Goal: Find specific page/section: Find specific page/section

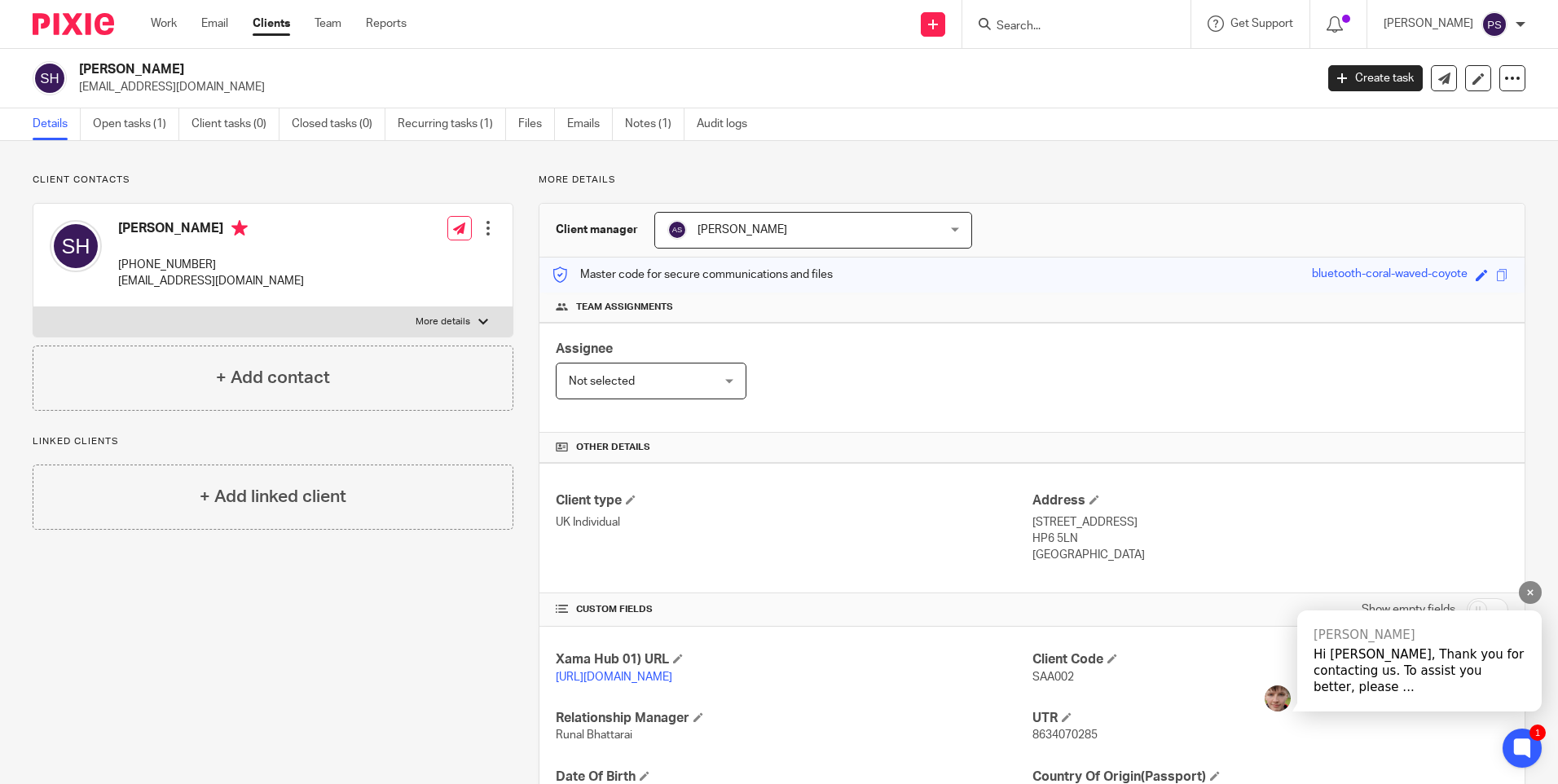
click at [1367, 662] on div "Mitchell Hi Priya, Thank you for contacting us. To assist you better, please ..." at bounding box center [1420, 661] width 245 height 101
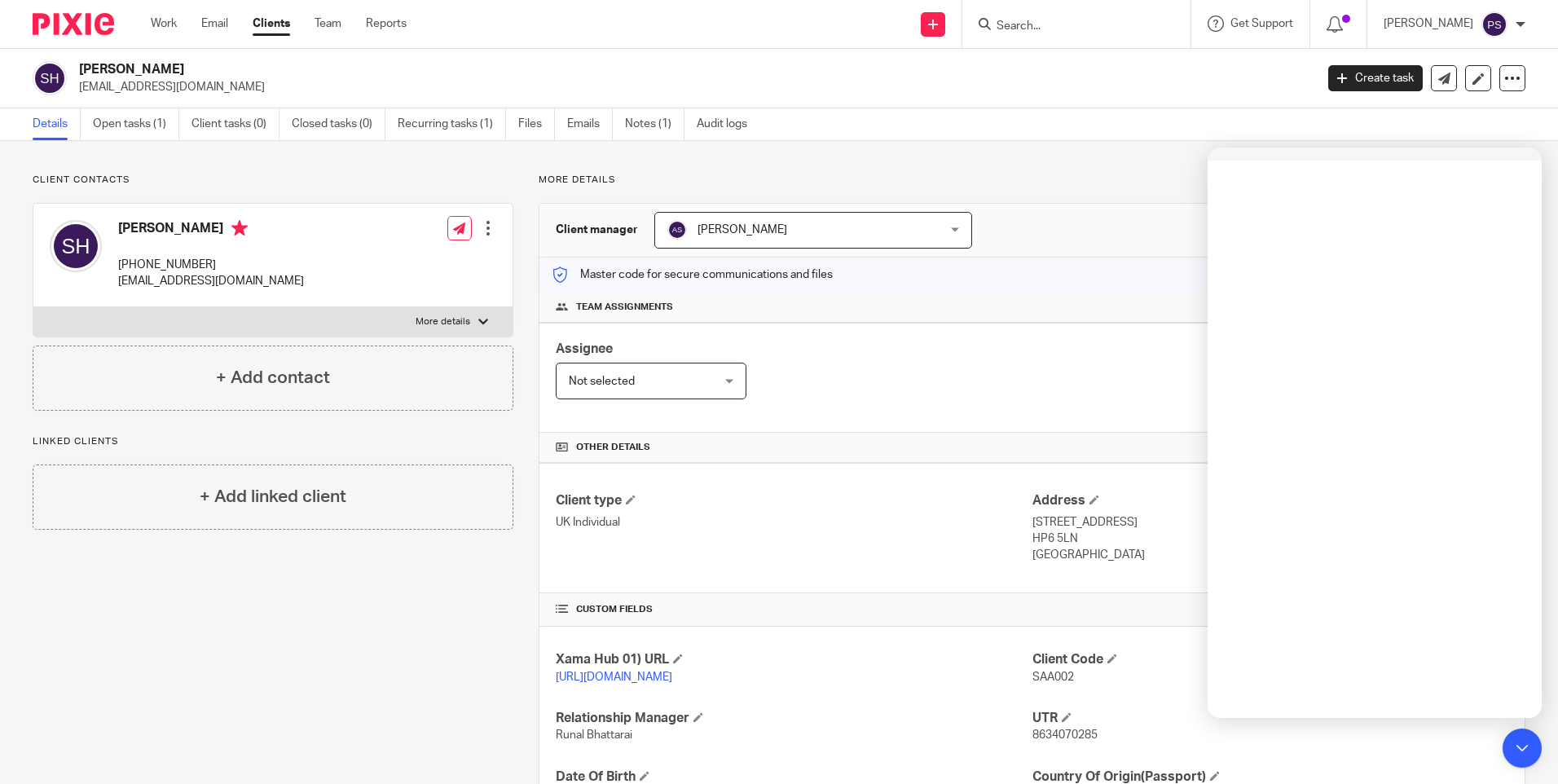
click at [815, 369] on div "Assignee Not selected Not selected Not selected Aarshika Awale Aayush Niraula A…" at bounding box center [1032, 377] width 985 height 110
click at [1109, 21] on input "Search" at bounding box center [1068, 27] width 147 height 15
type input "tasnim"
click at [1123, 172] on div "Client contacts Saara Fatema Hassanally +447435959284 salmaan@ascoman.co.uk Edi…" at bounding box center [779, 559] width 1558 height 836
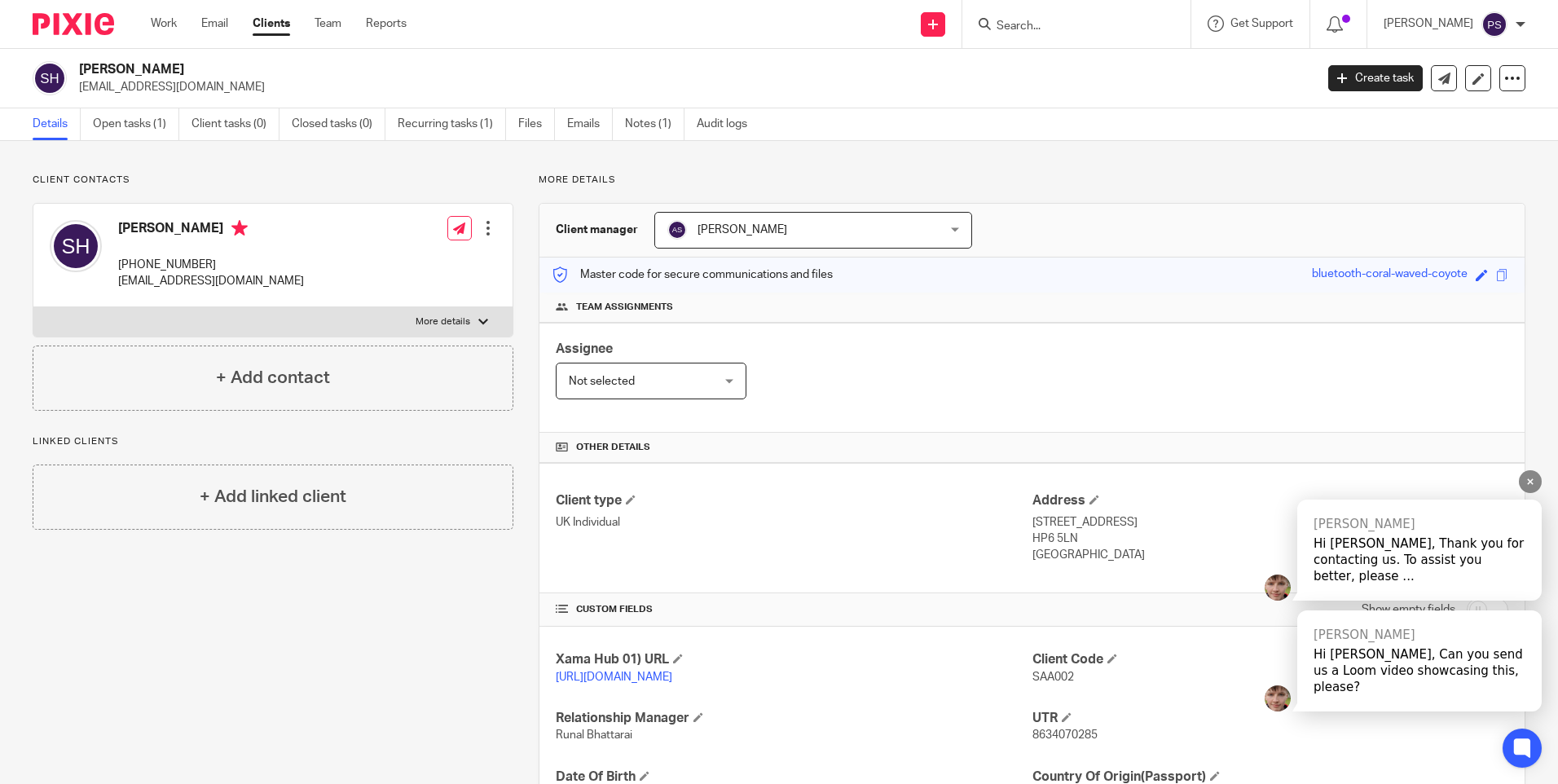
click at [1376, 675] on div "Hi Priya, Can you send us a Loom video showcasing this, please?" at bounding box center [1419, 670] width 212 height 49
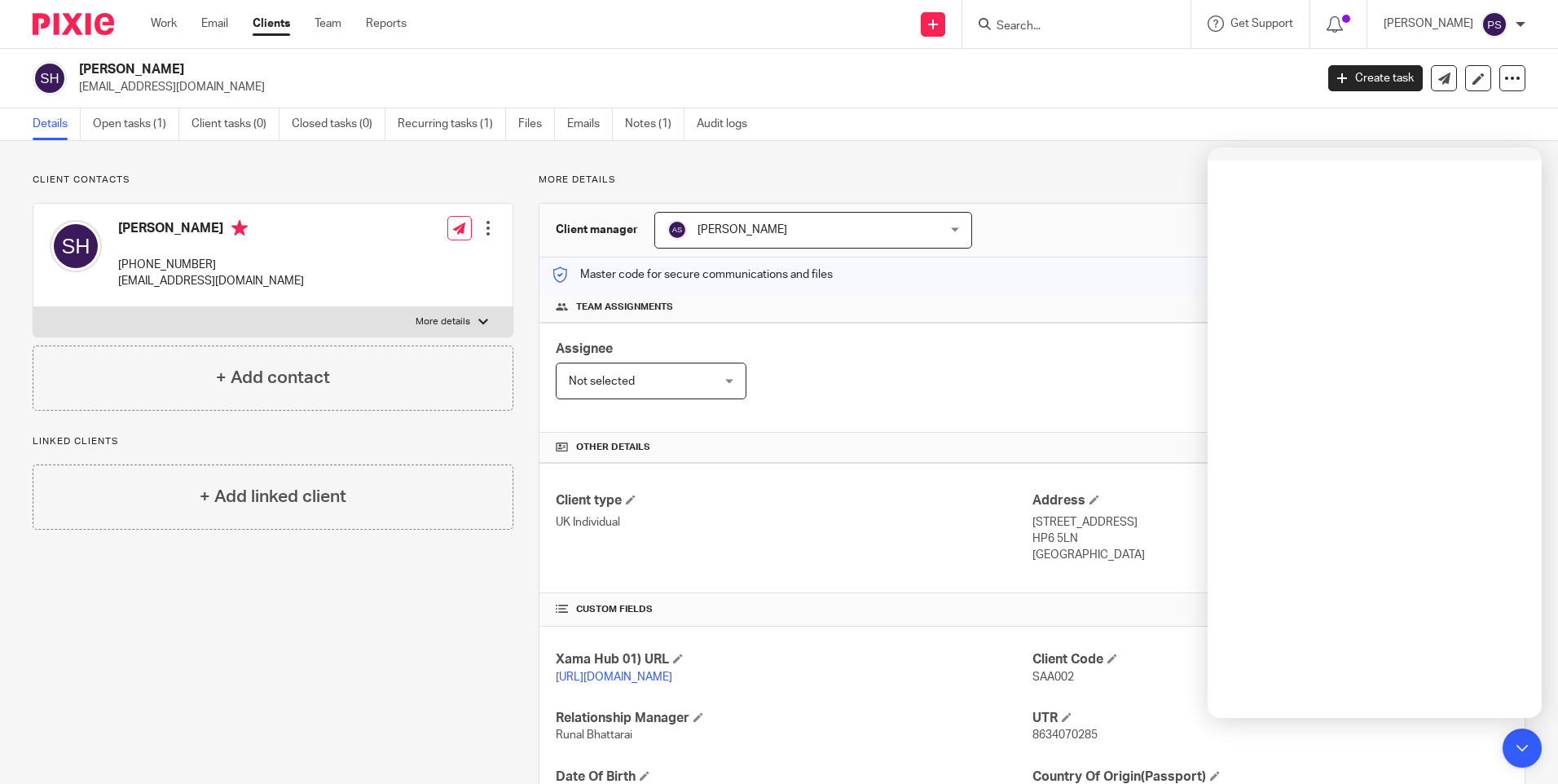
click at [1130, 167] on div "Client contacts Saara Fatema Hassanally +447435959284 salmaan@ascoman.co.uk Edi…" at bounding box center [779, 559] width 1558 height 836
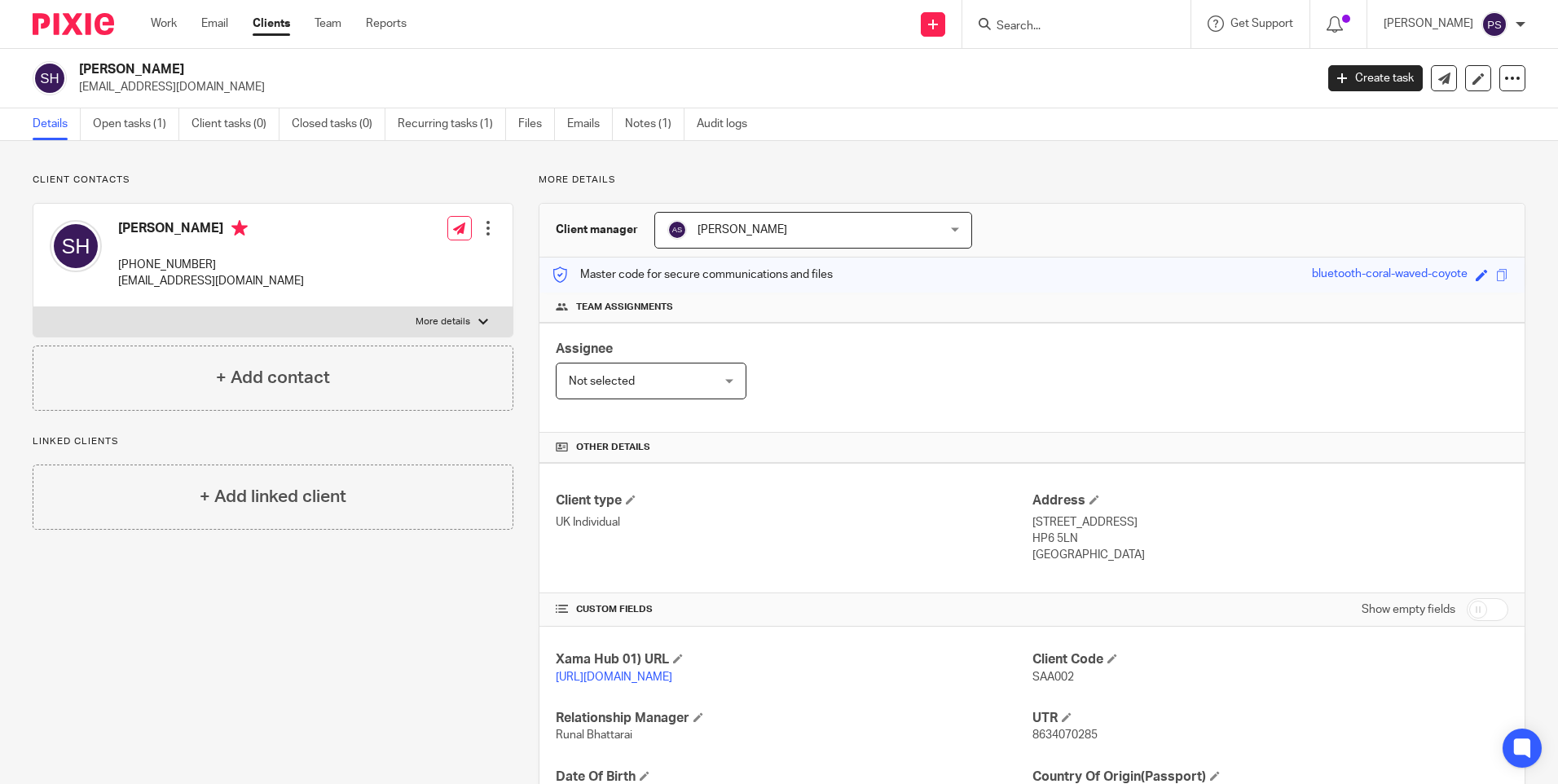
click at [1044, 184] on p "More details" at bounding box center [1032, 180] width 987 height 13
click at [1033, 21] on input "Search" at bounding box center [1068, 27] width 147 height 15
click at [1148, 206] on div "Client manager Alisha Shrestha Alisha Shrestha Aarshika Awale Aayush Niraula Aa…" at bounding box center [1032, 231] width 985 height 54
click at [1101, 166] on div "Client contacts Saara Fatema Hassanally +447435959284 salmaan@ascoman.co.uk Edi…" at bounding box center [779, 559] width 1558 height 836
click at [1059, 18] on form at bounding box center [1082, 23] width 173 height 20
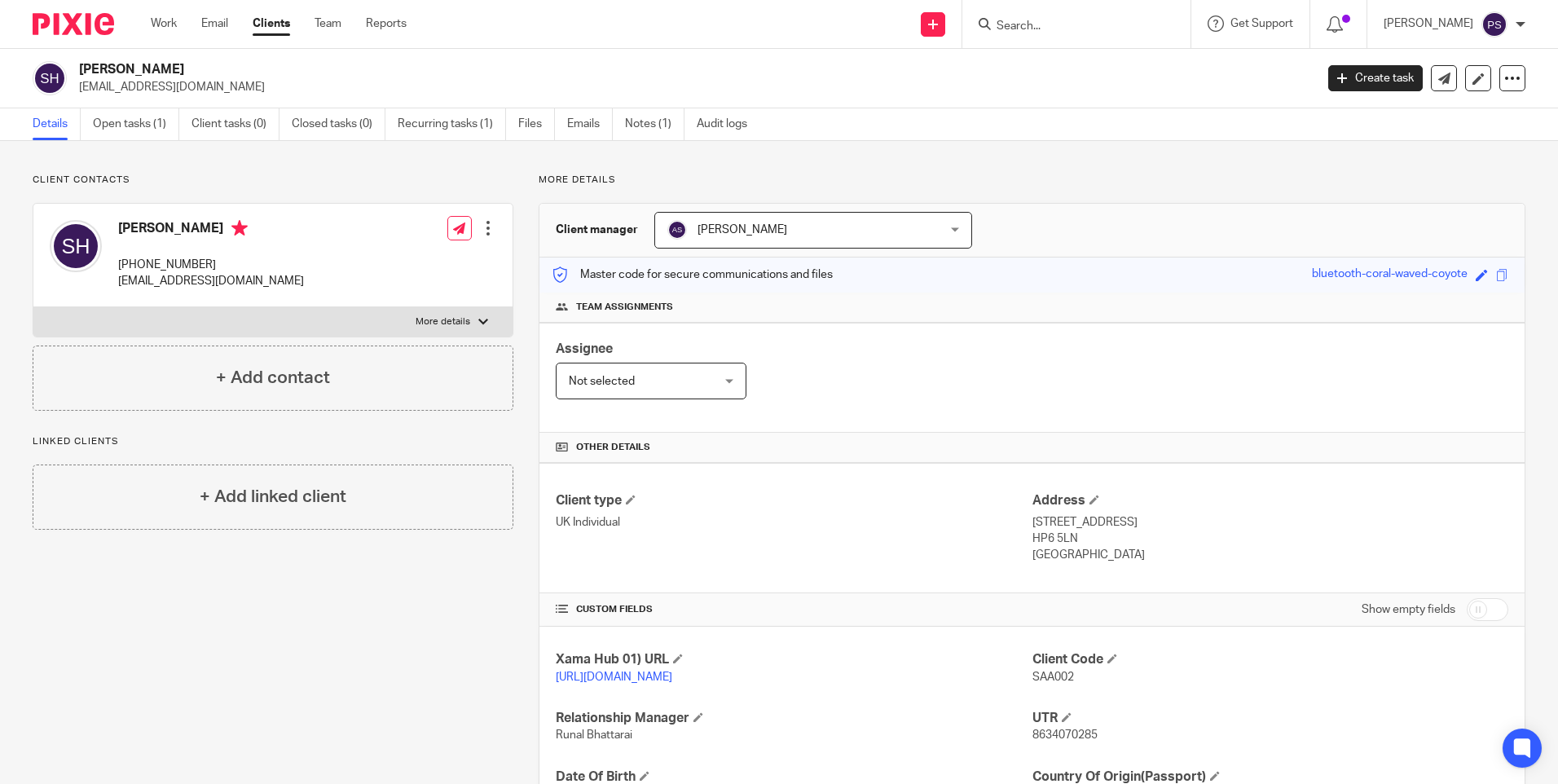
click at [1064, 23] on input "Search" at bounding box center [1068, 27] width 147 height 15
drag, startPoint x: 1053, startPoint y: 91, endPoint x: 1006, endPoint y: 245, distance: 161.0
click at [1008, 239] on div "Client manager Alisha Shrestha Alisha Shrestha Aarshika Awale Aayush Niraula Aa…" at bounding box center [1032, 231] width 985 height 54
click at [390, 82] on p "salmaan@ascoman.co.uk" at bounding box center [691, 87] width 1225 height 16
click at [766, 179] on p "More details" at bounding box center [1032, 180] width 987 height 13
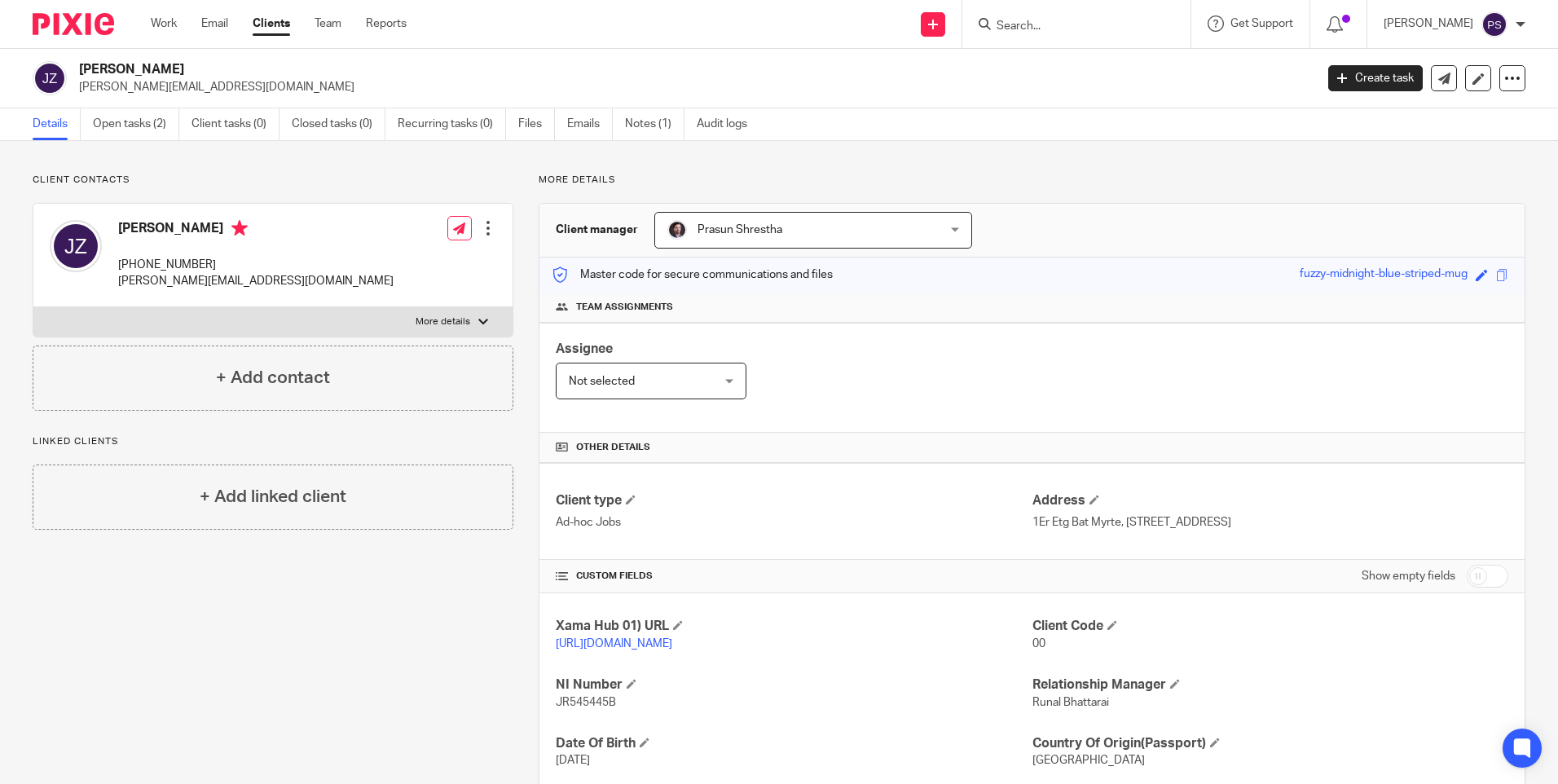
click at [961, 571] on h4 "CUSTOM FIELDS" at bounding box center [794, 576] width 476 height 13
click at [1034, 25] on input "Search" at bounding box center [1068, 27] width 147 height 15
paste input "Tasnim Mesha"
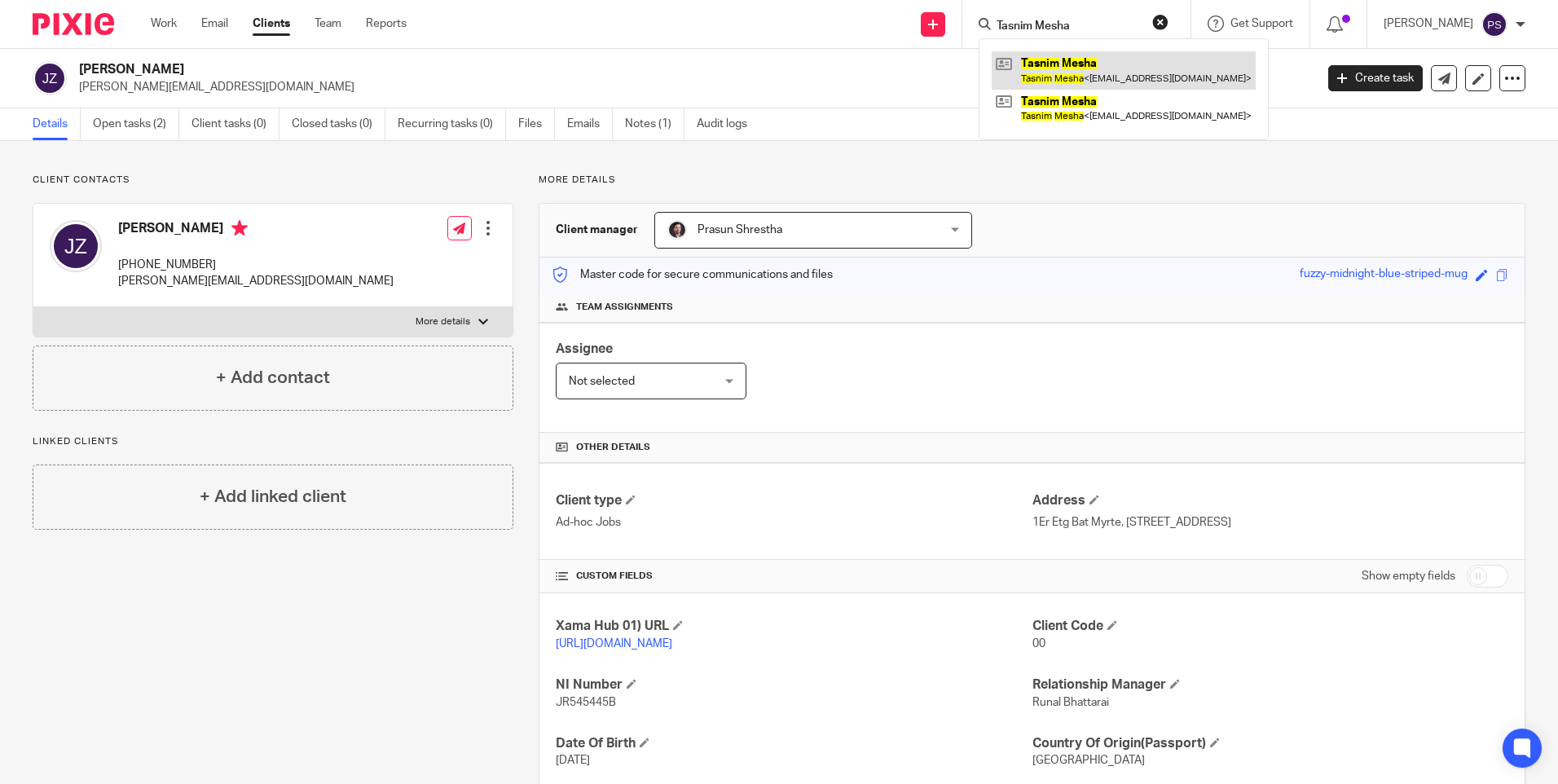
type input "Tasnim Mesha"
click at [1038, 63] on link at bounding box center [1123, 69] width 264 height 37
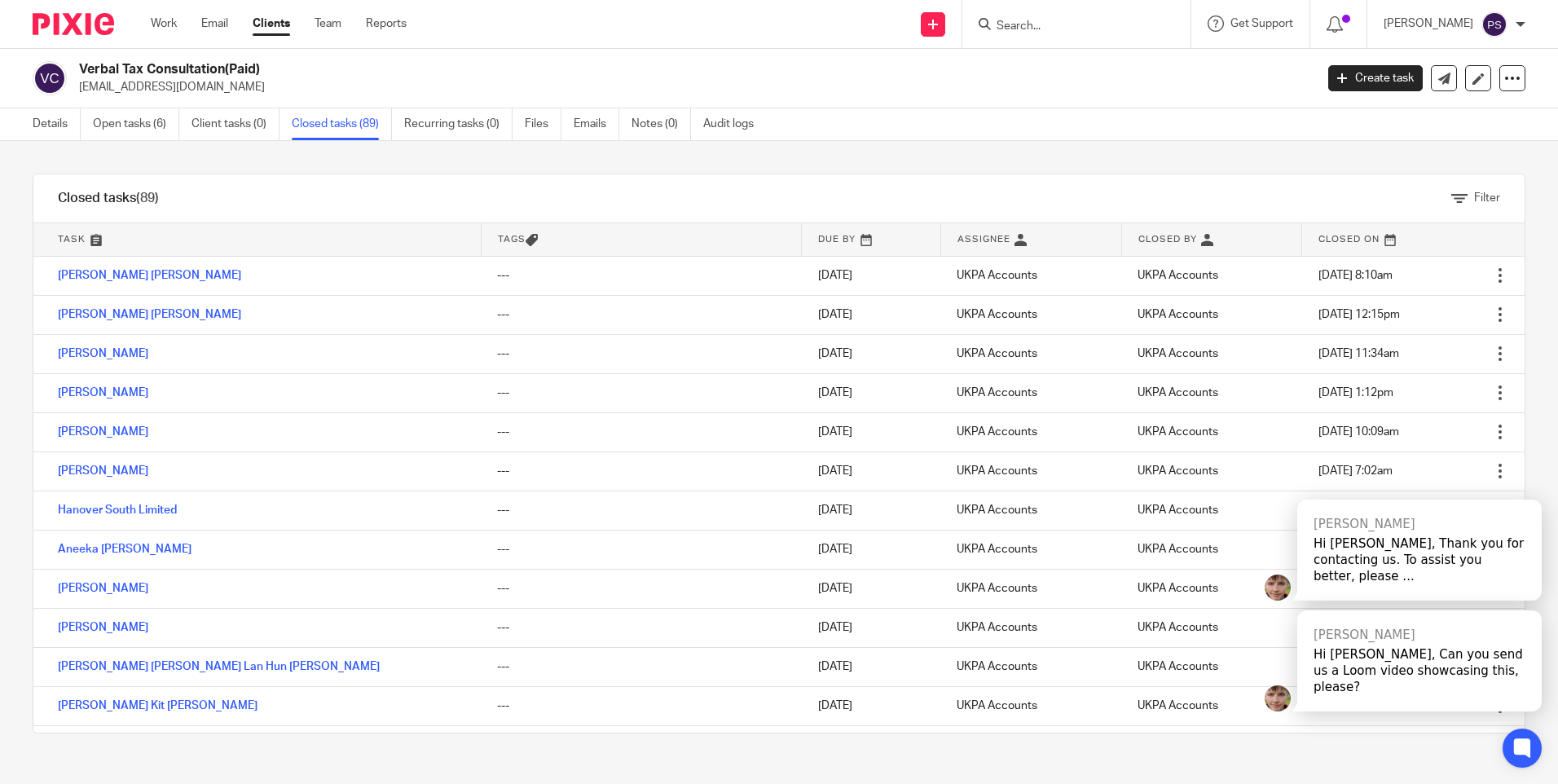
click at [1038, 20] on input "Search" at bounding box center [1068, 27] width 147 height 15
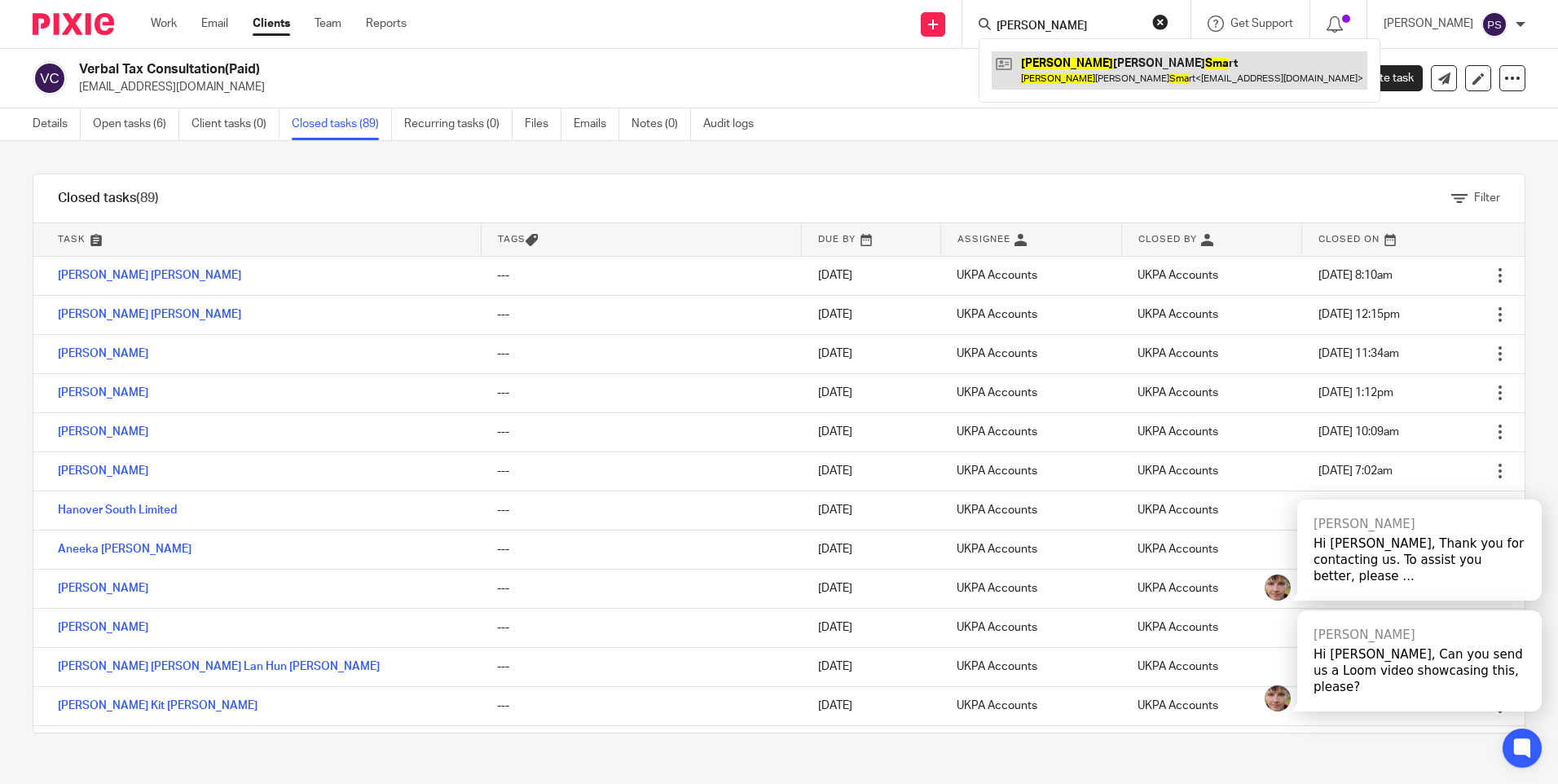
type input "[PERSON_NAME]"
click at [1047, 55] on link at bounding box center [1179, 69] width 376 height 37
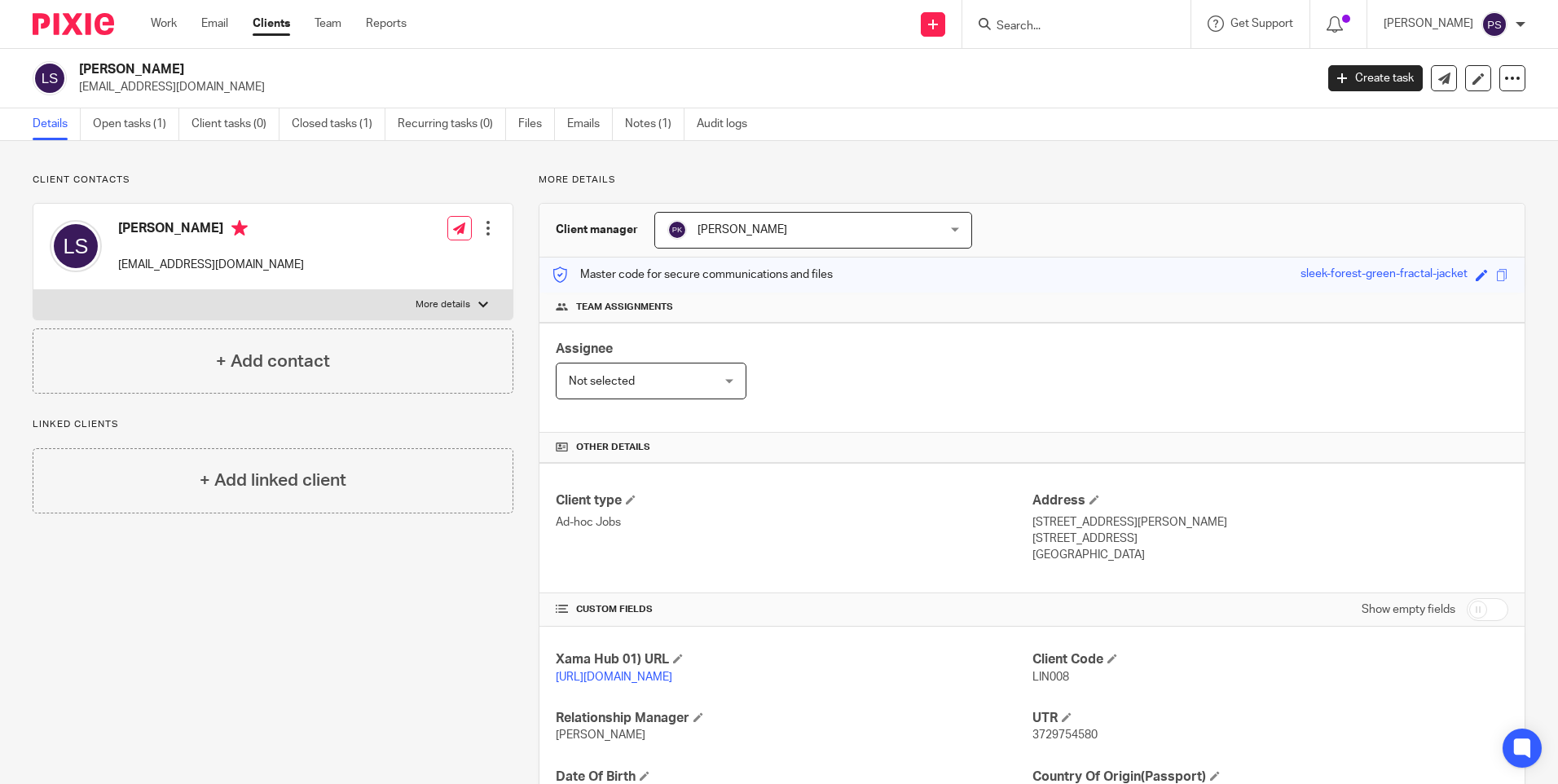
scroll to position [209, 0]
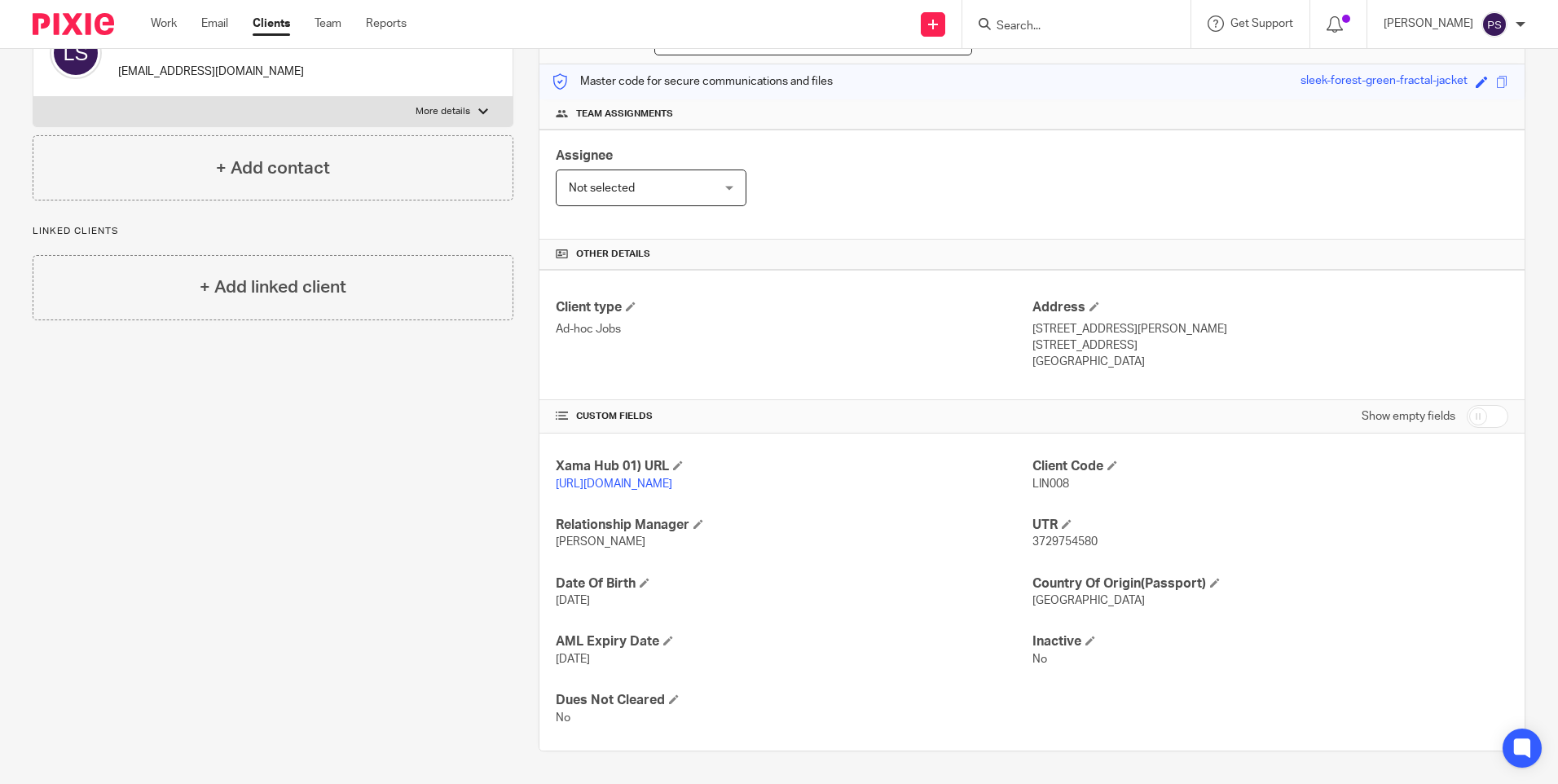
click at [1053, 539] on span "3729754580" at bounding box center [1064, 541] width 65 height 11
copy span "3729754580"
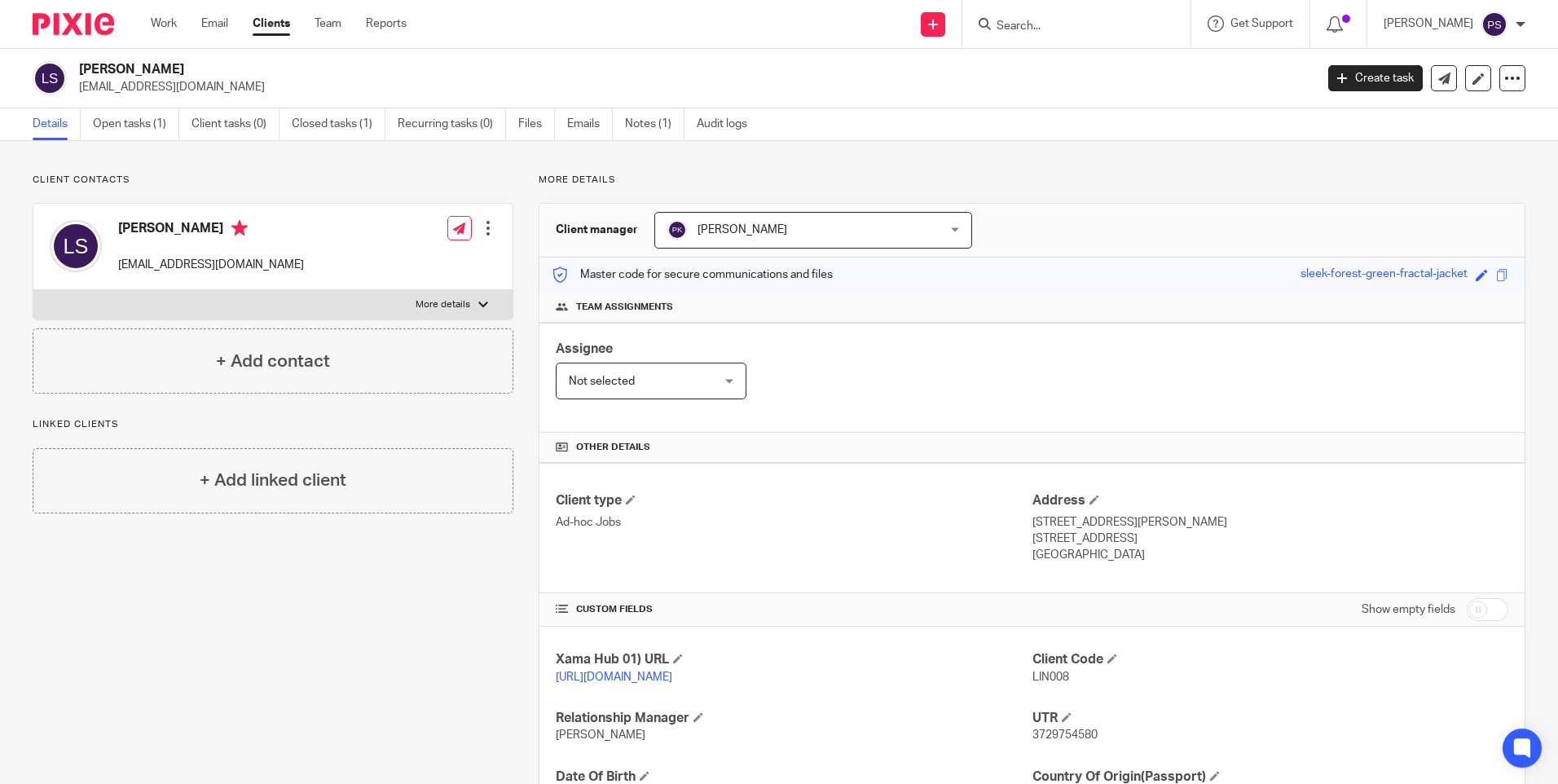
click at [1064, 28] on input "Search" at bounding box center [1068, 27] width 147 height 15
paste input "bur_cypr@hotmail.com"
type input "bur_cypr@hotmail.com"
click at [1068, 64] on link at bounding box center [1096, 69] width 210 height 37
click at [1070, 27] on input "Search" at bounding box center [1068, 27] width 147 height 15
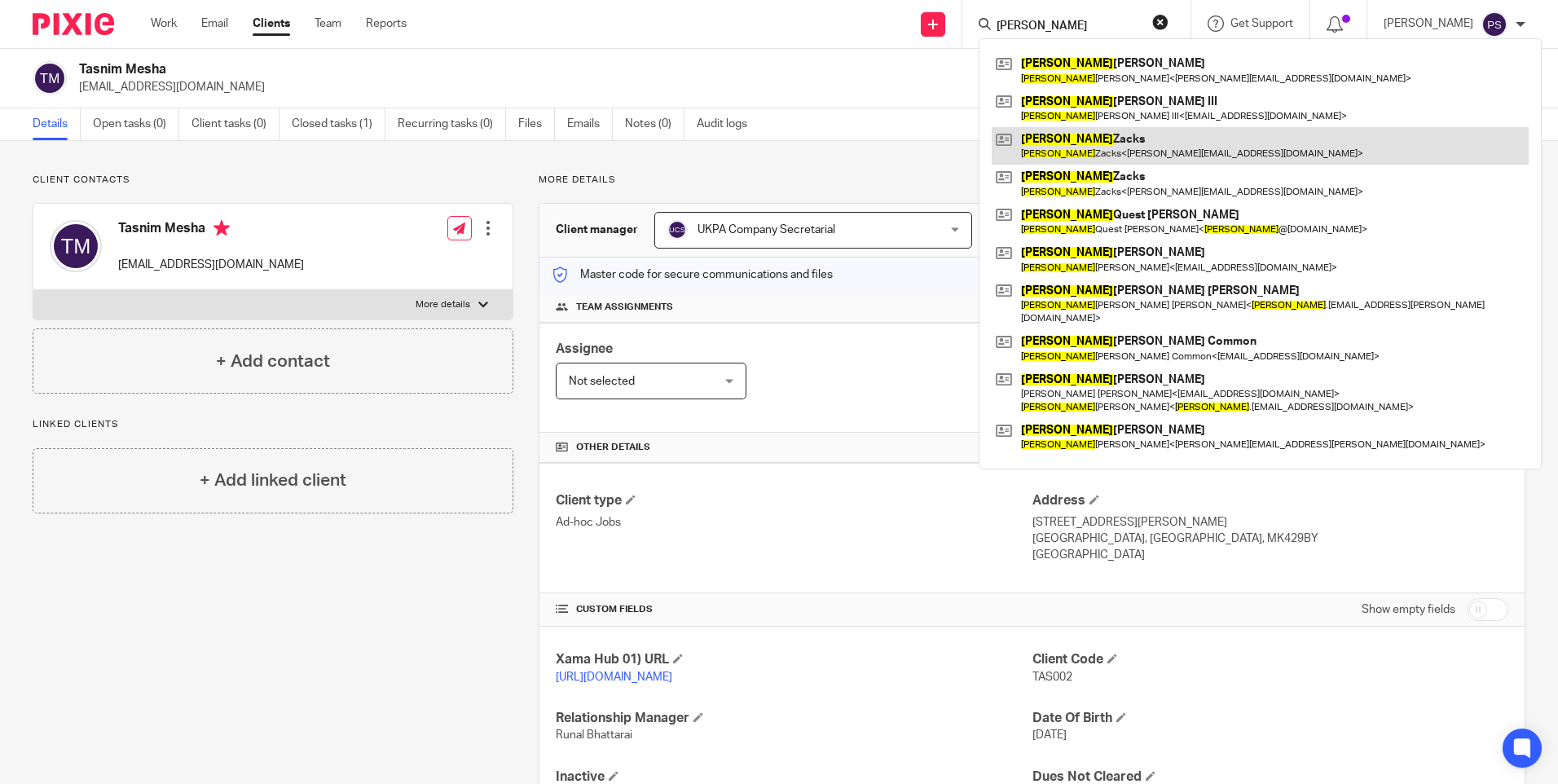
type input "[PERSON_NAME]"
click at [1090, 147] on link at bounding box center [1260, 146] width 537 height 37
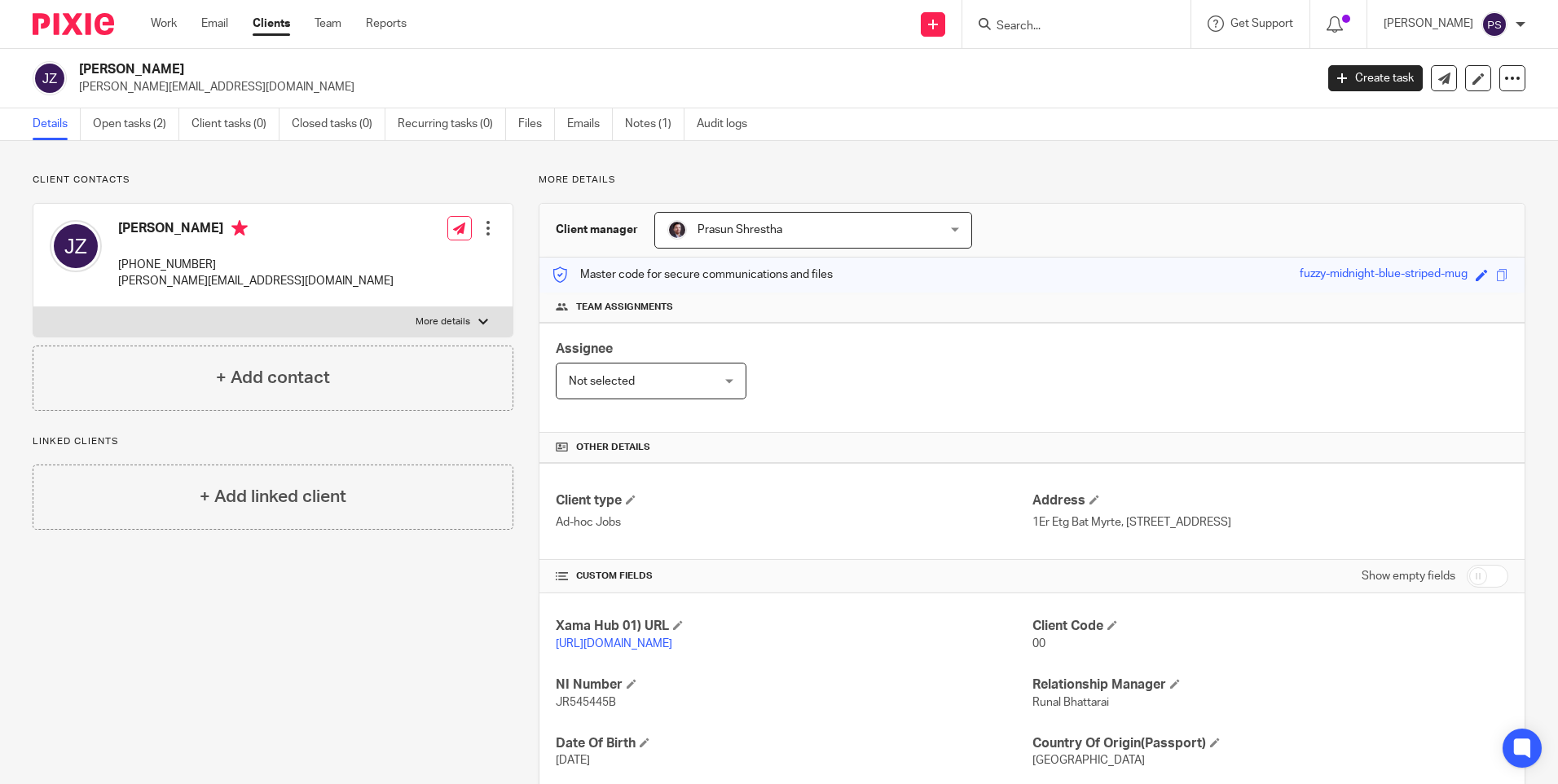
click at [350, 172] on div "Client contacts James Zacks +33 6 09 47 69 99 jamie.zacks@gmail.com Edit contac…" at bounding box center [779, 542] width 1558 height 802
click at [856, 397] on div "Assignee Not selected Not selected Not selected Aarshika Awale Aayush Niraula A…" at bounding box center [1032, 377] width 985 height 110
click at [576, 163] on div "Client contacts James Zacks +33 6 09 47 69 99 jamie.zacks@gmail.com Edit contac…" at bounding box center [779, 542] width 1558 height 802
click at [155, 165] on div "Client contacts James Zacks +33 6 09 47 69 99 jamie.zacks@gmail.com Edit contac…" at bounding box center [779, 542] width 1558 height 802
click at [461, 181] on p "Client contacts" at bounding box center [273, 180] width 481 height 13
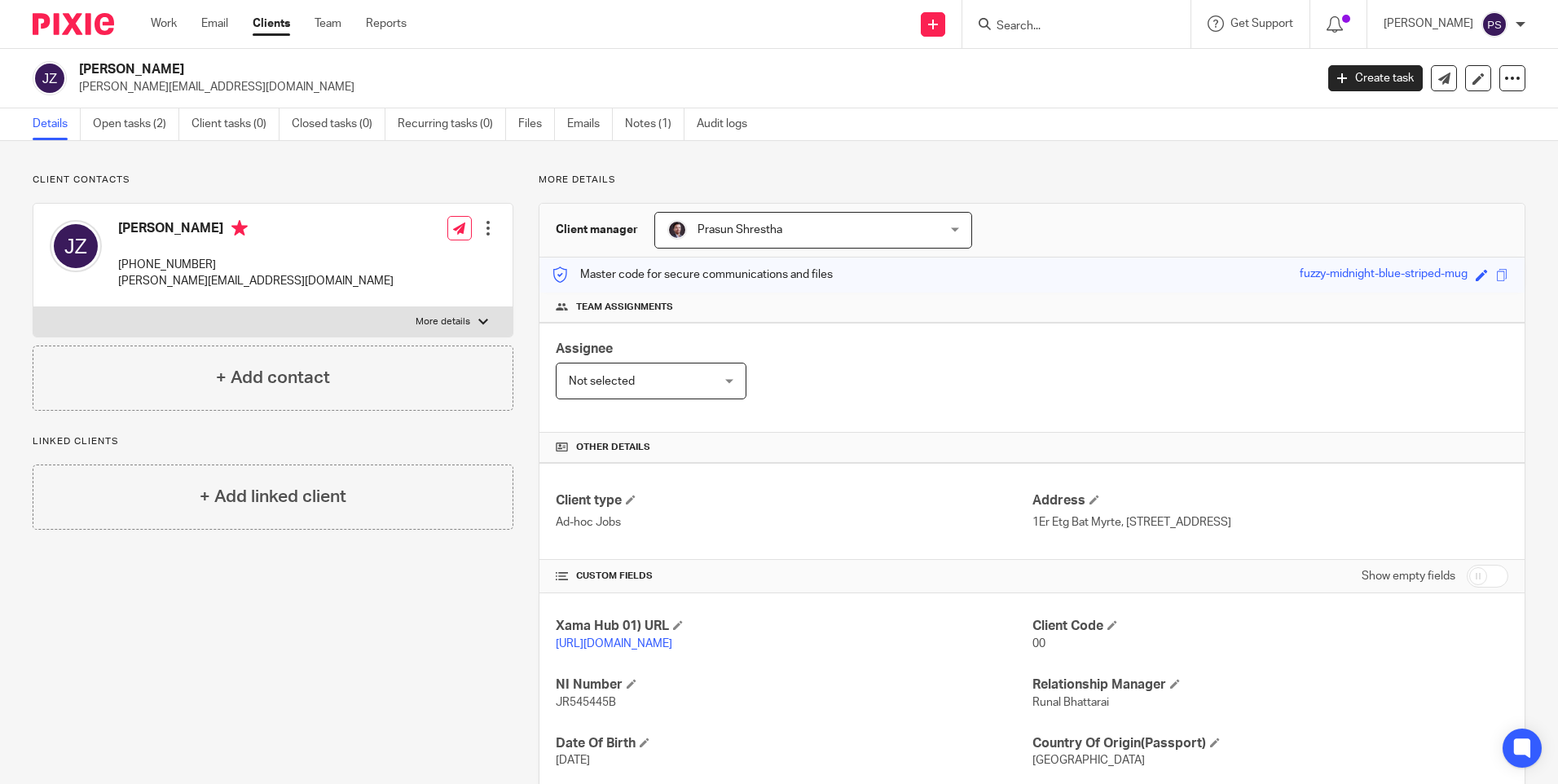
click at [460, 186] on p "Client contacts" at bounding box center [273, 180] width 481 height 13
click at [1521, 756] on icon at bounding box center [1522, 748] width 27 height 27
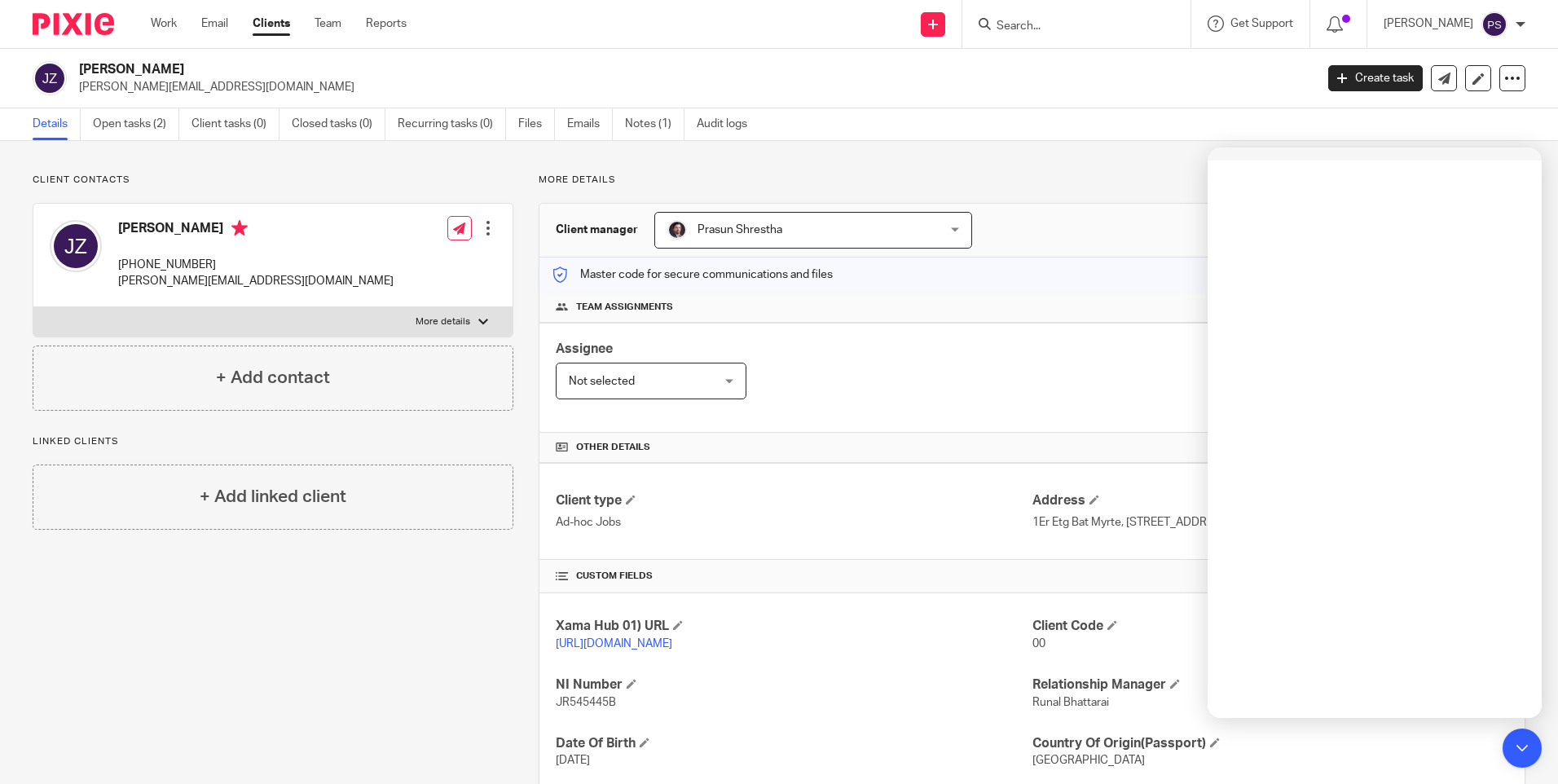
click at [1542, 167] on div "Client contacts James Zacks +33 6 09 47 69 99 jamie.zacks@gmail.com Edit contac…" at bounding box center [779, 542] width 1558 height 802
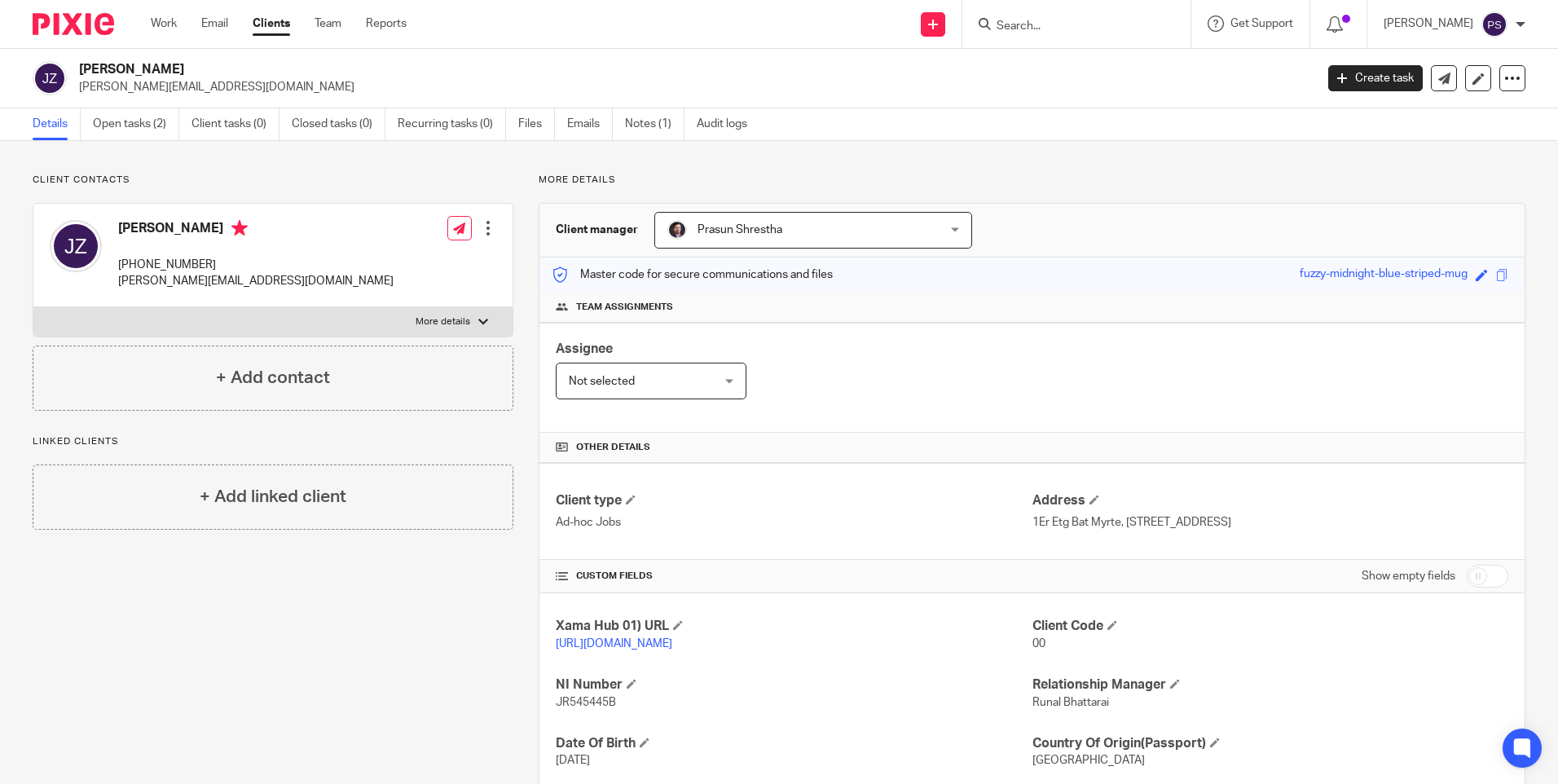
click at [141, 66] on h2 "James Zacks" at bounding box center [568, 69] width 979 height 17
copy div "James Zacks"
click at [143, 64] on h2 "James Zacks" at bounding box center [568, 69] width 979 height 17
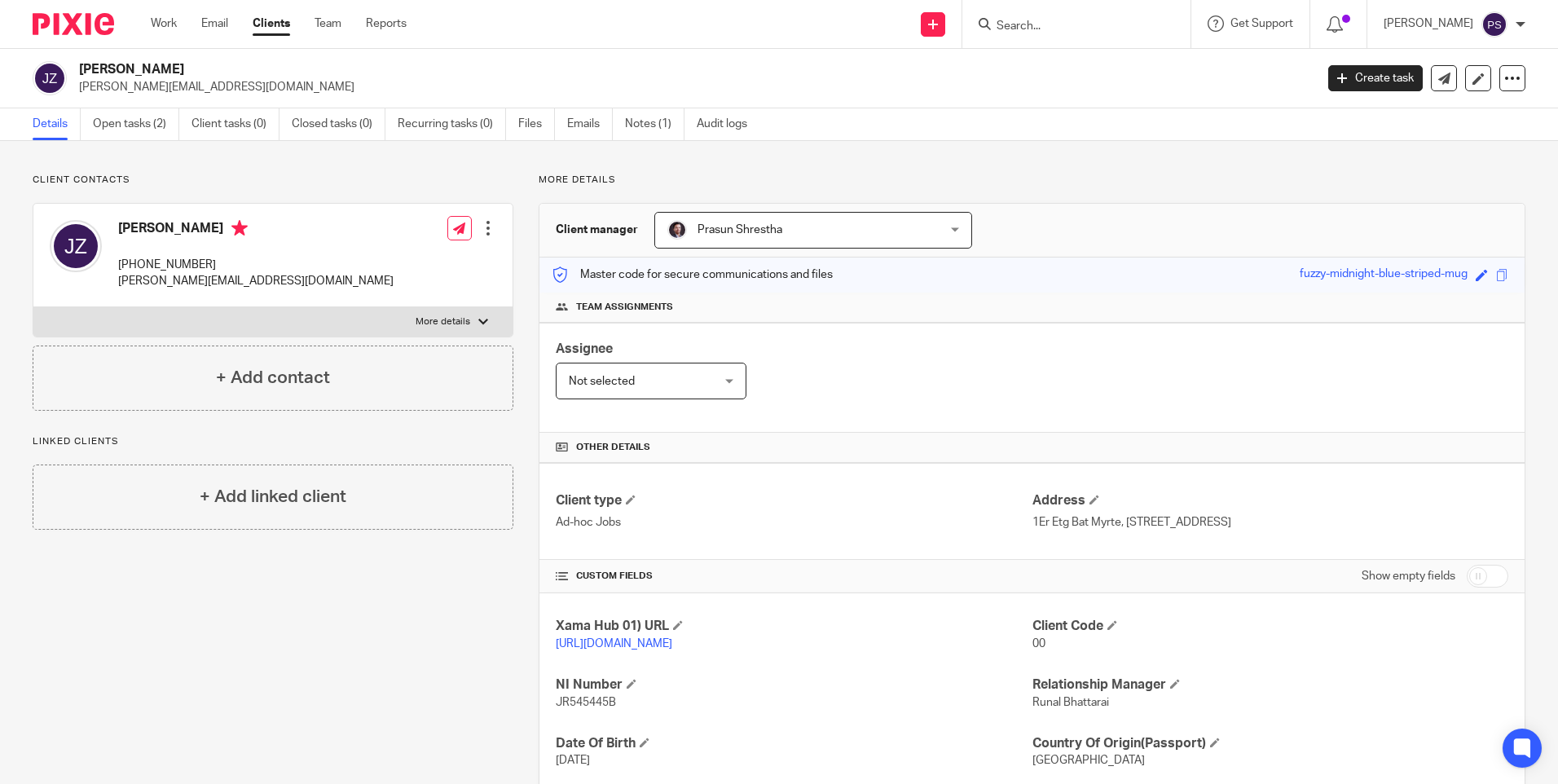
click at [143, 64] on h2 "James Zacks" at bounding box center [568, 69] width 979 height 17
click at [147, 69] on h2 "James Zacks" at bounding box center [568, 69] width 979 height 17
click at [132, 61] on h2 "James Zacks" at bounding box center [568, 69] width 979 height 17
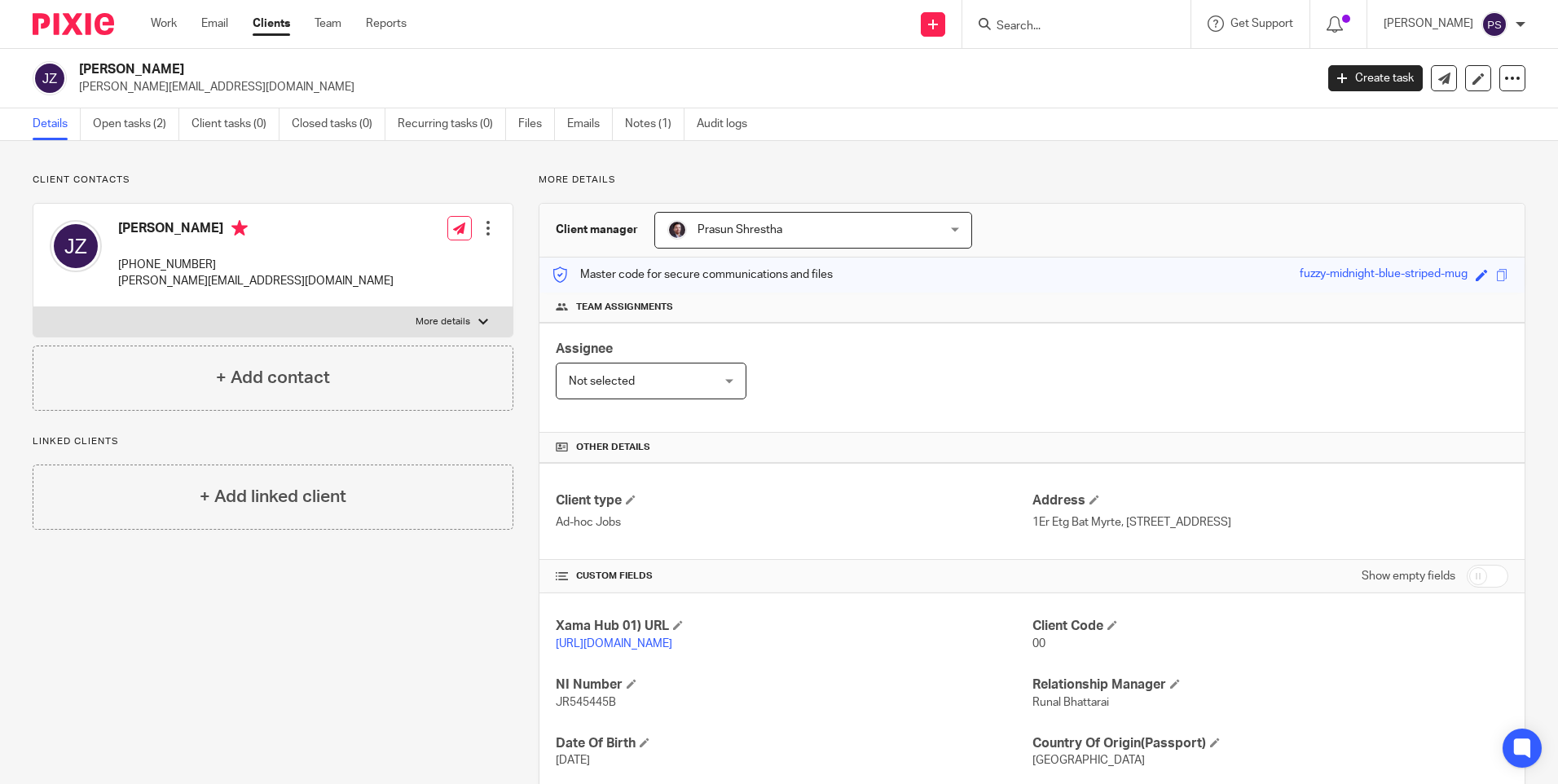
click at [132, 61] on h2 "James Zacks" at bounding box center [568, 69] width 979 height 17
click at [1079, 16] on form at bounding box center [1082, 23] width 173 height 20
click at [1078, 21] on input "Search" at bounding box center [1068, 27] width 147 height 15
click at [1515, 739] on icon at bounding box center [1522, 748] width 18 height 21
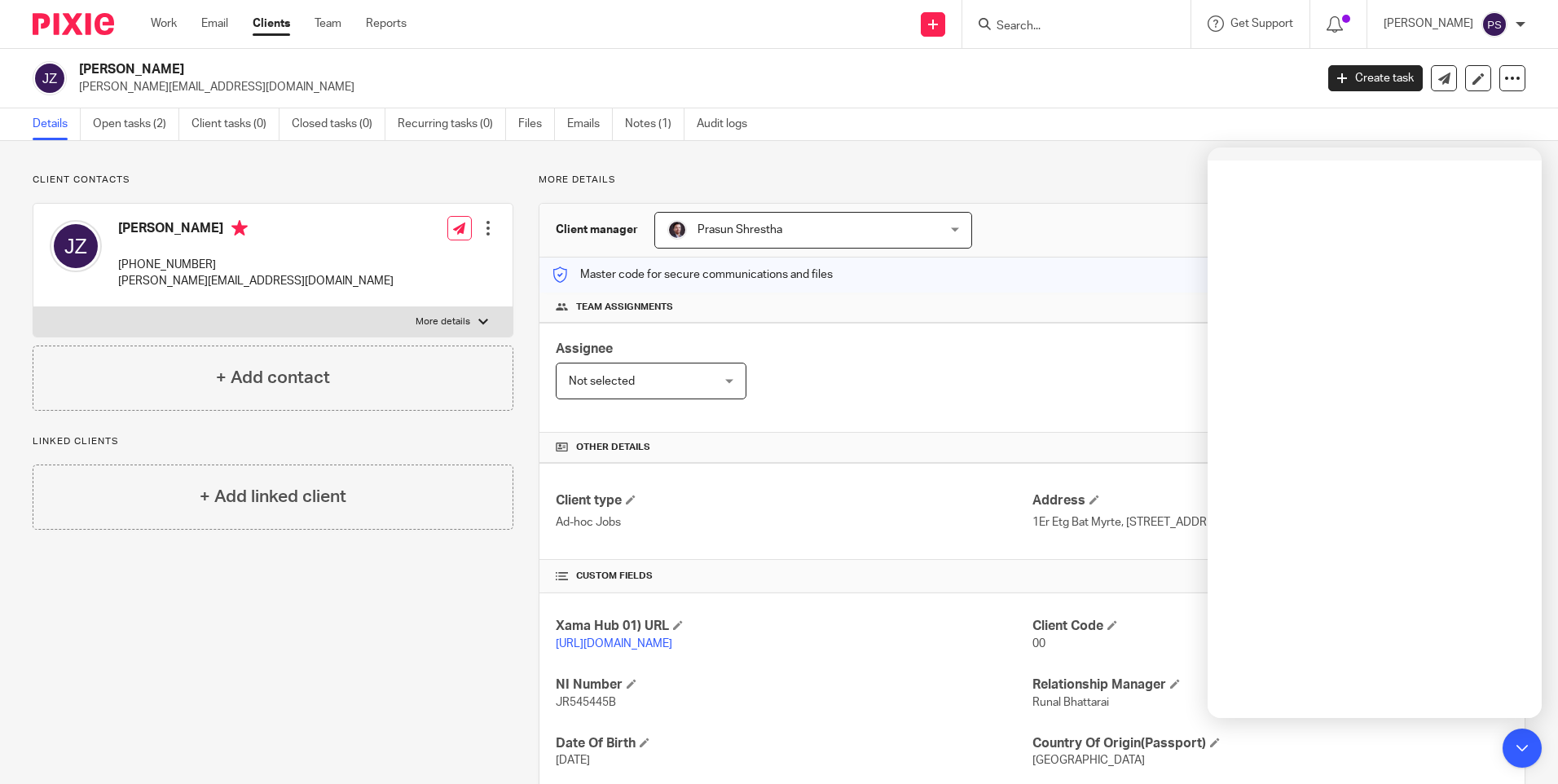
click at [1057, 20] on input "Search" at bounding box center [1068, 27] width 147 height 15
click at [1057, 26] on input "Search" at bounding box center [1068, 27] width 147 height 15
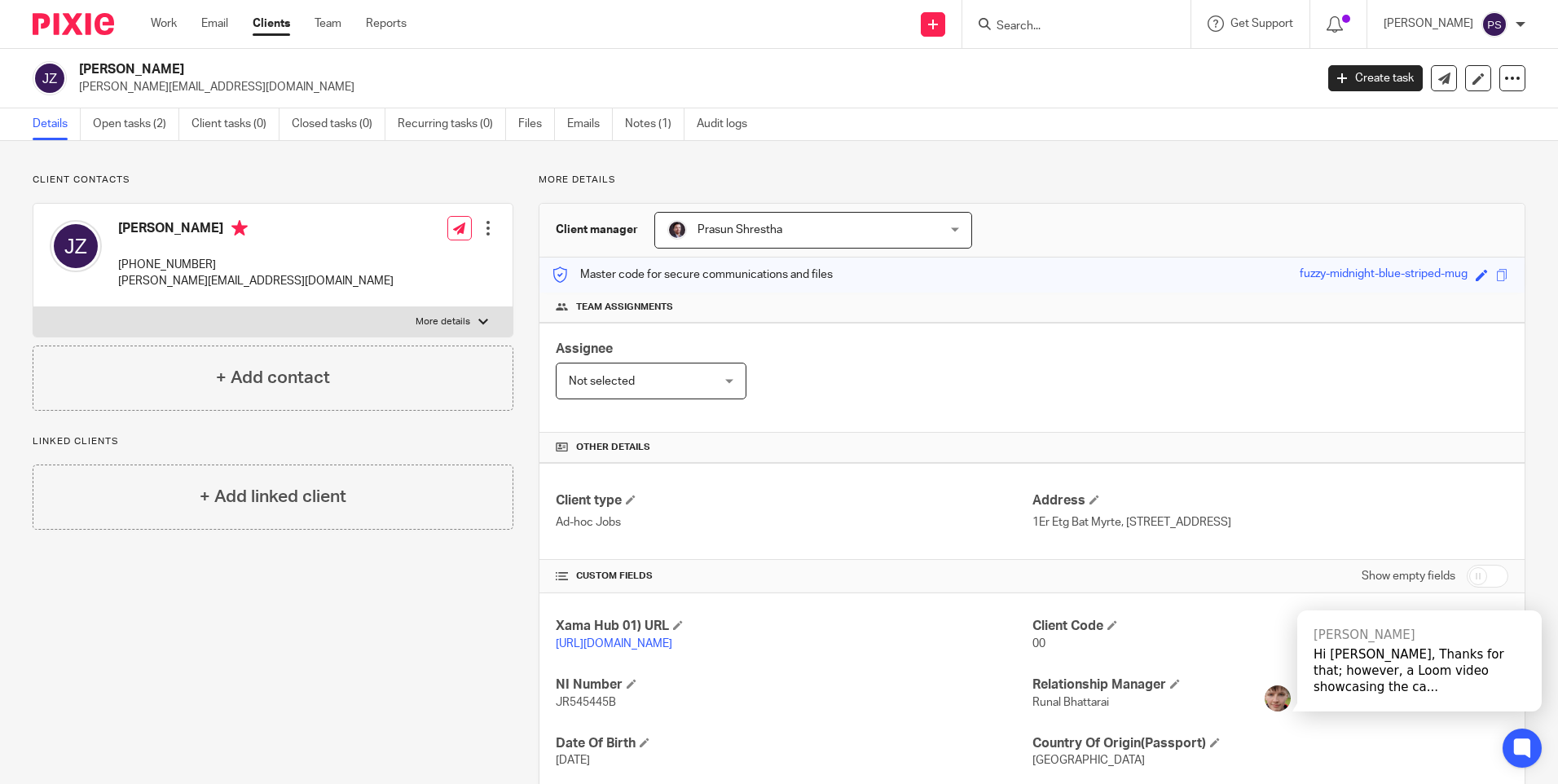
click at [1044, 23] on input "Search" at bounding box center [1068, 27] width 147 height 15
paste input "Baby Ambica Palanivel"
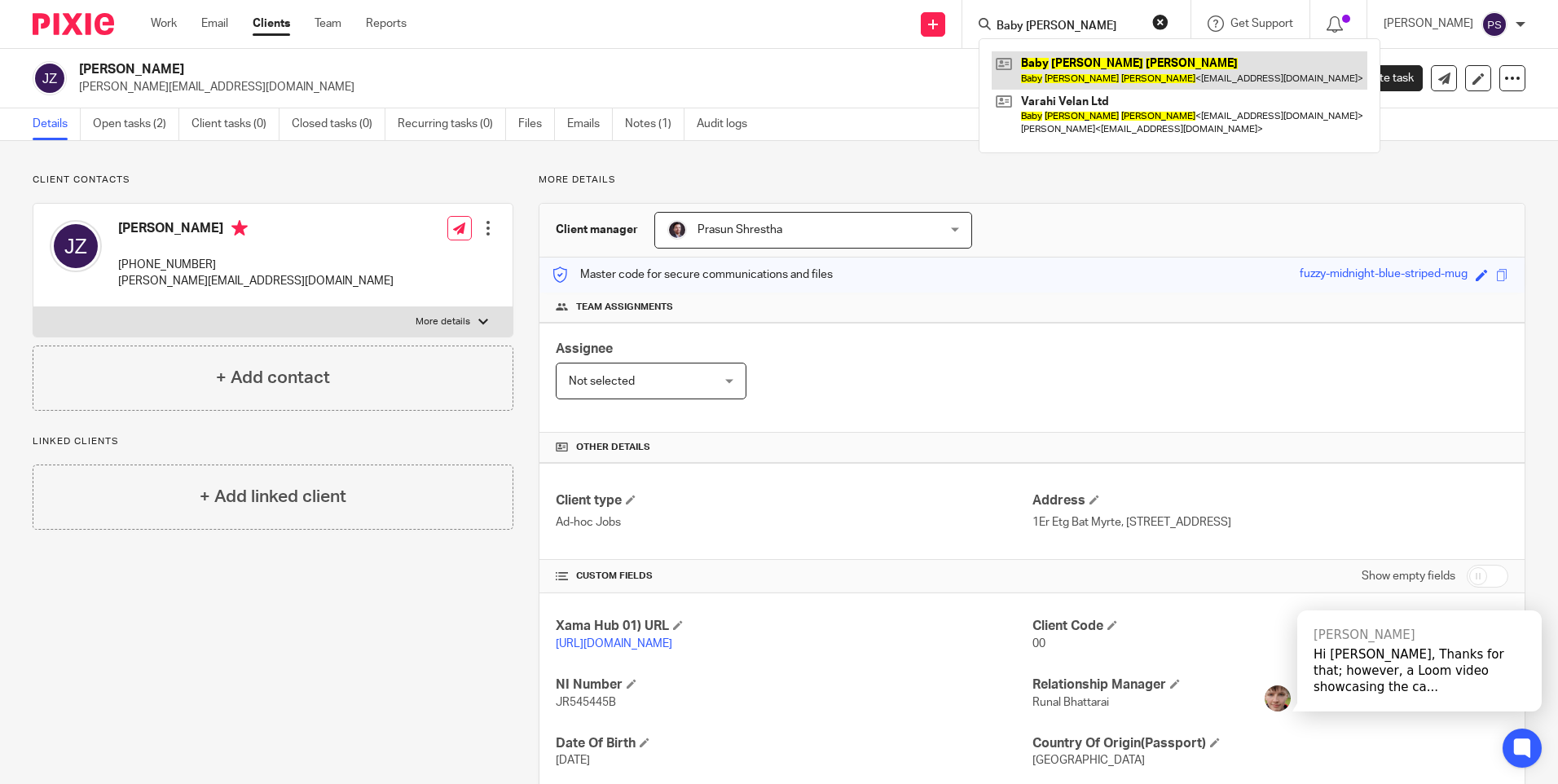
type input "Baby Ambica Palanivel"
click at [1044, 70] on link at bounding box center [1179, 69] width 376 height 37
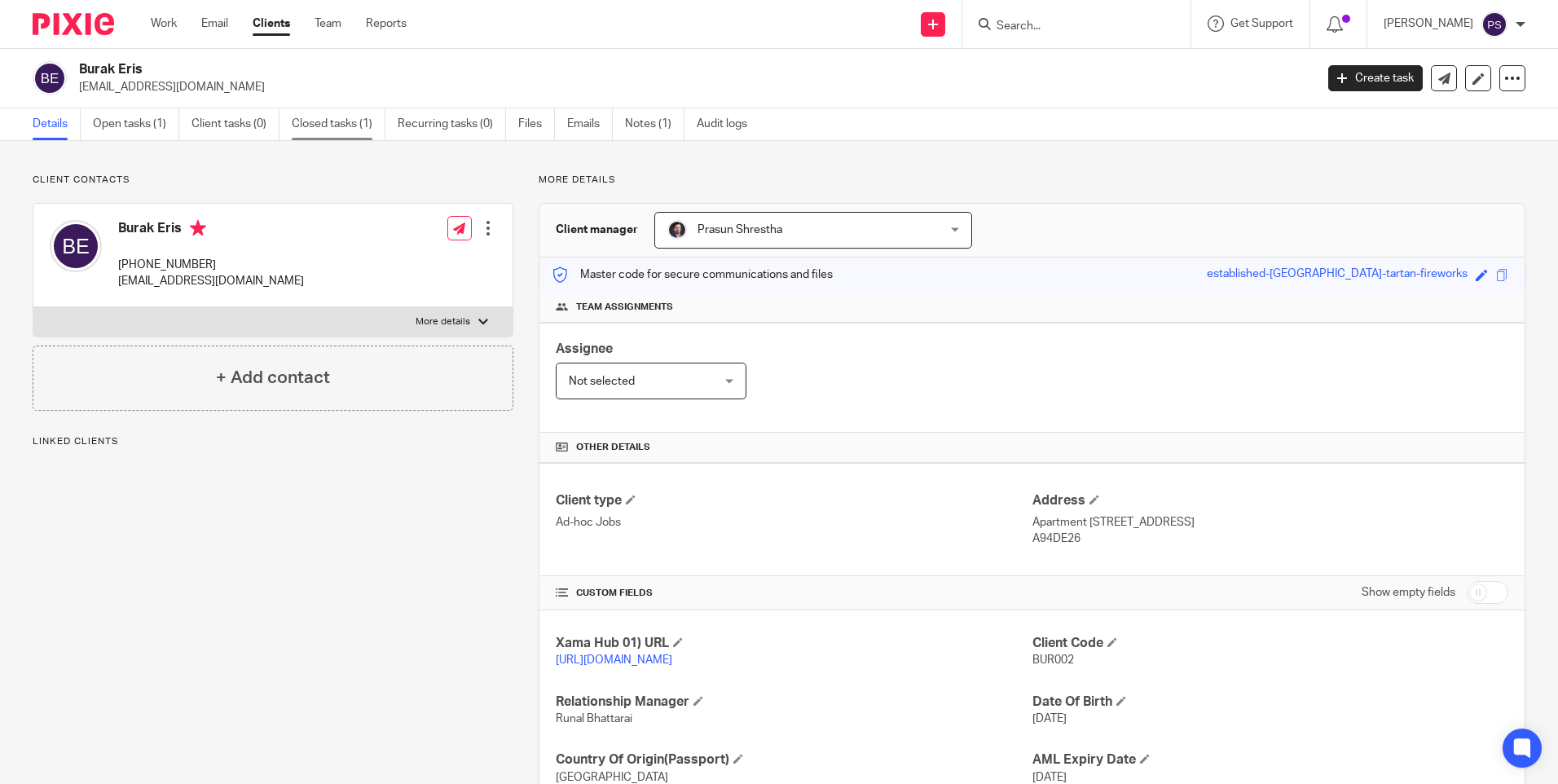
click at [344, 132] on link "Closed tasks (1)" at bounding box center [338, 124] width 94 height 32
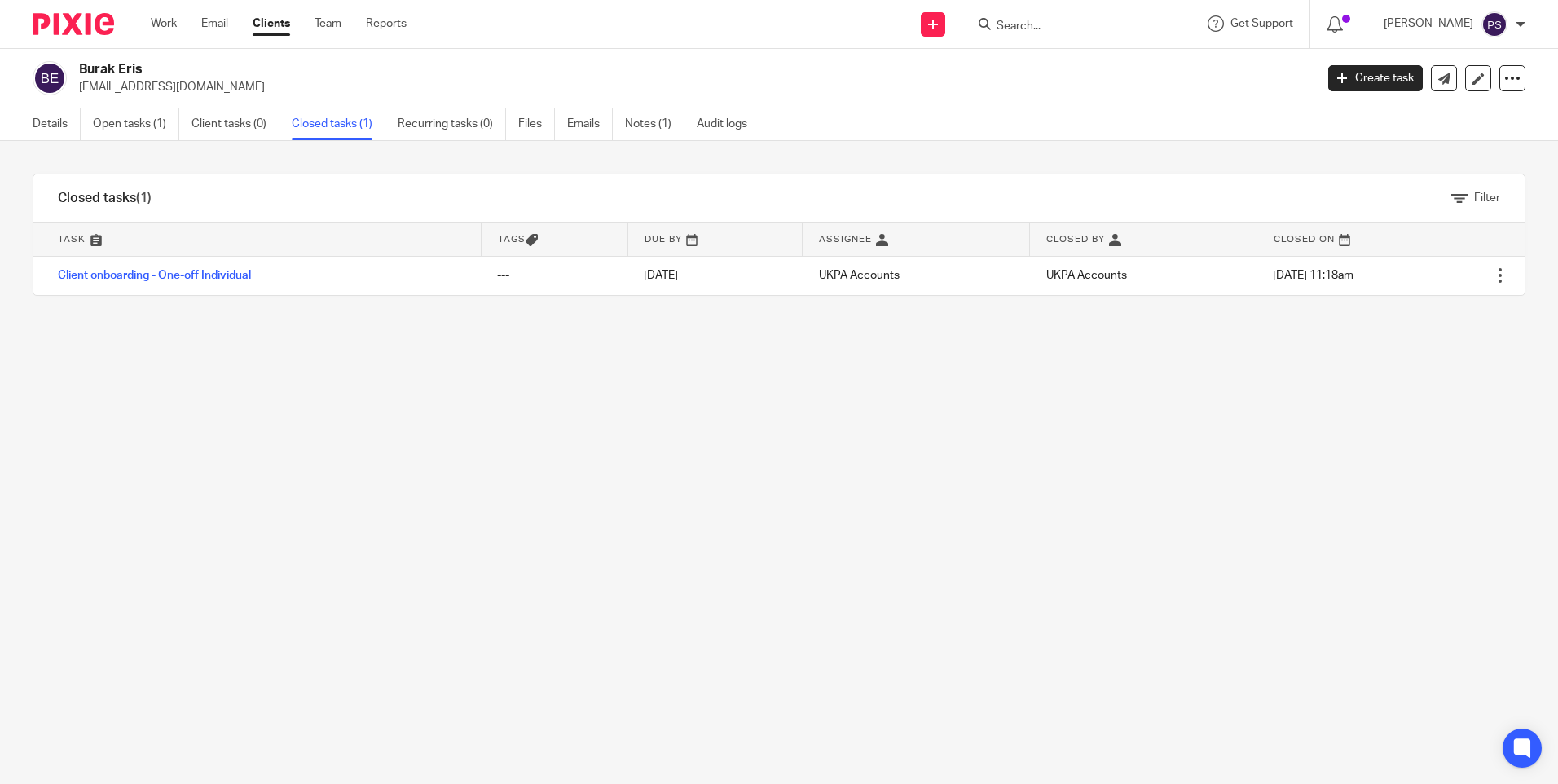
click at [1097, 26] on input "Search" at bounding box center [1068, 27] width 147 height 15
type input "verbal"
click at [1098, 59] on link at bounding box center [1092, 63] width 202 height 24
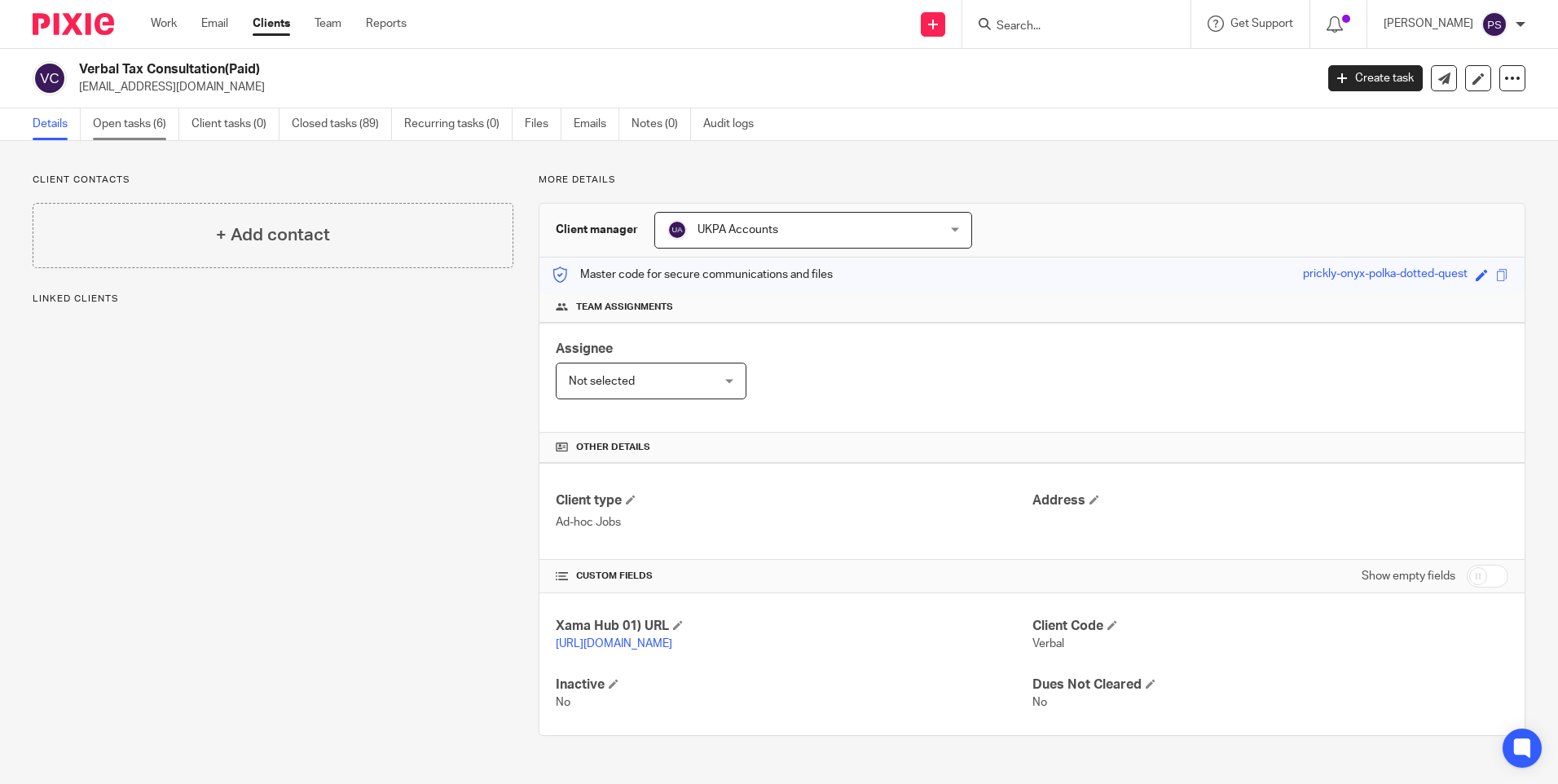
click at [147, 127] on link "Open tasks (6)" at bounding box center [136, 124] width 87 height 32
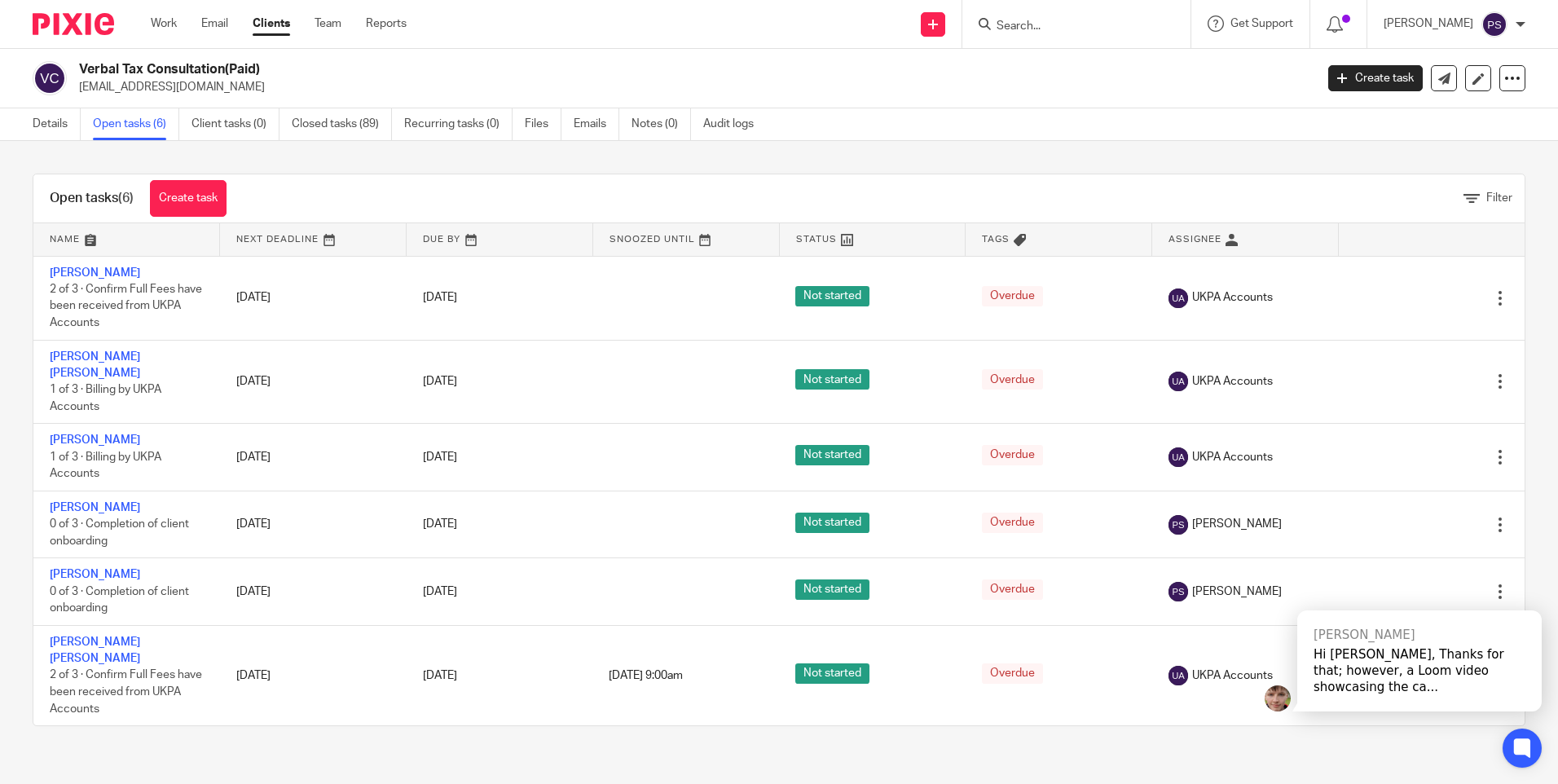
click at [1096, 29] on input "Search" at bounding box center [1068, 27] width 147 height 15
paste input "Baby [PERSON_NAME]"
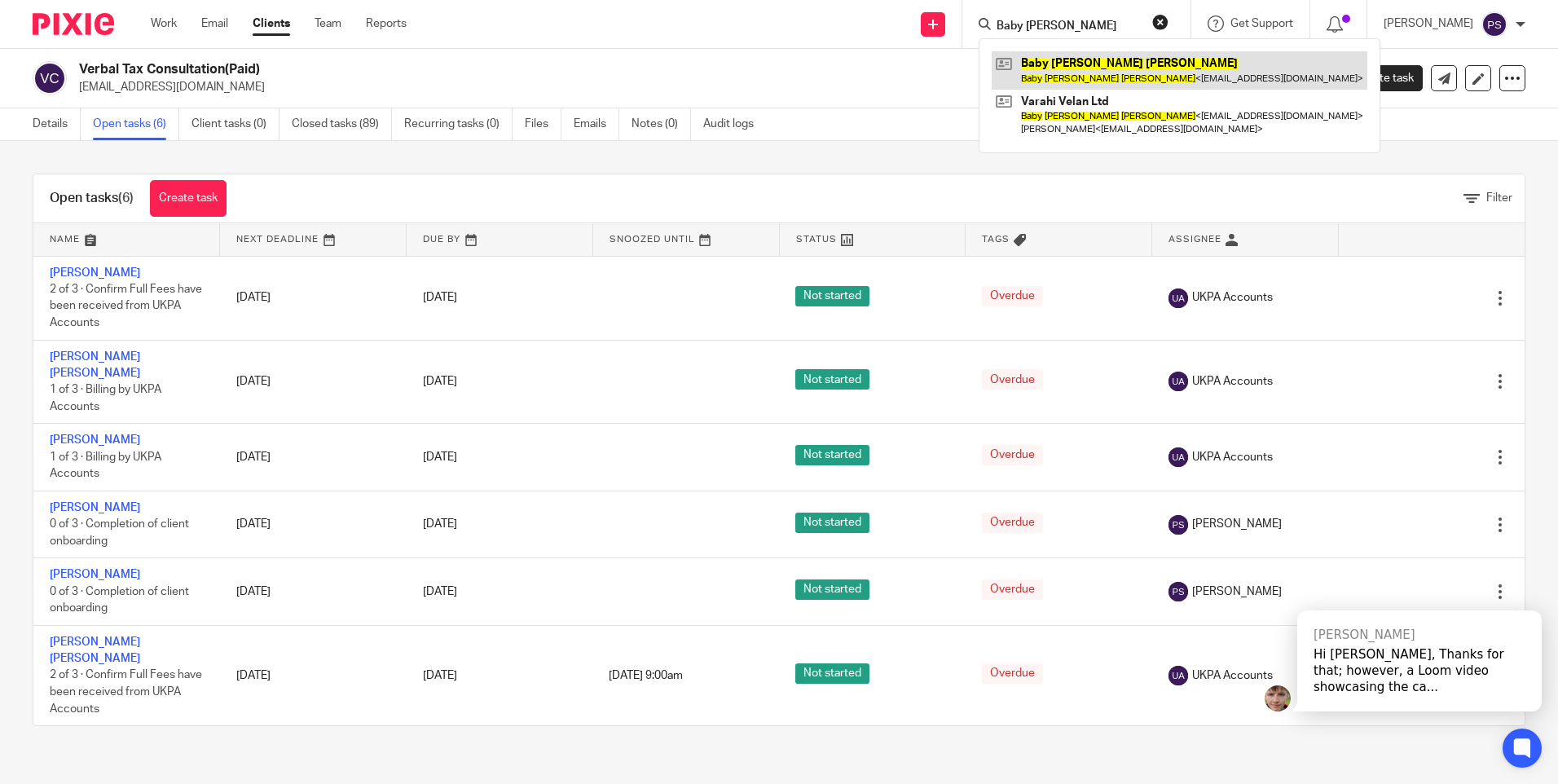
type input "Baby [PERSON_NAME]"
click at [1087, 58] on link at bounding box center [1179, 69] width 376 height 37
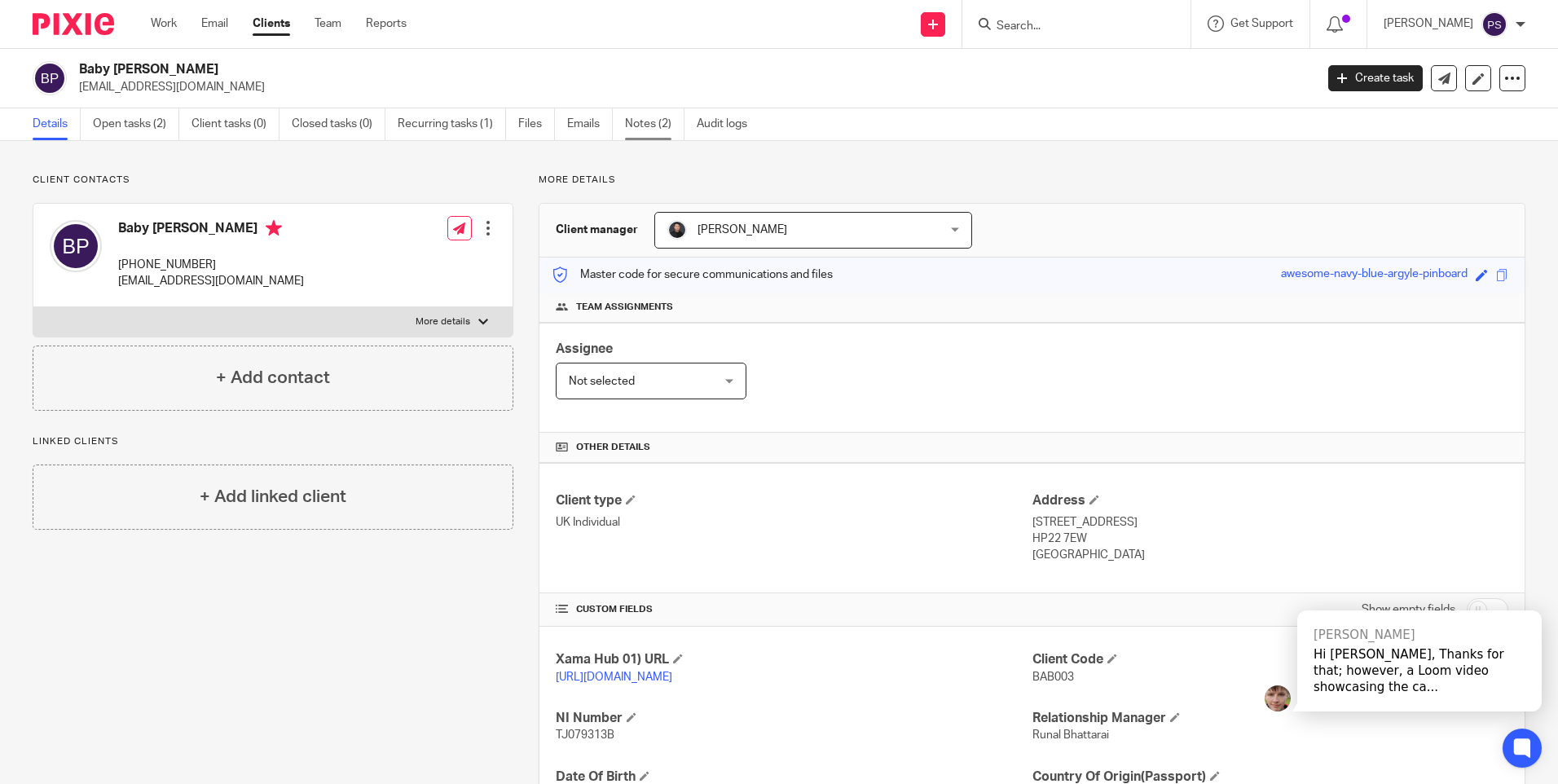
click at [664, 129] on link "Notes (2)" at bounding box center [655, 124] width 60 height 32
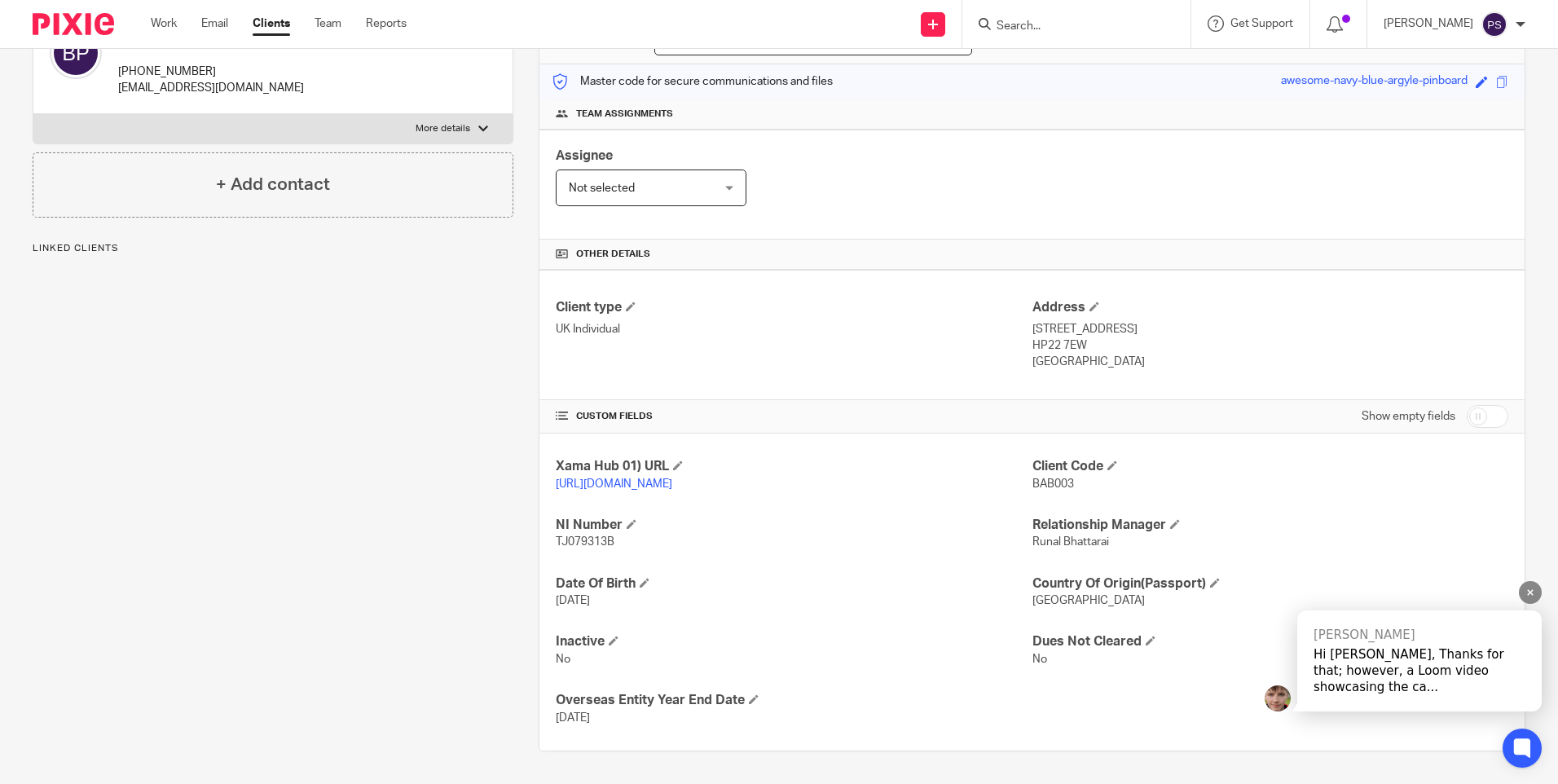
click at [1535, 598] on icon at bounding box center [1531, 592] width 10 height 10
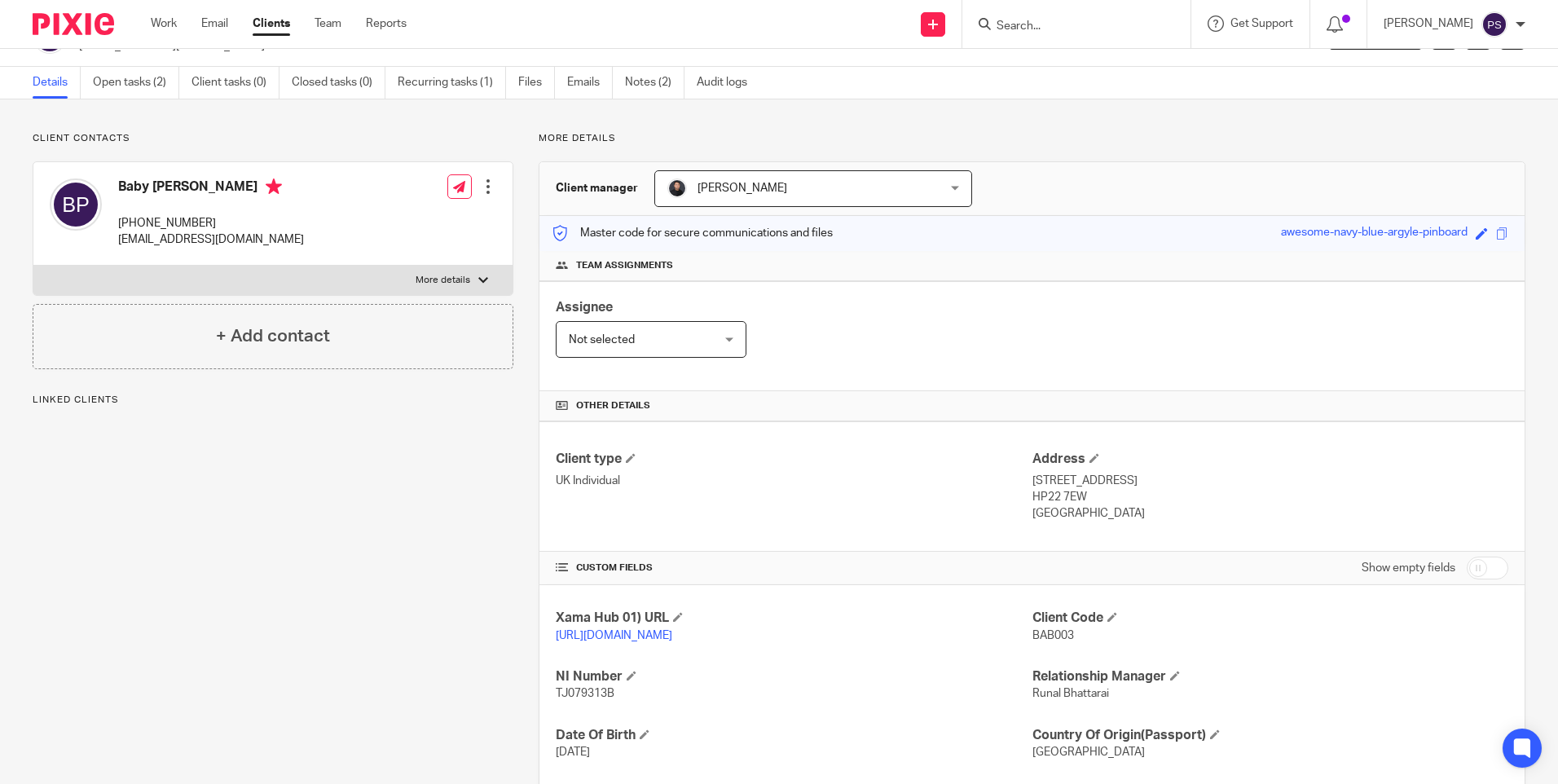
scroll to position [0, 0]
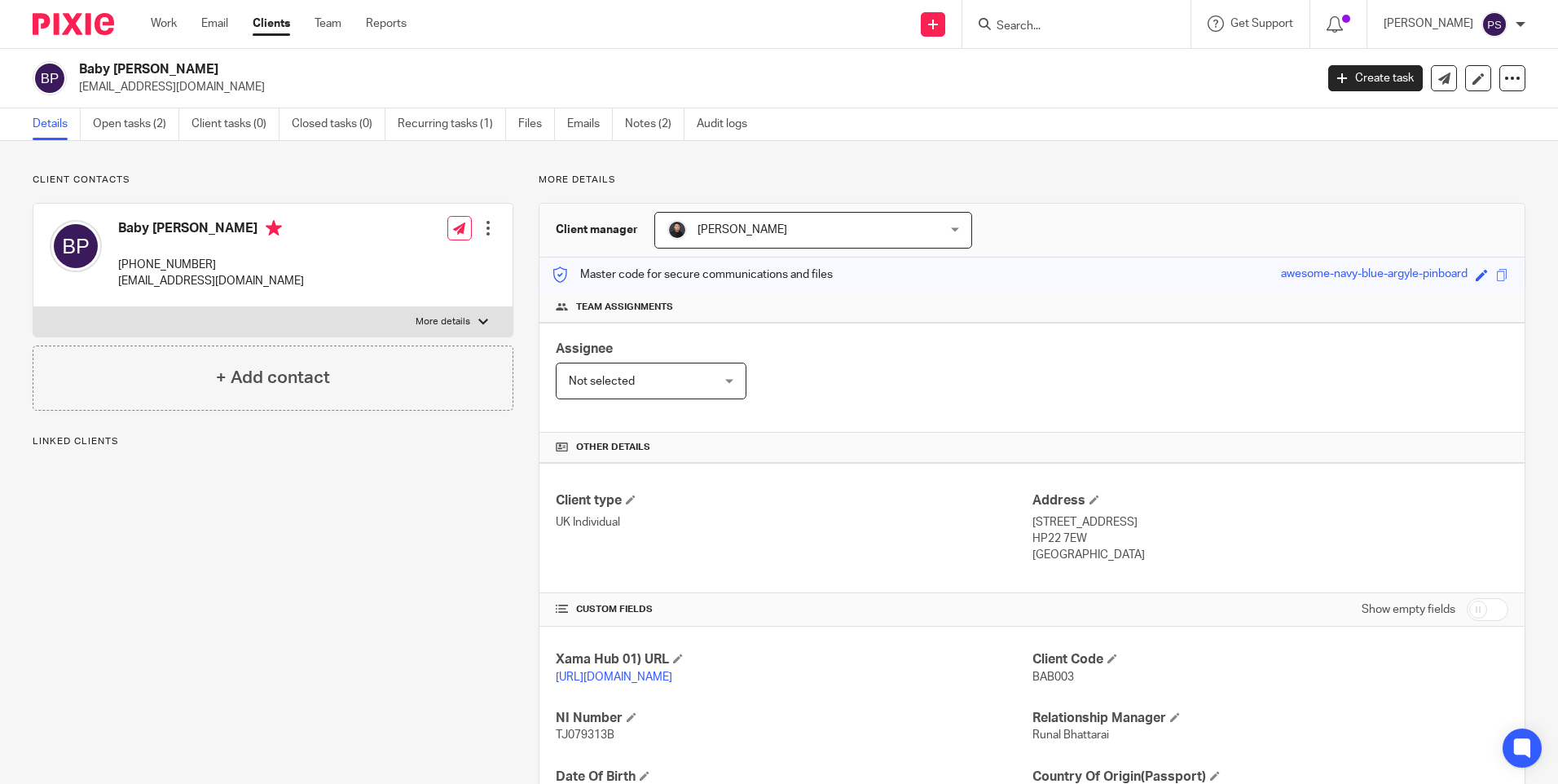
click at [1076, 20] on input "Search" at bounding box center [1068, 27] width 147 height 15
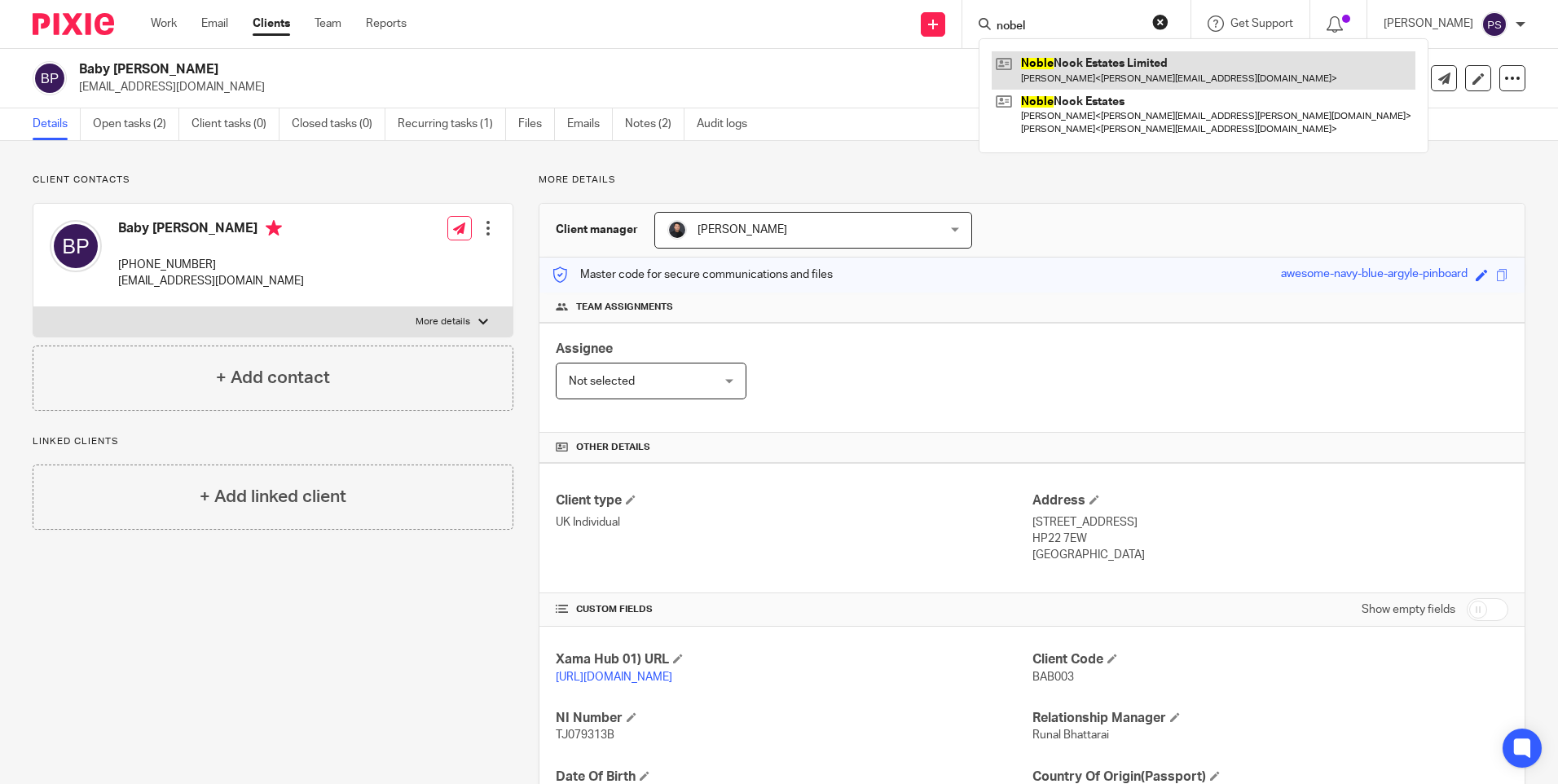
type input "nobel"
click at [1110, 70] on link at bounding box center [1203, 69] width 424 height 37
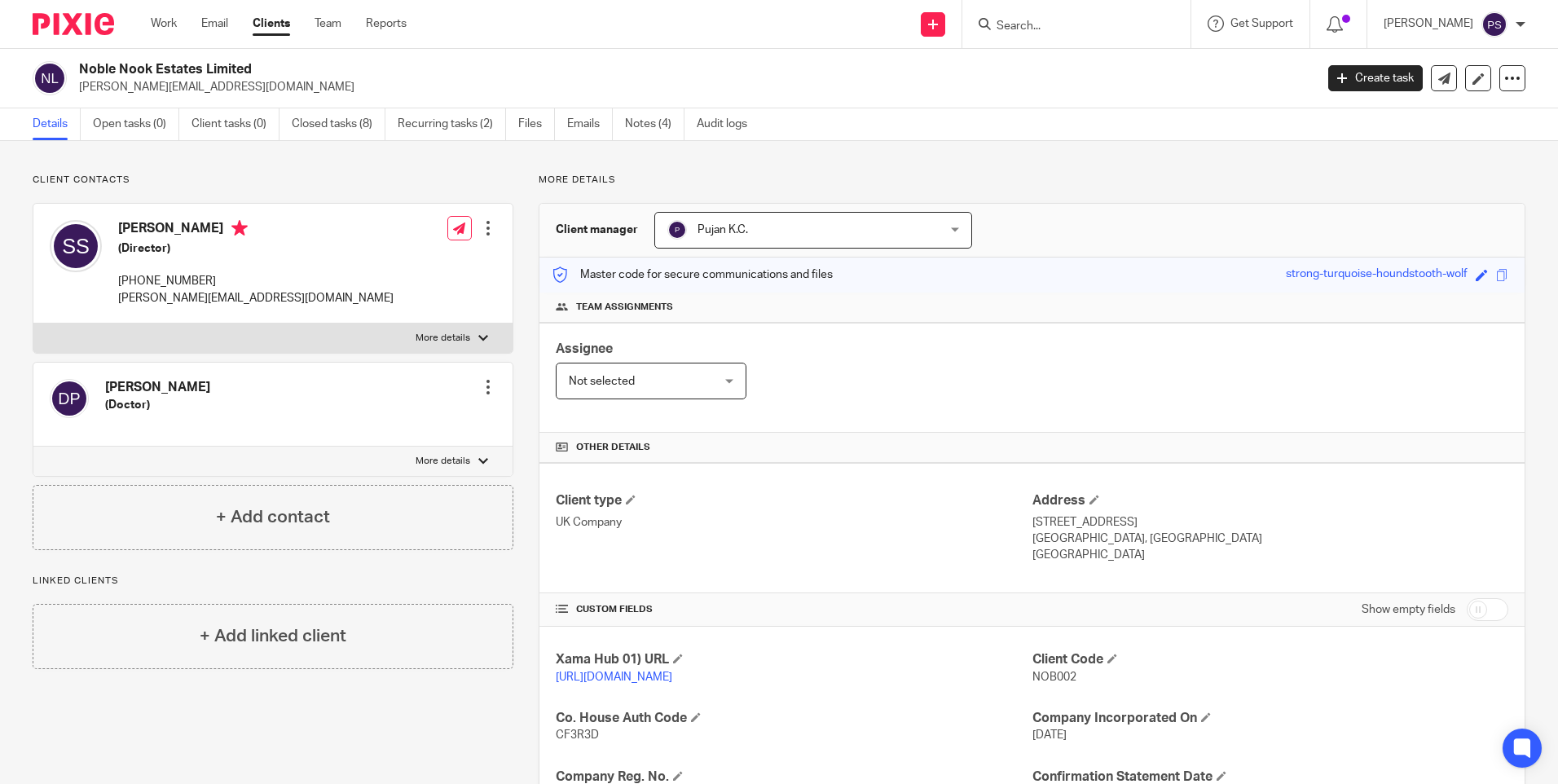
click at [1053, 29] on input "Search" at bounding box center [1068, 27] width 147 height 15
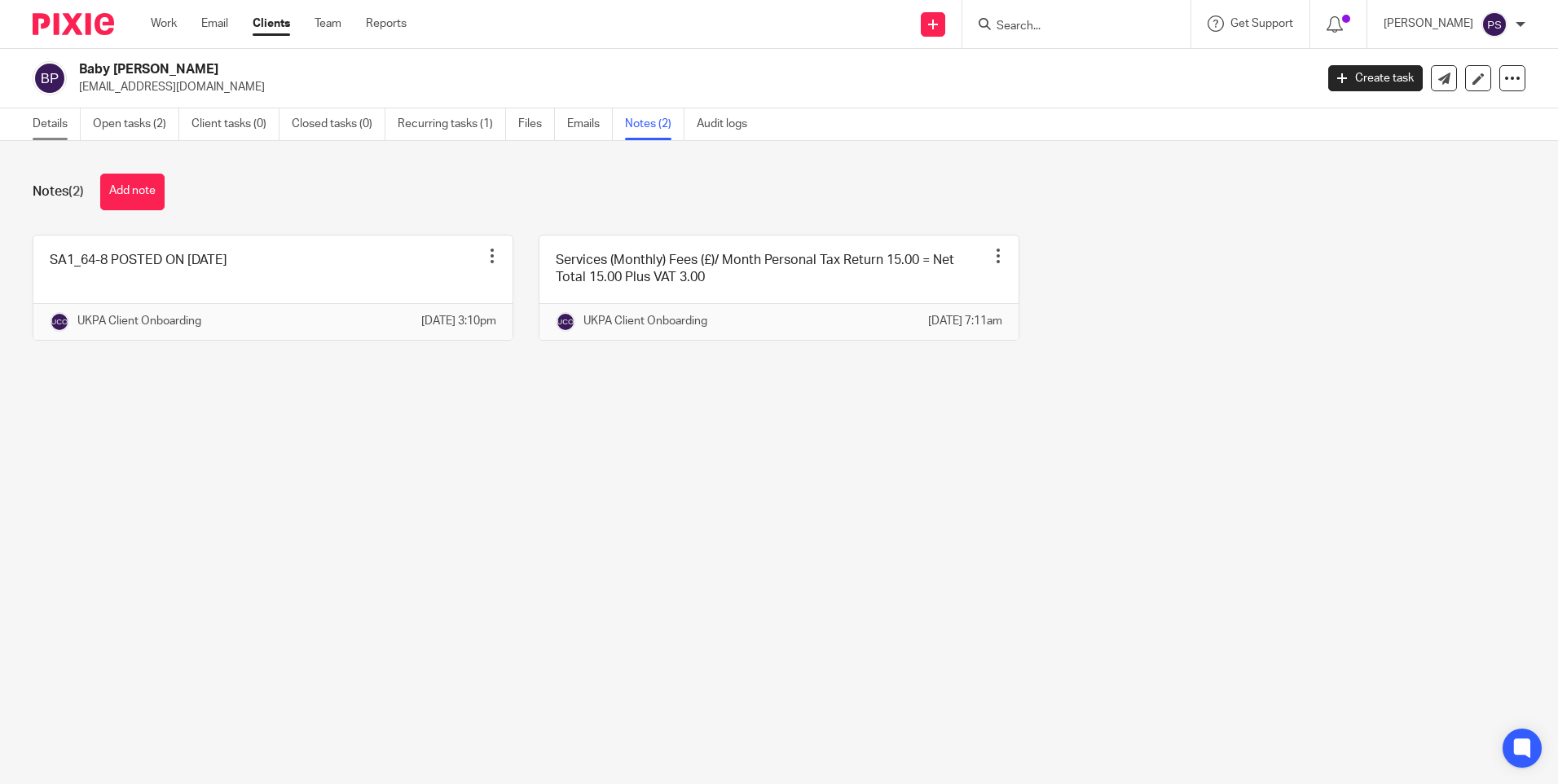
click at [67, 119] on link "Details" at bounding box center [56, 124] width 48 height 32
click at [95, 69] on h2 "Baby Ambica Palanivel" at bounding box center [568, 69] width 979 height 17
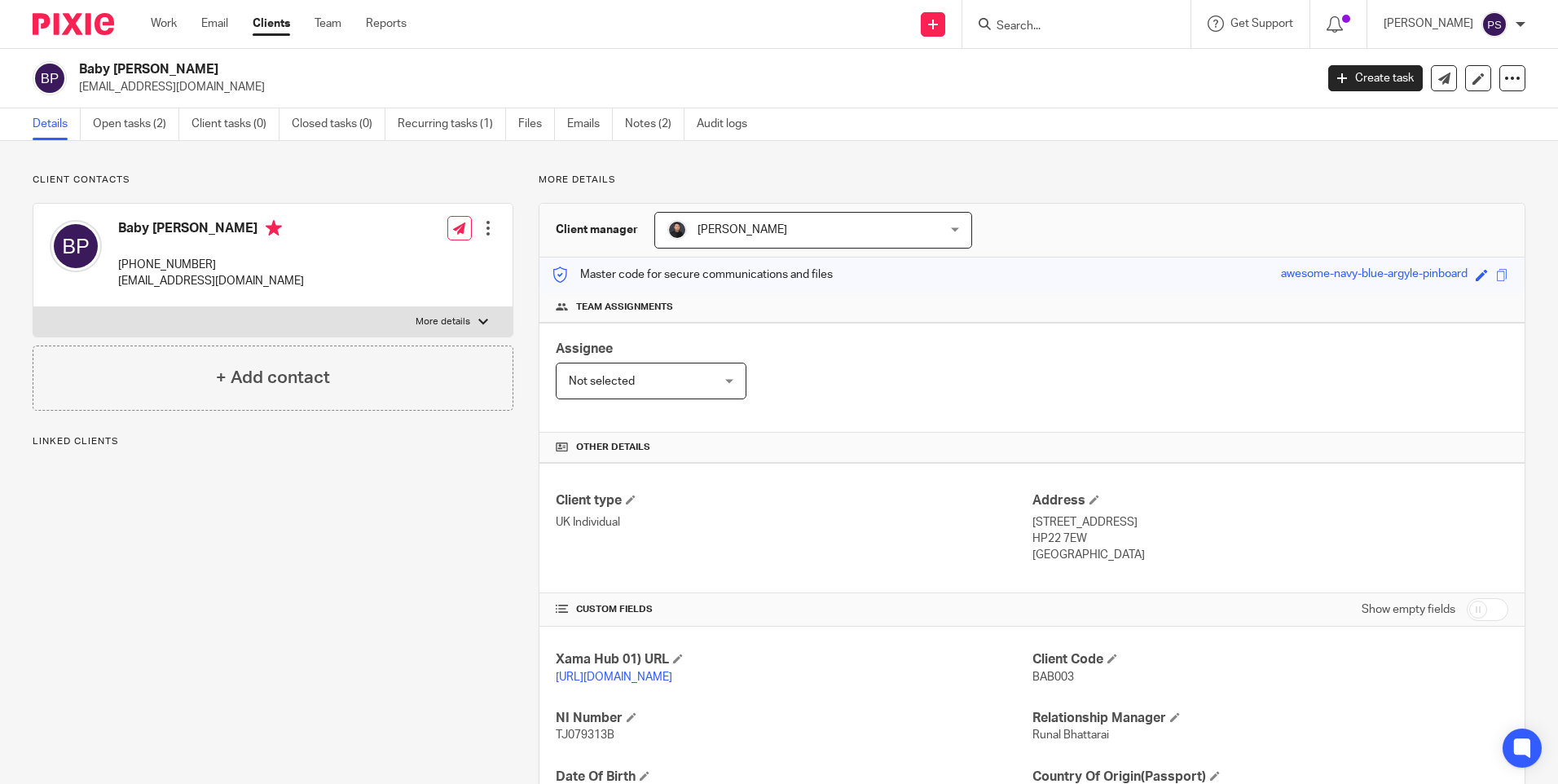
click at [200, 61] on h2 "Baby [PERSON_NAME]" at bounding box center [568, 69] width 979 height 17
copy div "Baby [PERSON_NAME]"
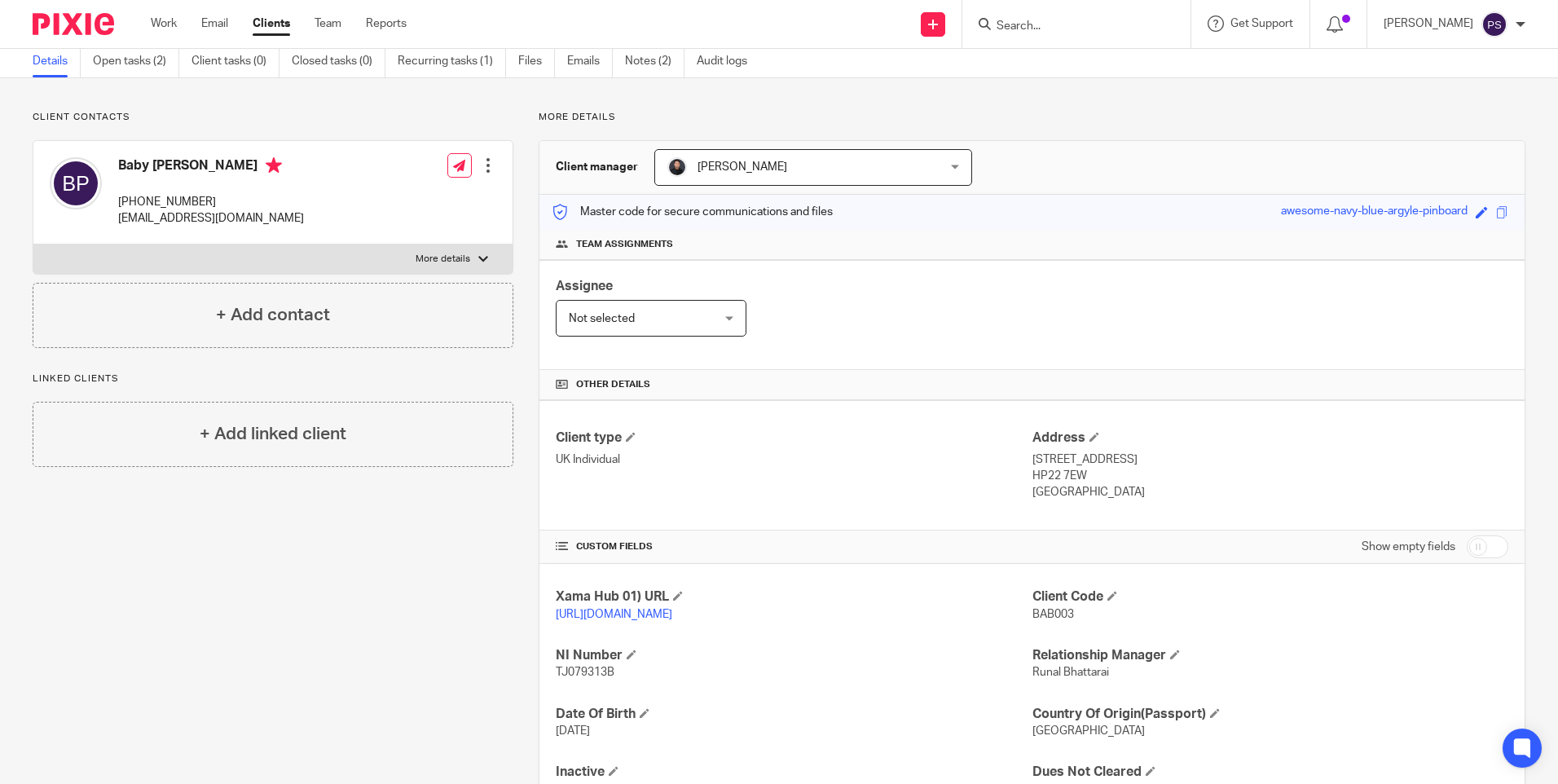
scroll to position [163, 0]
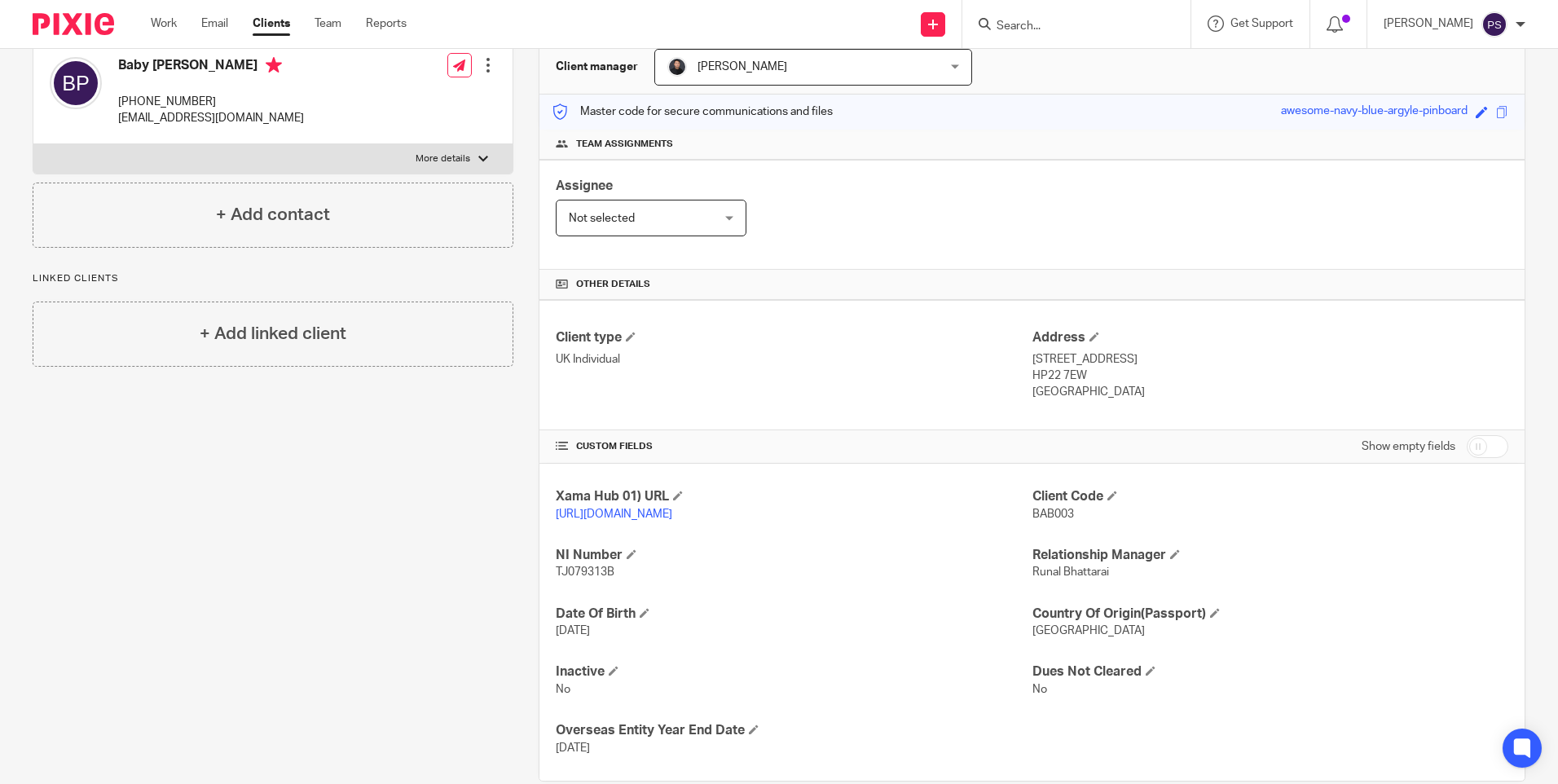
drag, startPoint x: 1026, startPoint y: 337, endPoint x: 1111, endPoint y: 402, distance: 107.0
click at [1111, 402] on div "Client type UK Individual Address [STREET_ADDRESS] HP22 7EW [GEOGRAPHIC_DATA]" at bounding box center [1032, 365] width 985 height 130
copy div "Address [STREET_ADDRESS]"
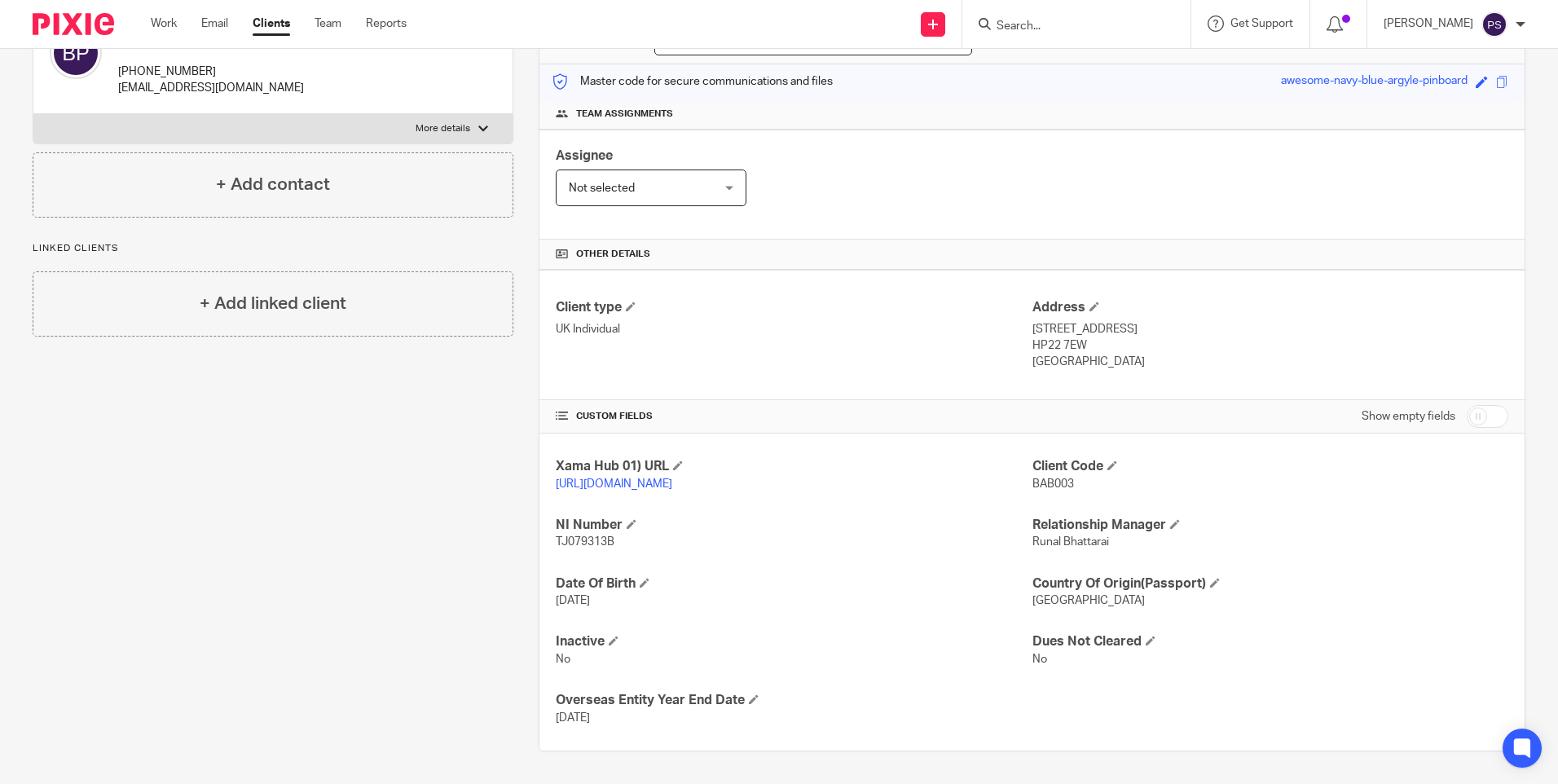
drag, startPoint x: 553, startPoint y: 524, endPoint x: 613, endPoint y: 542, distance: 62.6
click at [613, 542] on div "NI Number TJ079313B" at bounding box center [794, 533] width 476 height 34
copy div "NI Number TJ079313B"
drag, startPoint x: 551, startPoint y: 583, endPoint x: 621, endPoint y: 606, distance: 73.7
click at [621, 606] on div "Xama Hub 01) URL [URL][DOMAIN_NAME] Client Code BAB003 NI Number TJ079313B Rela…" at bounding box center [1032, 591] width 985 height 317
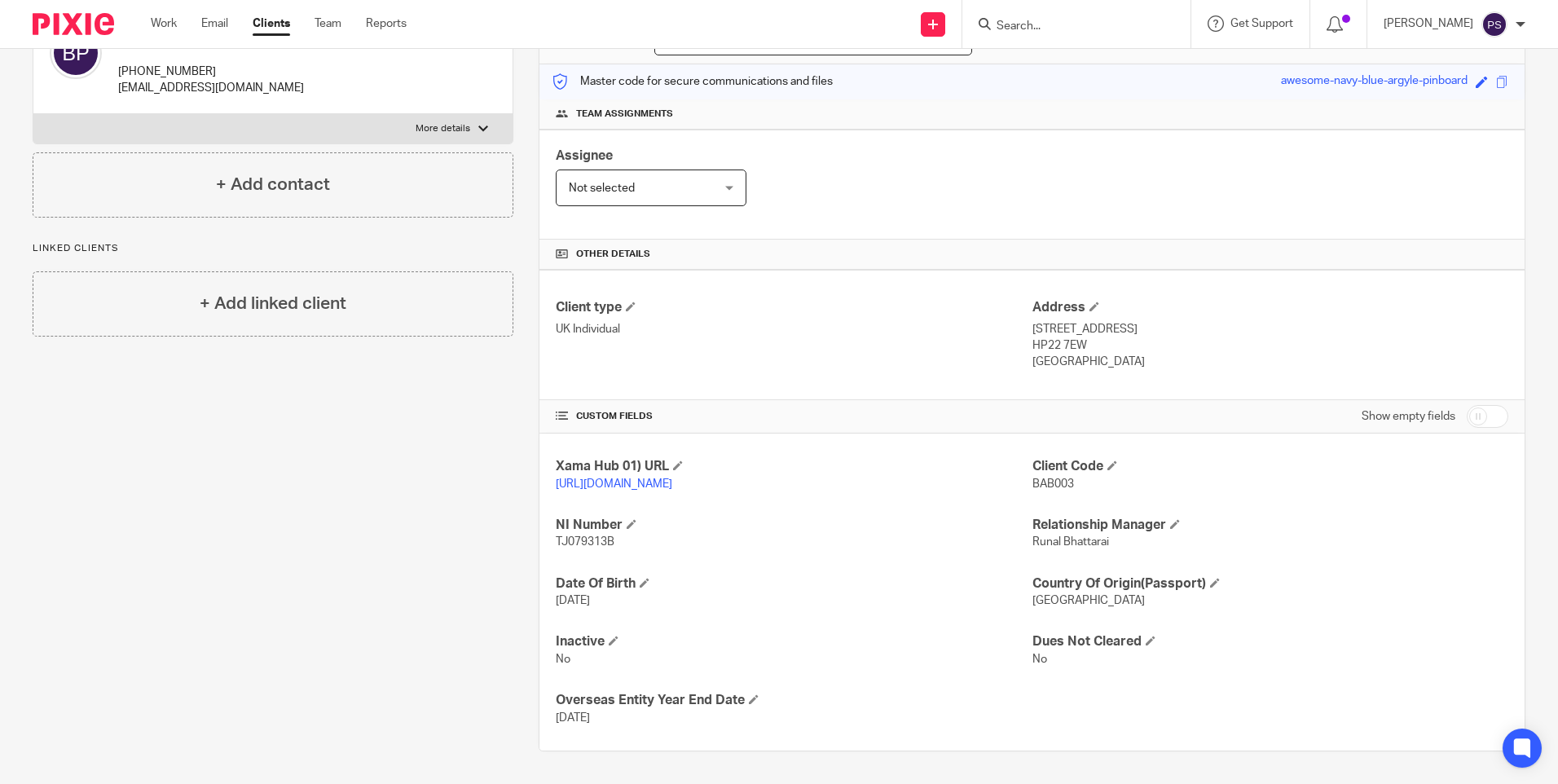
copy div "Date Of Birth [DATE]"
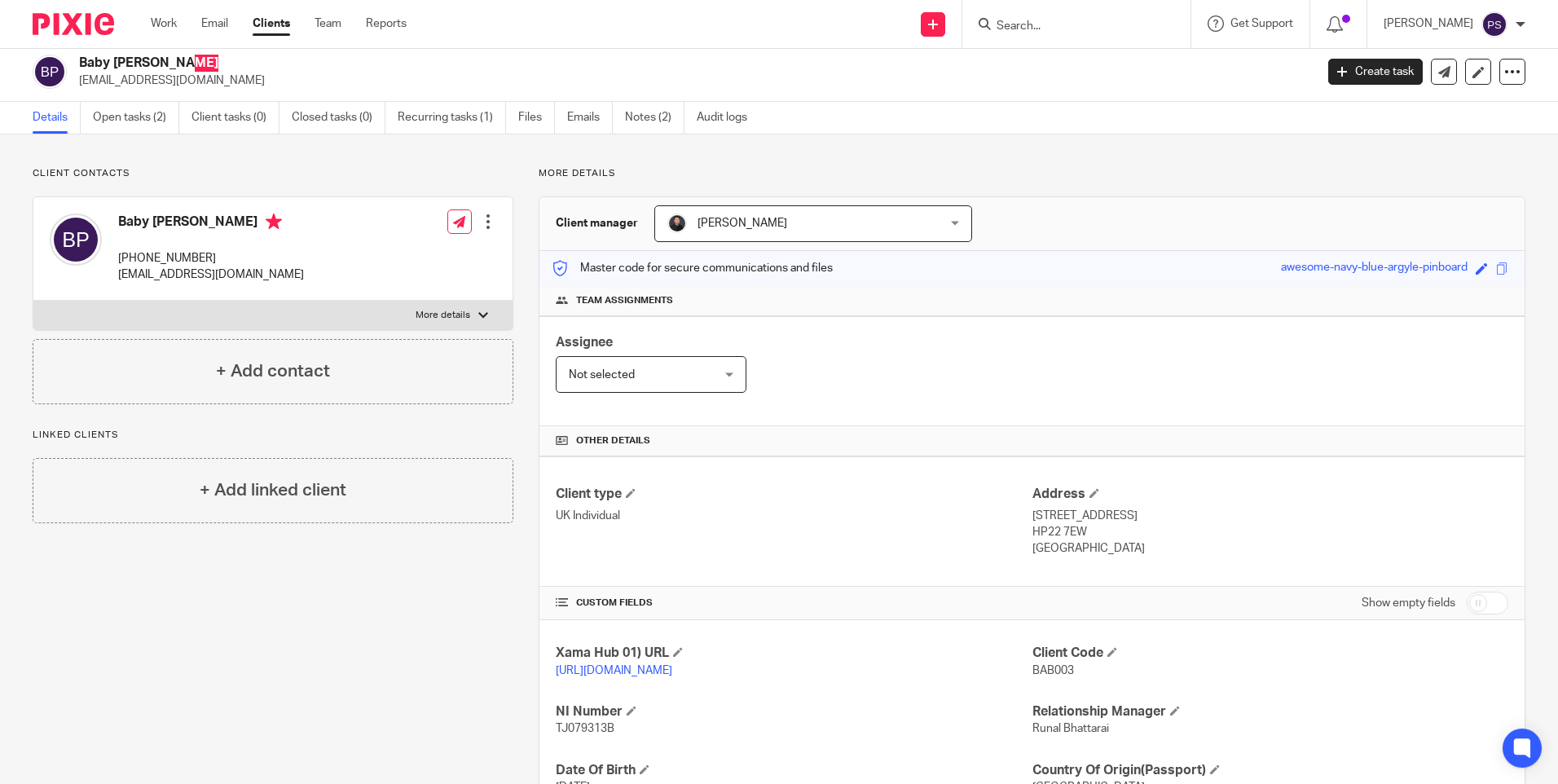
scroll to position [0, 0]
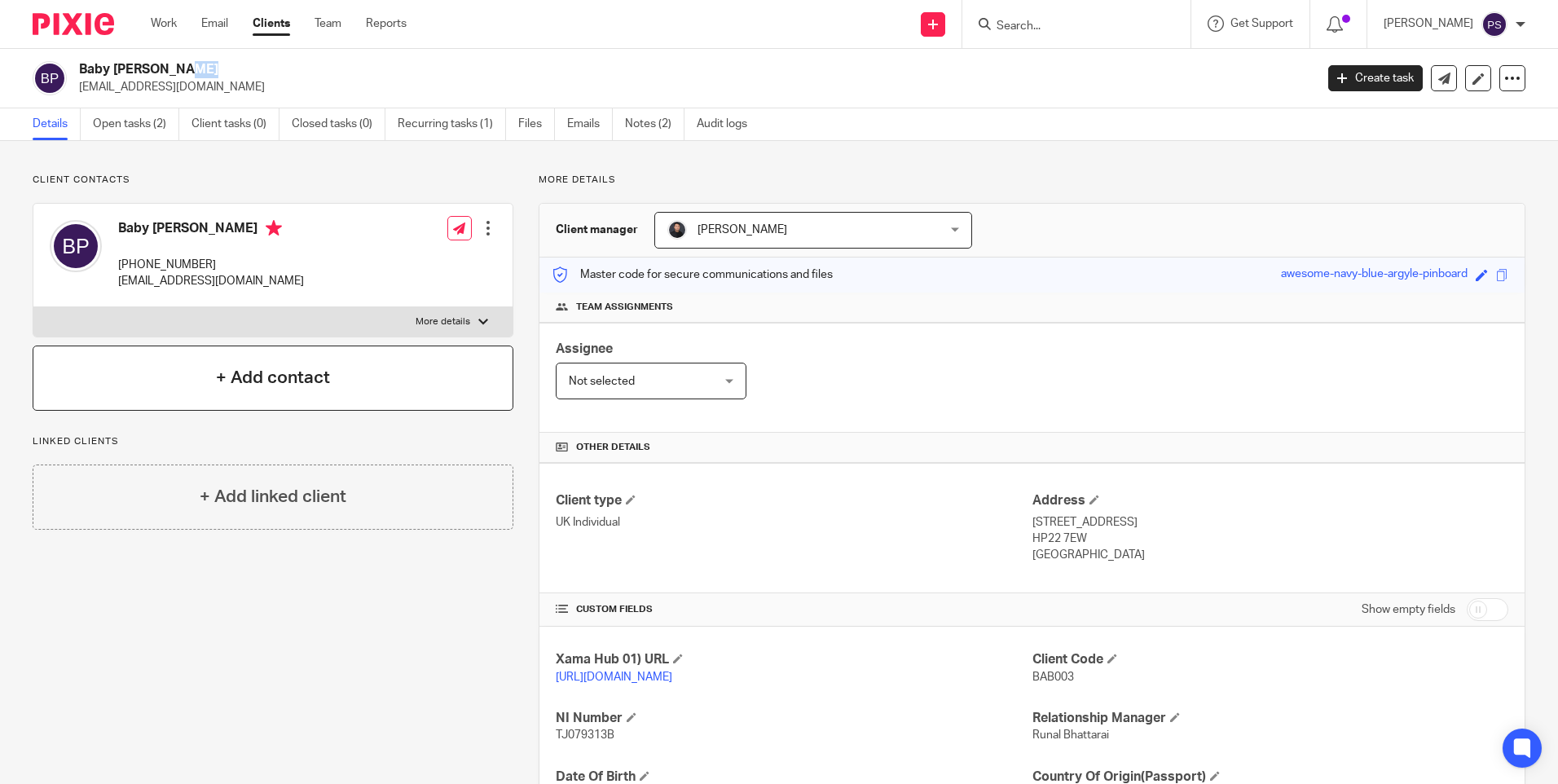
drag, startPoint x: 644, startPoint y: 115, endPoint x: 37, endPoint y: 392, distance: 667.2
click at [641, 115] on link "Notes (2)" at bounding box center [655, 124] width 60 height 32
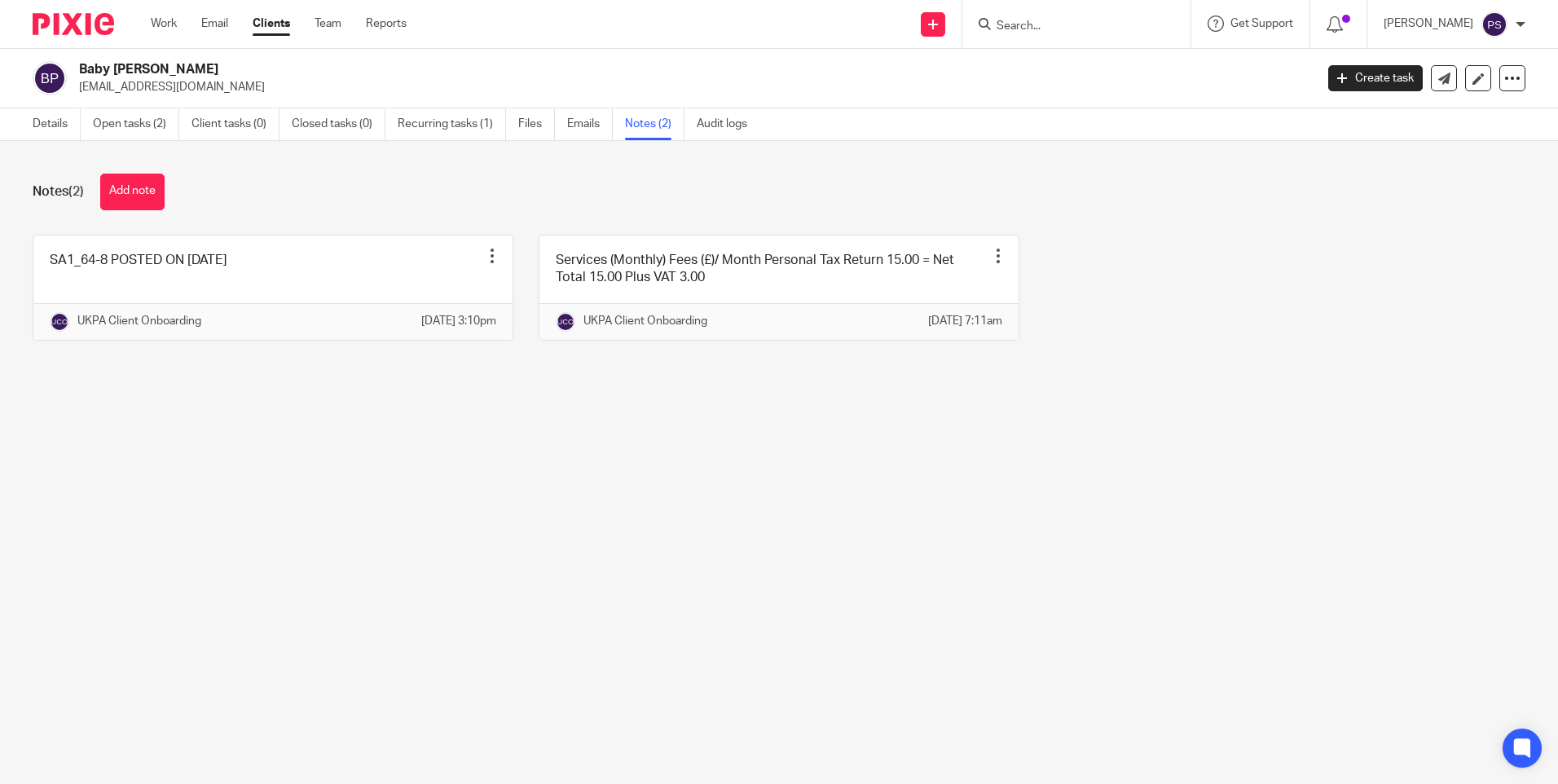
click at [357, 495] on main "Baby Ambica Palanivel ramanathankrish2002@gmail.com Create task Update from Com…" at bounding box center [779, 392] width 1558 height 784
click at [372, 154] on div "Notes (2) Add note SA1_64-8 POSTED ON 5TH AUGUST Pin note Edit note Delete note…" at bounding box center [779, 270] width 1558 height 257
click at [1093, 23] on input "Search" at bounding box center [1068, 27] width 147 height 15
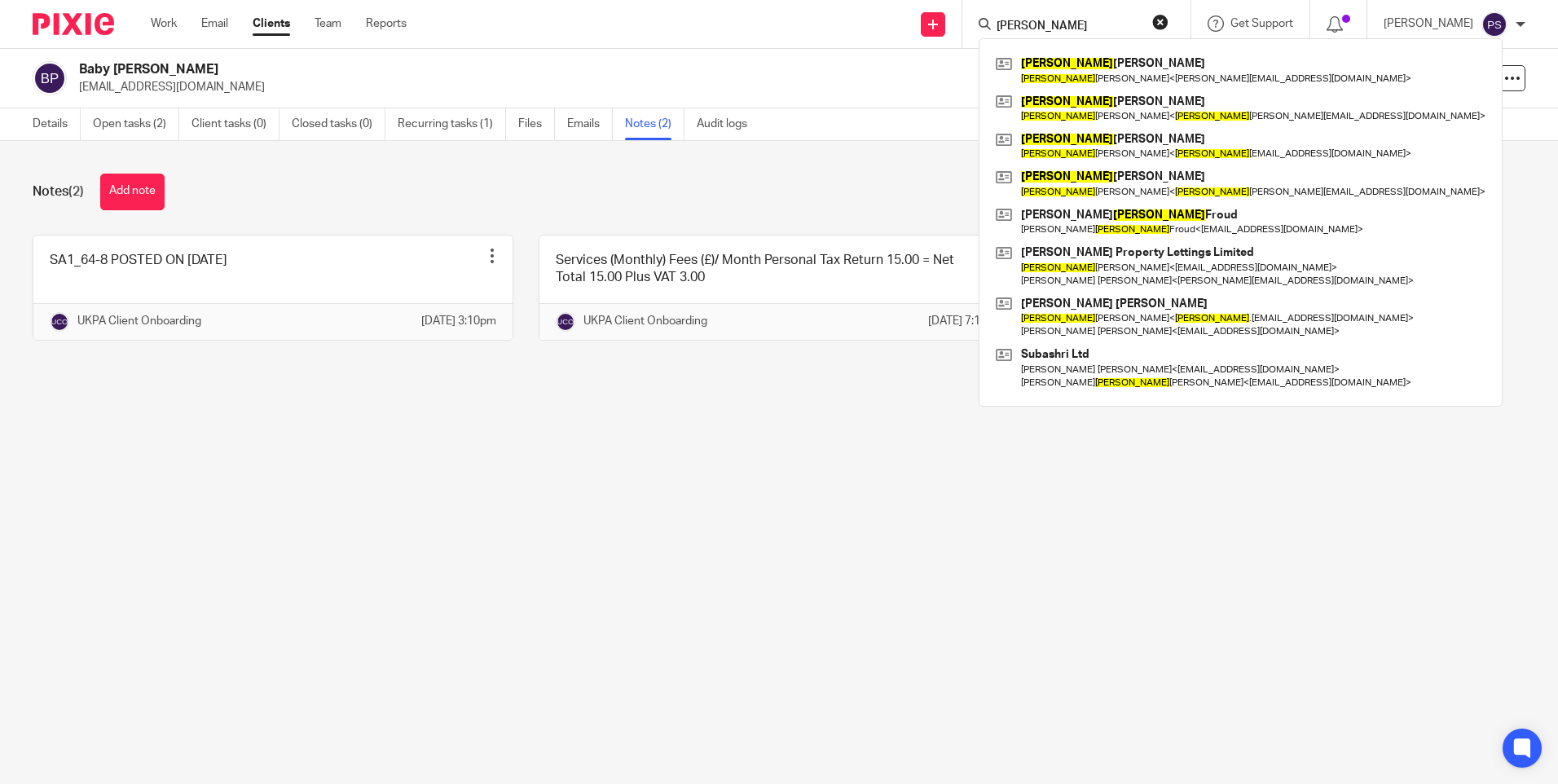
type input "nigel"
click at [1168, 21] on button "reset" at bounding box center [1160, 22] width 16 height 16
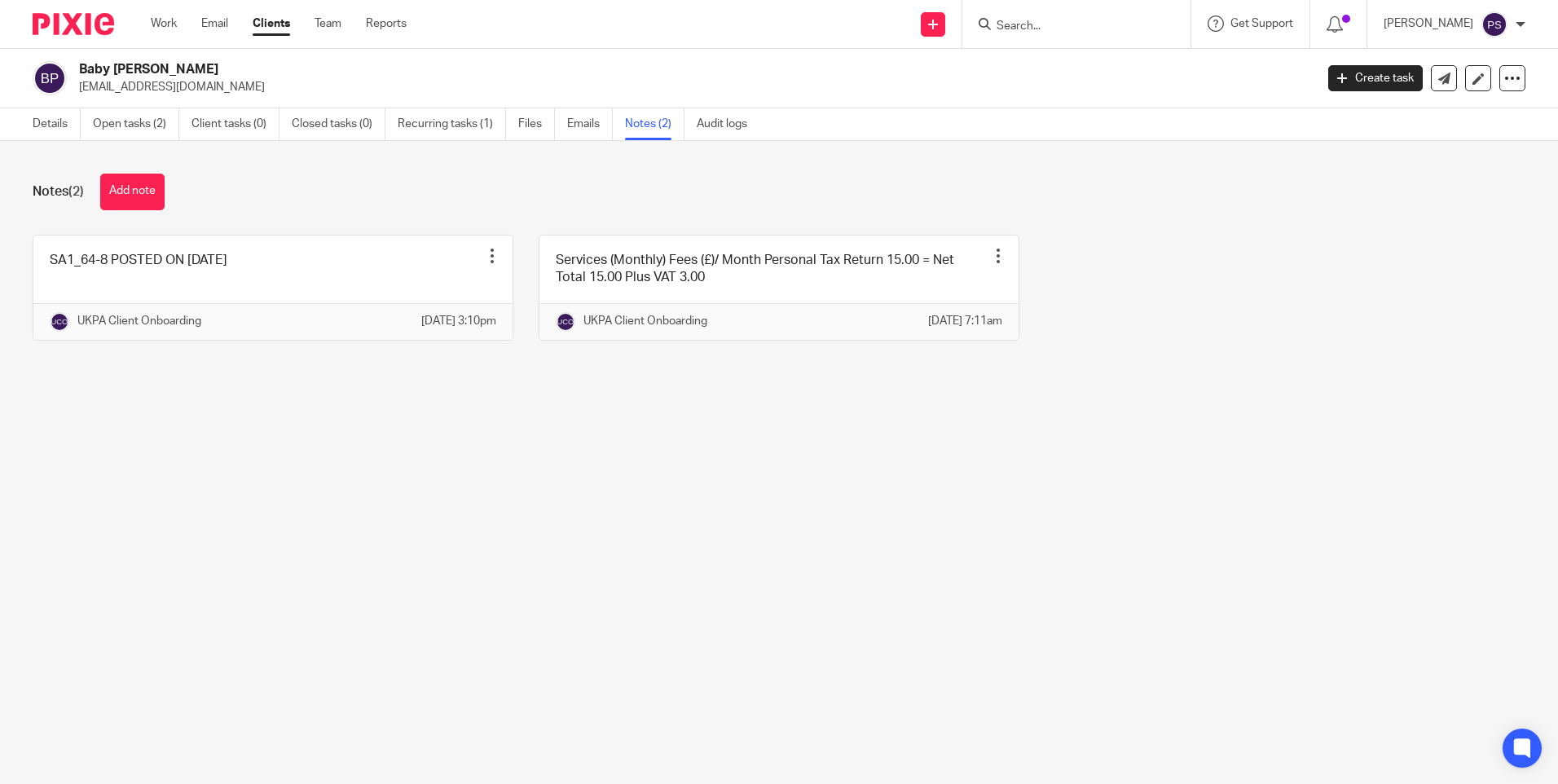
click at [434, 194] on div "Notes (2) Add note" at bounding box center [779, 192] width 1493 height 36
click at [1057, 26] on input "Search" at bounding box center [1068, 27] width 147 height 15
paste input "[PERSON_NAME][EMAIL_ADDRESS][DOMAIN_NAME]"
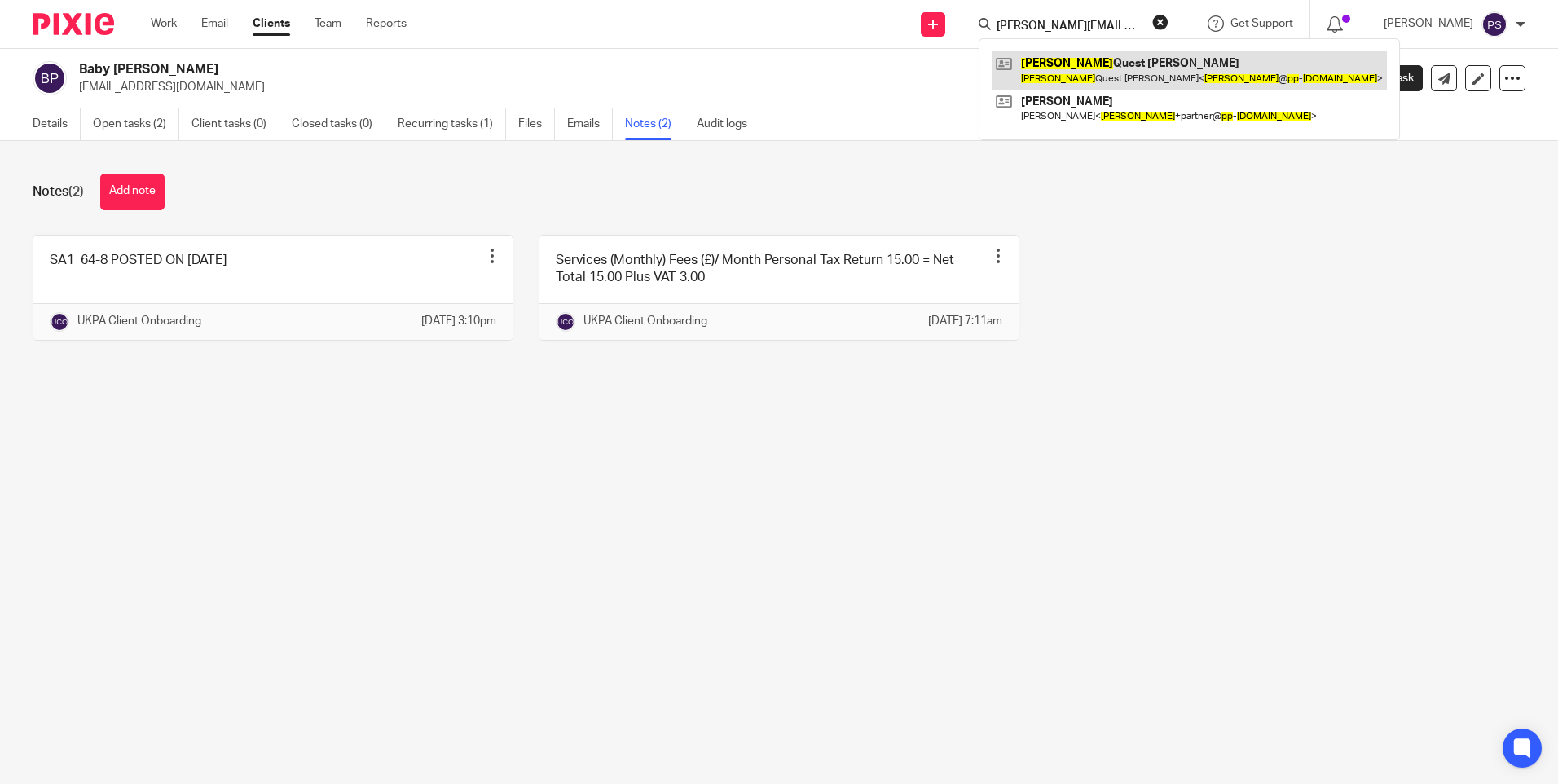
type input "[PERSON_NAME][EMAIL_ADDRESS][DOMAIN_NAME]"
click at [1059, 65] on link at bounding box center [1189, 69] width 396 height 37
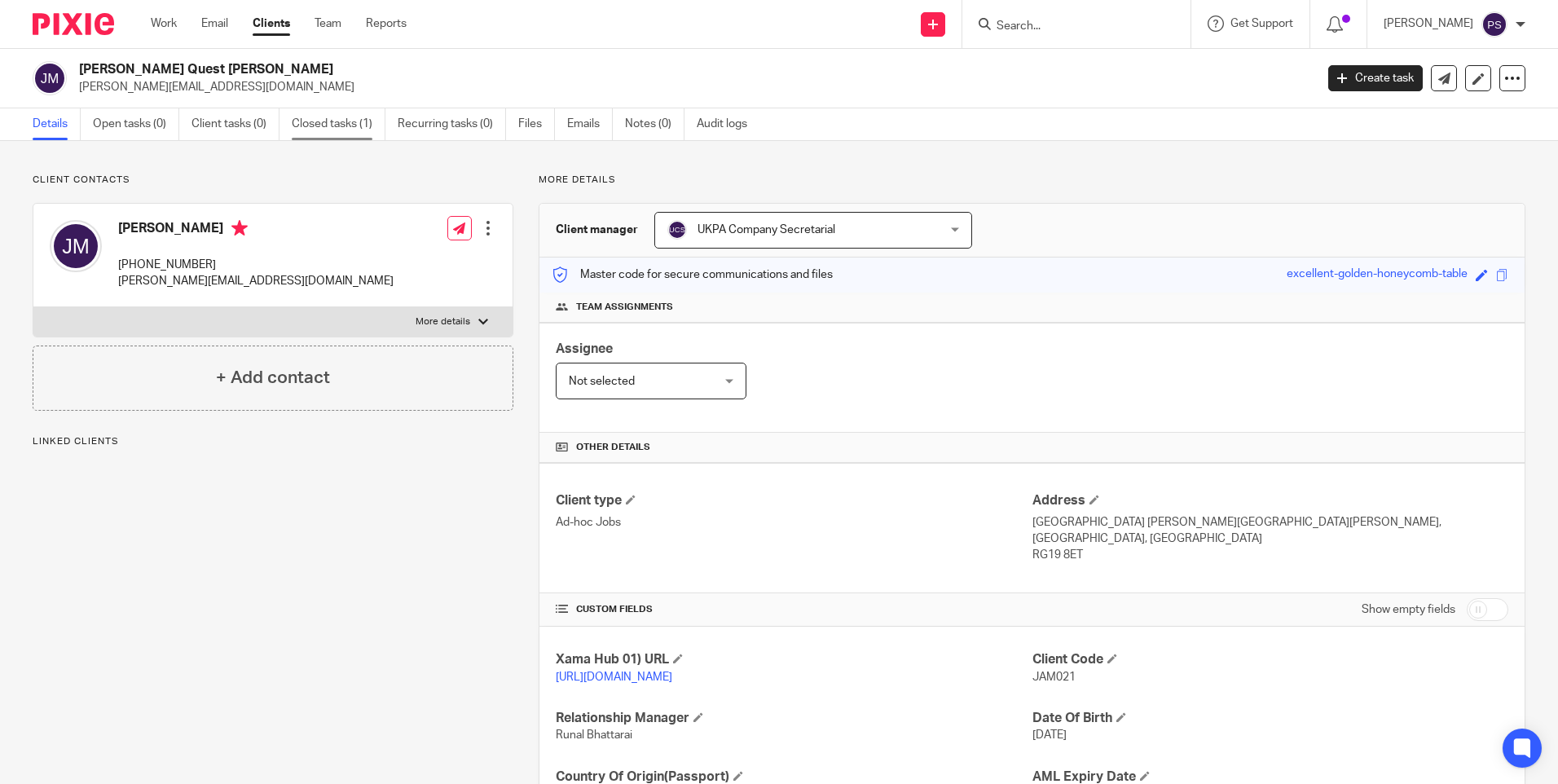
click at [320, 125] on link "Closed tasks (1)" at bounding box center [338, 124] width 94 height 32
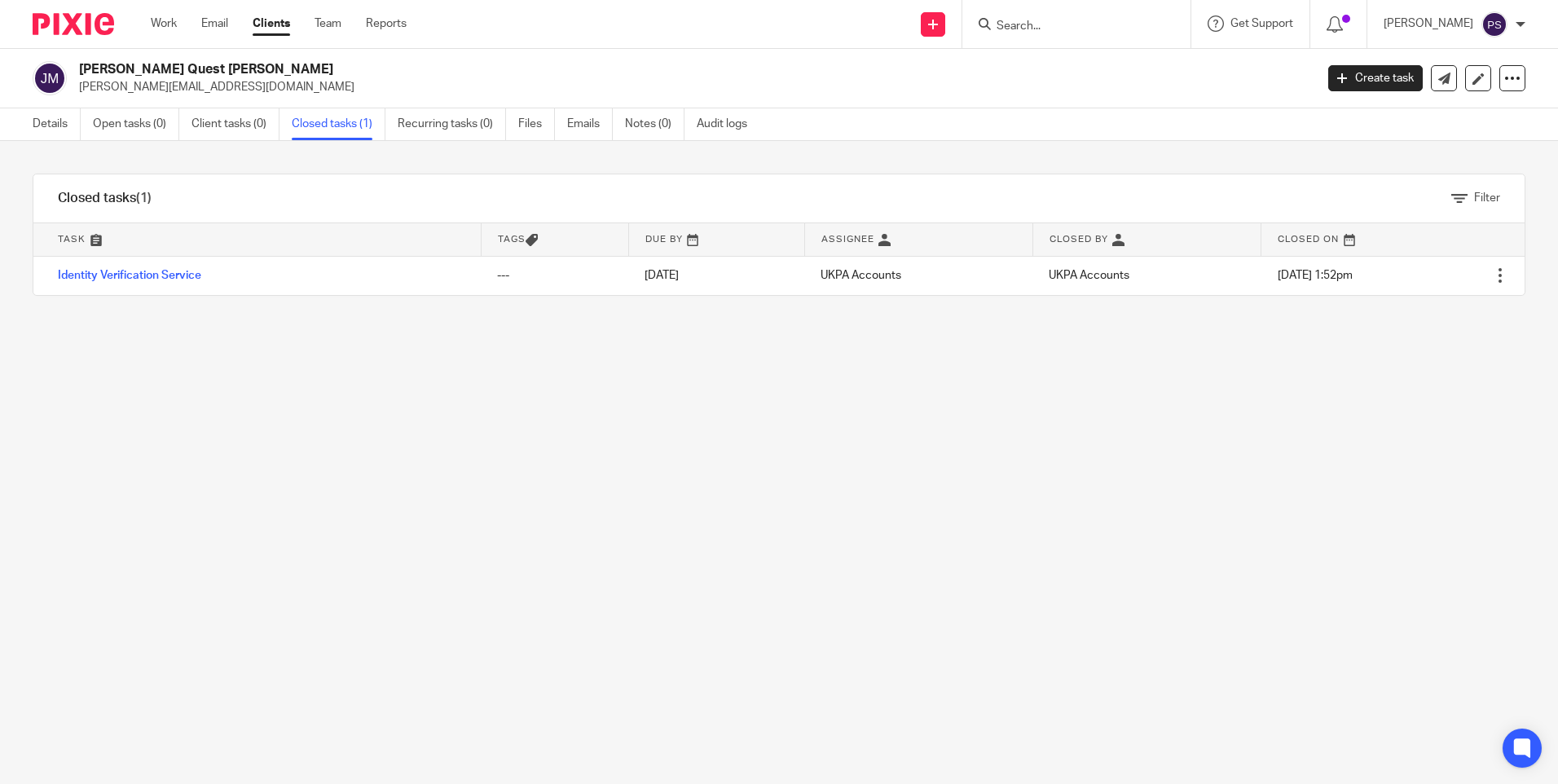
click at [43, 127] on link "Details" at bounding box center [56, 124] width 48 height 32
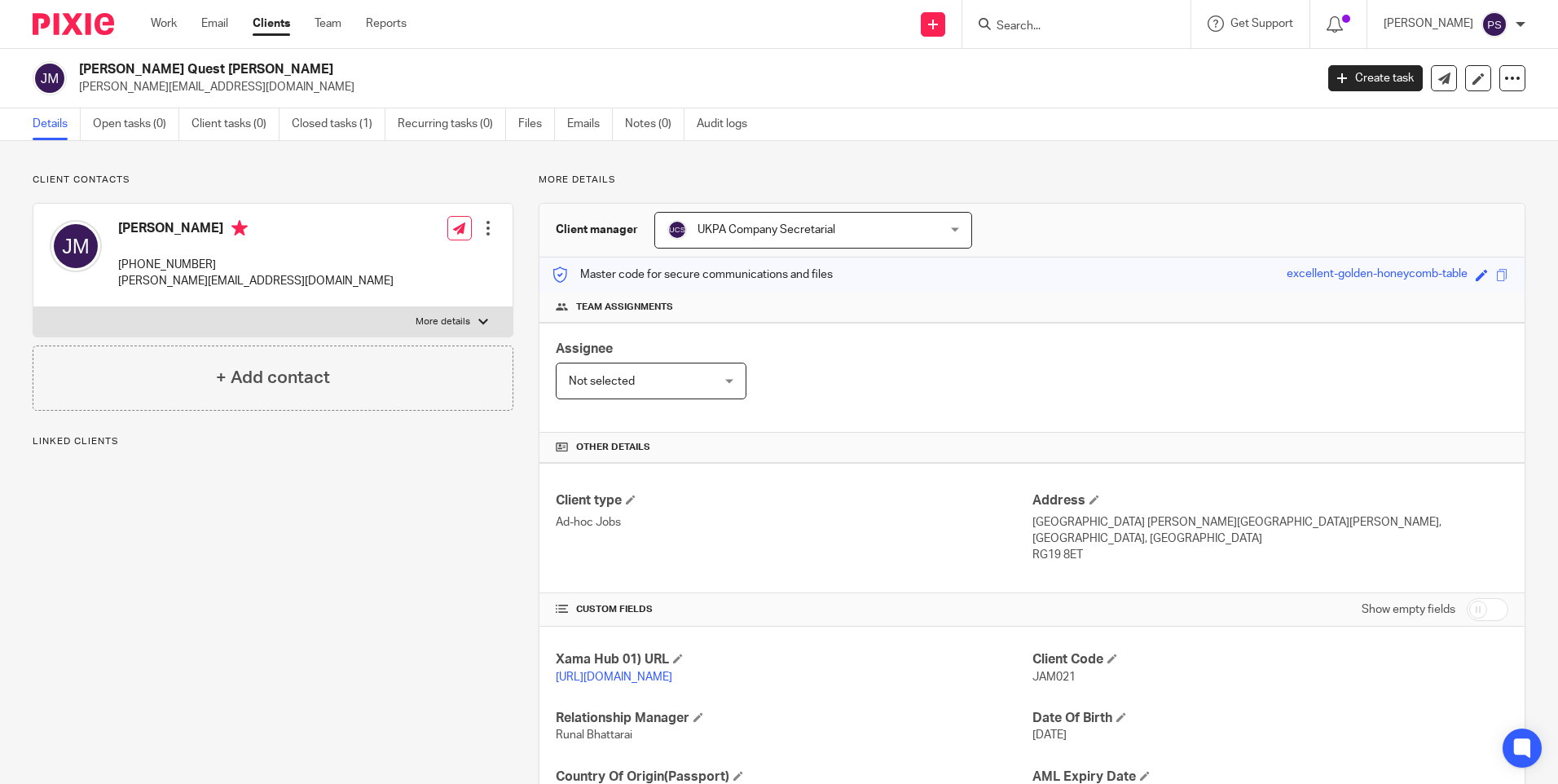
scroll to position [134, 0]
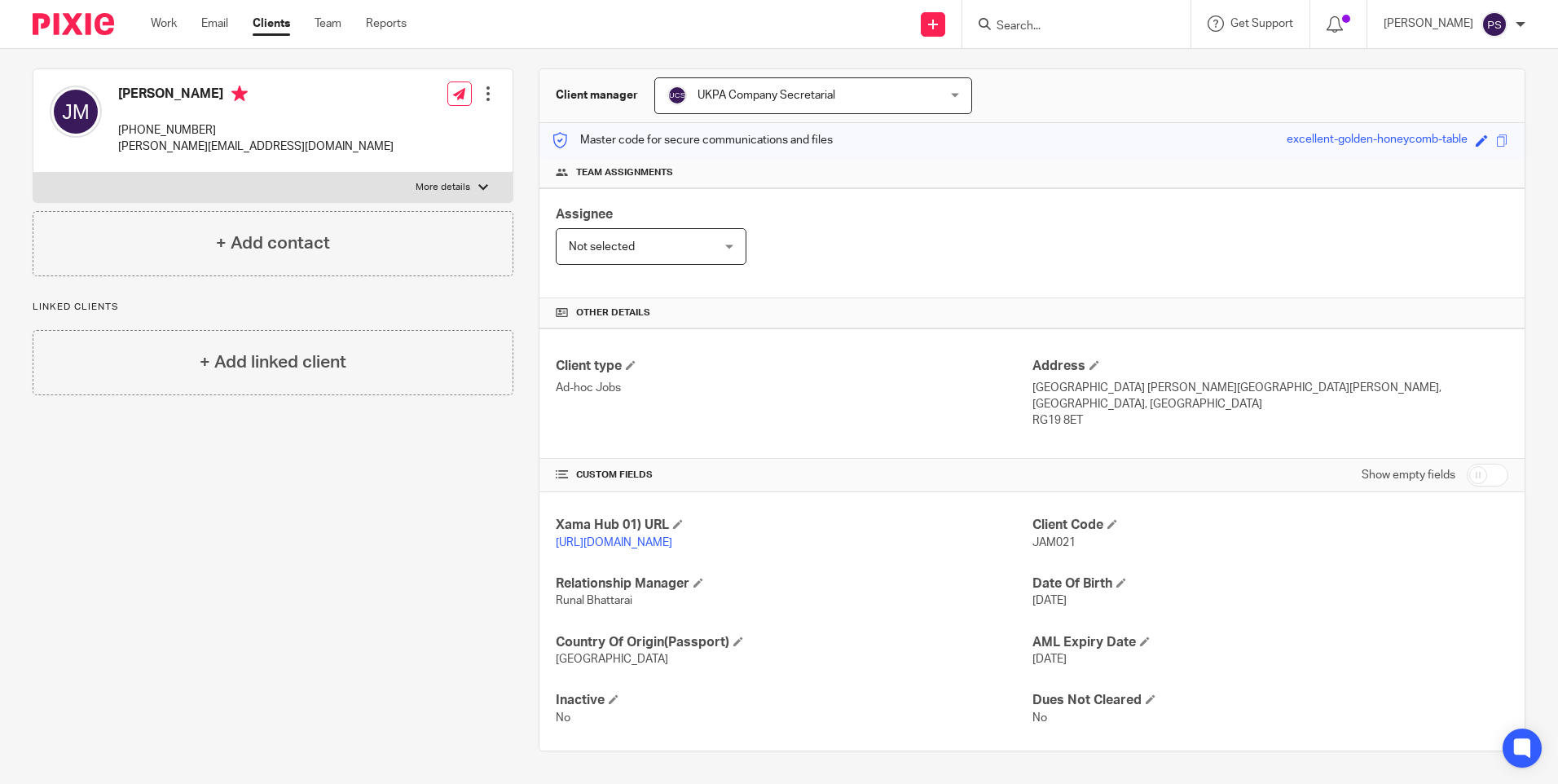
drag, startPoint x: 475, startPoint y: 664, endPoint x: 484, endPoint y: 648, distance: 18.4
click at [476, 664] on div "Client contacts [PERSON_NAME] [PHONE_NUMBER] [PERSON_NAME][EMAIL_ADDRESS][DOMAI…" at bounding box center [259, 395] width 506 height 712
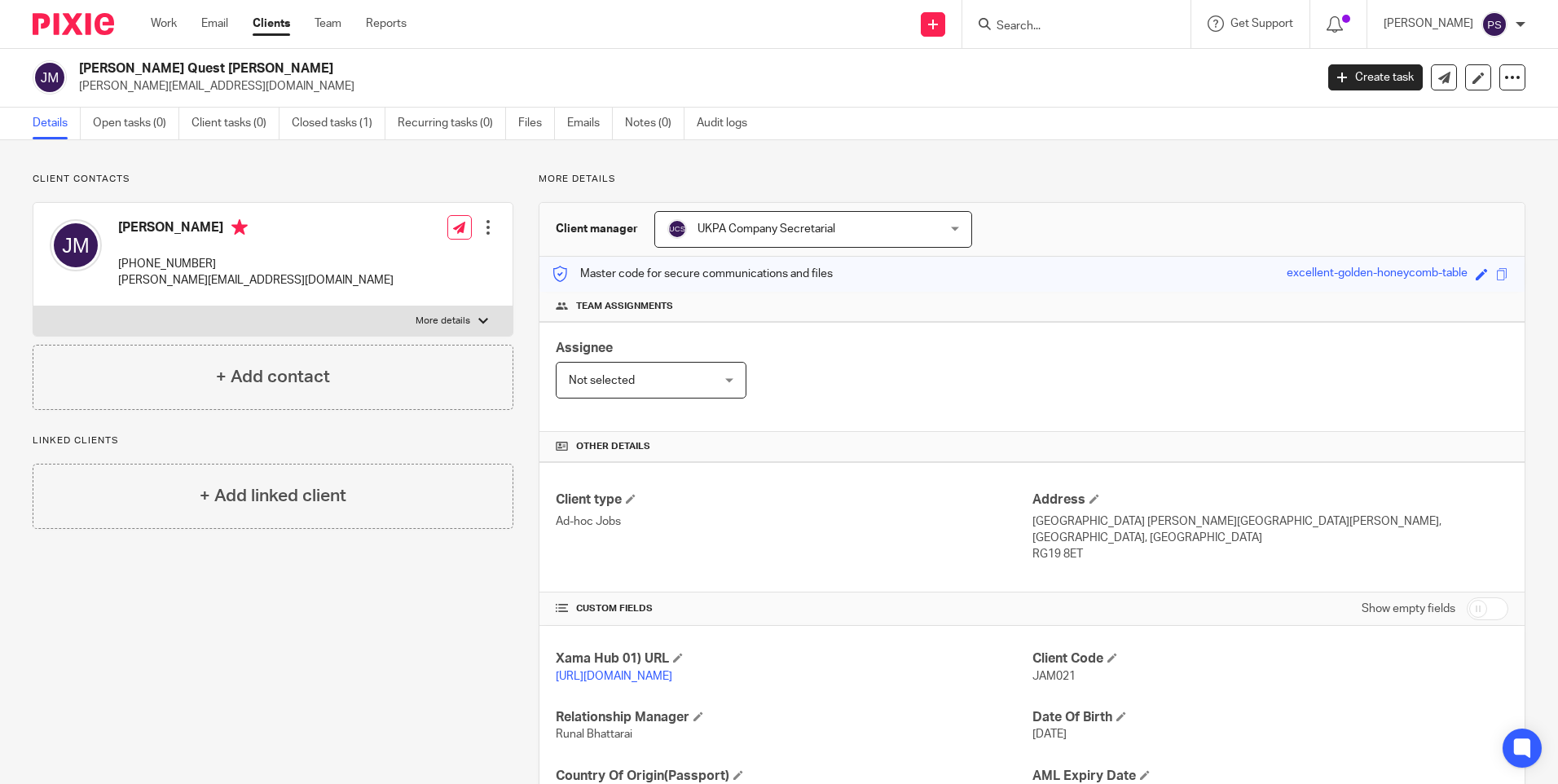
scroll to position [0, 0]
click at [183, 69] on h2 "James Quest Michaelson" at bounding box center [568, 69] width 979 height 17
copy div "James Quest Michaelson"
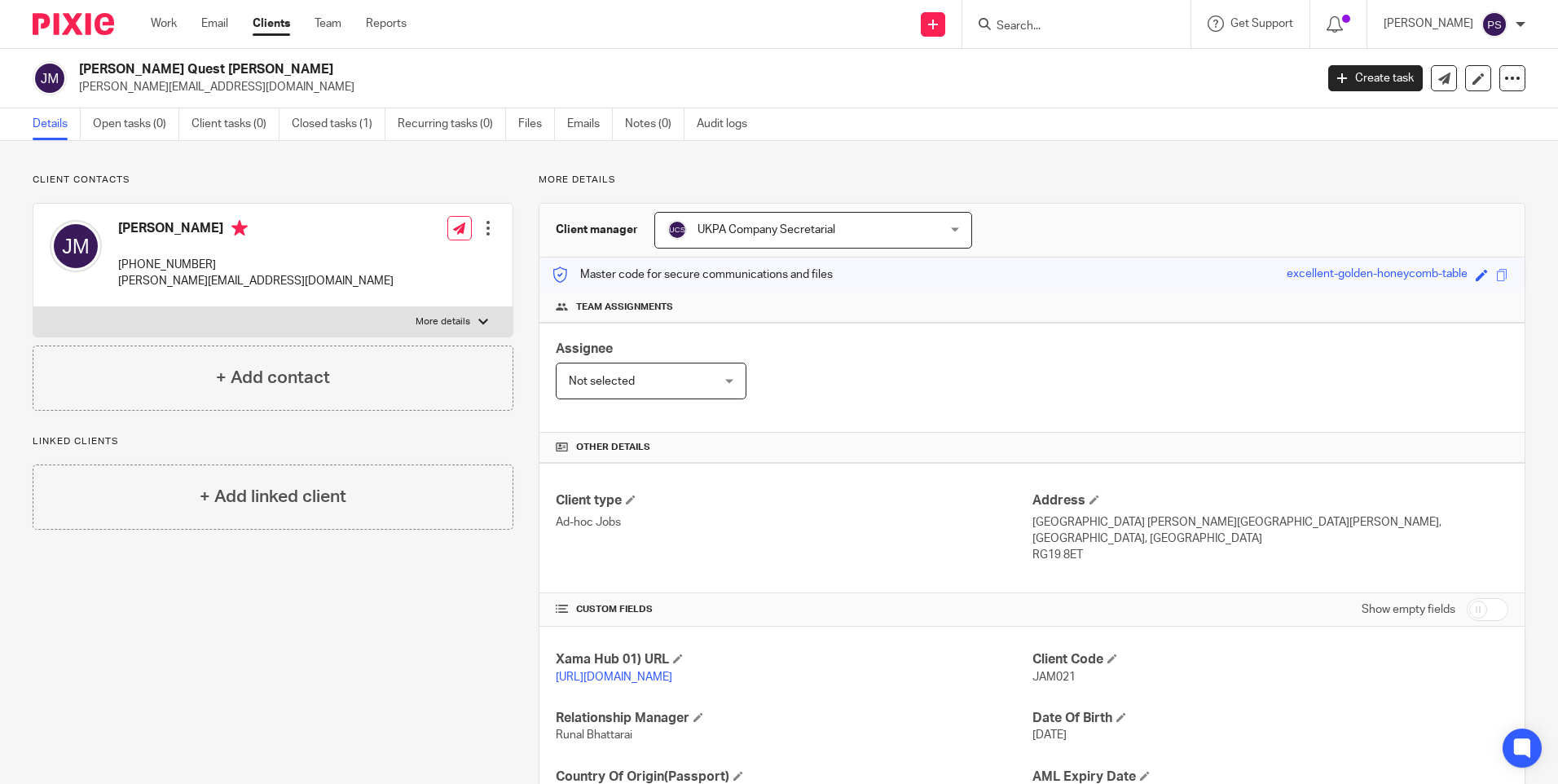
click at [131, 89] on p "james@pp-av.co.uk" at bounding box center [691, 87] width 1225 height 16
copy main "james@pp-av.co.uk Create task Update from Companies House Export data Merge Arc…"
click at [1038, 28] on input "Search" at bounding box center [1068, 27] width 147 height 15
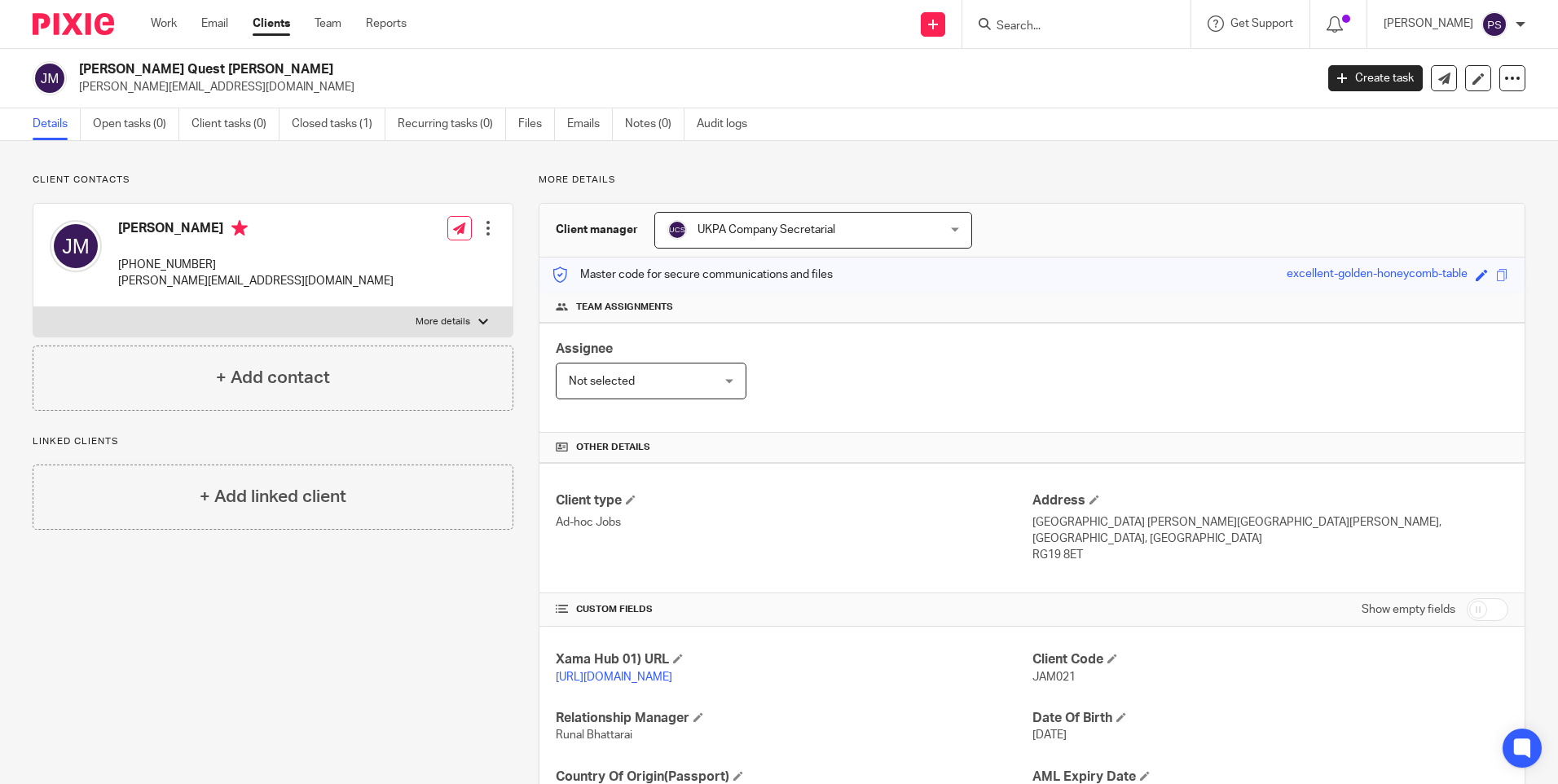
paste input "james@pp-av.co.uk"
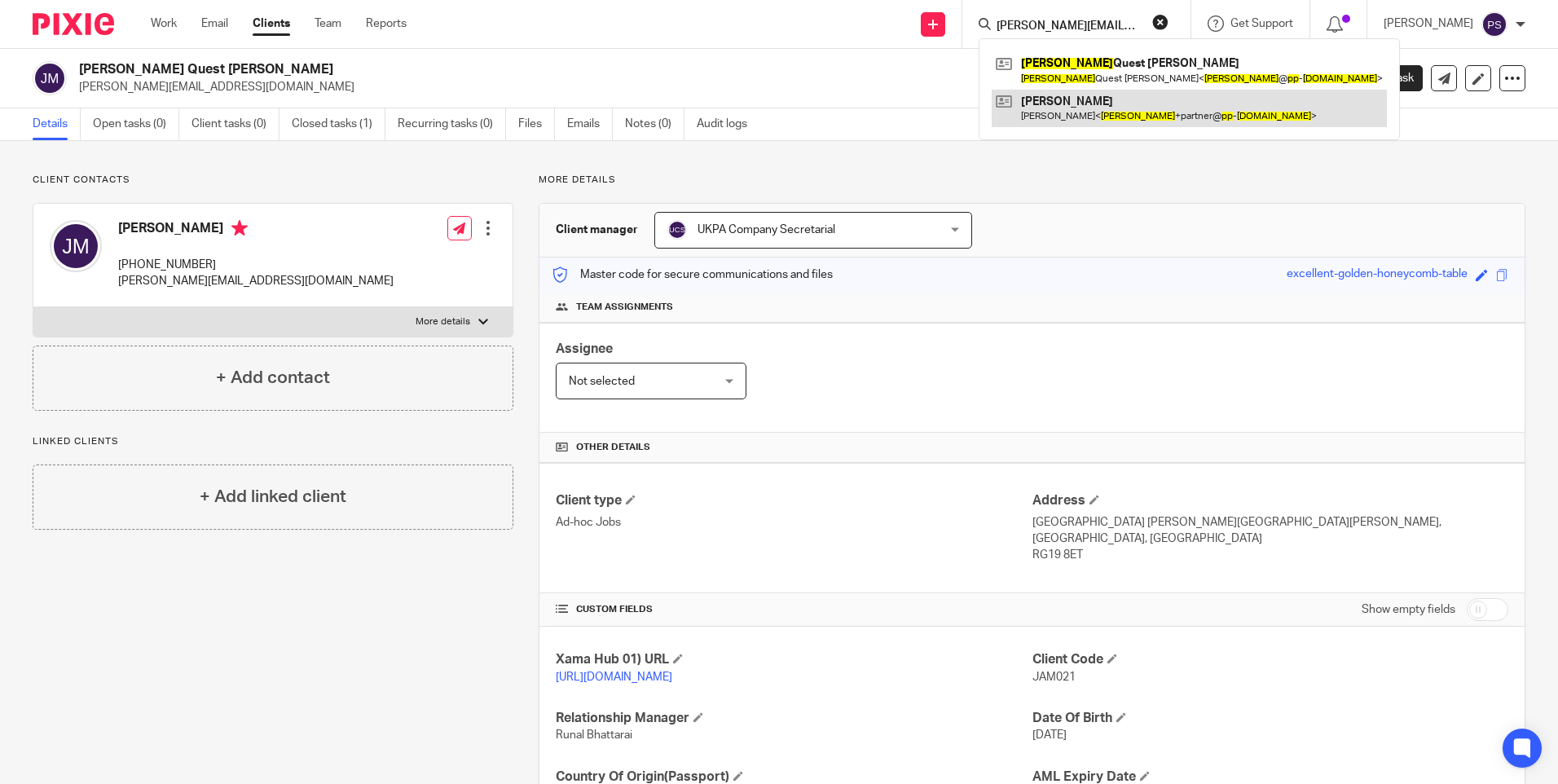
type input "james@pp-av.co.uk"
click at [1090, 107] on link at bounding box center [1189, 108] width 396 height 37
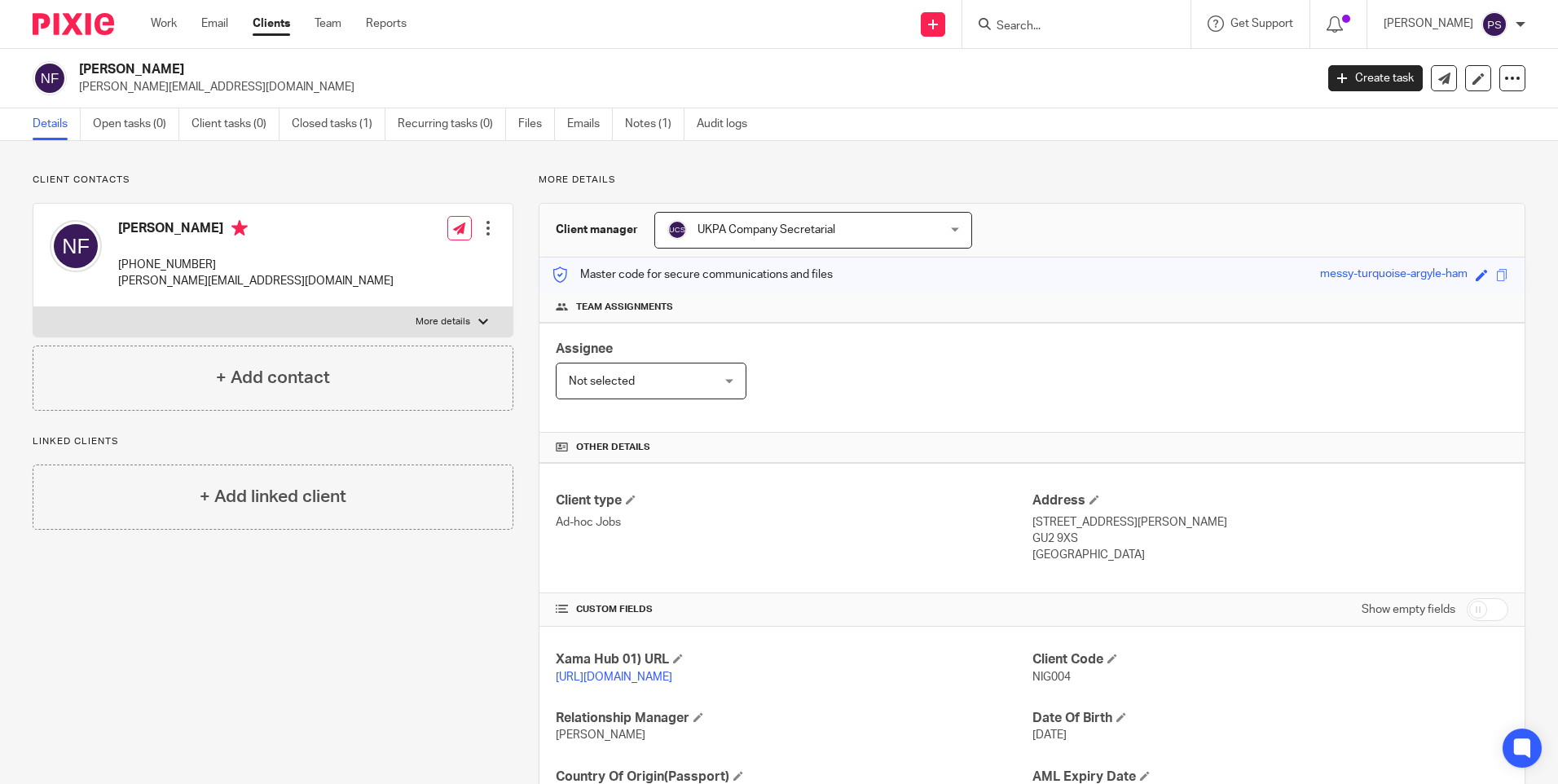
click at [1074, 36] on div at bounding box center [1077, 23] width 228 height 48
click at [1067, 30] on input "Search" at bounding box center [1068, 27] width 147 height 15
paste input "Bricks Swansea Propco Limited"
type input "Bricks Swansea Propco Limited"
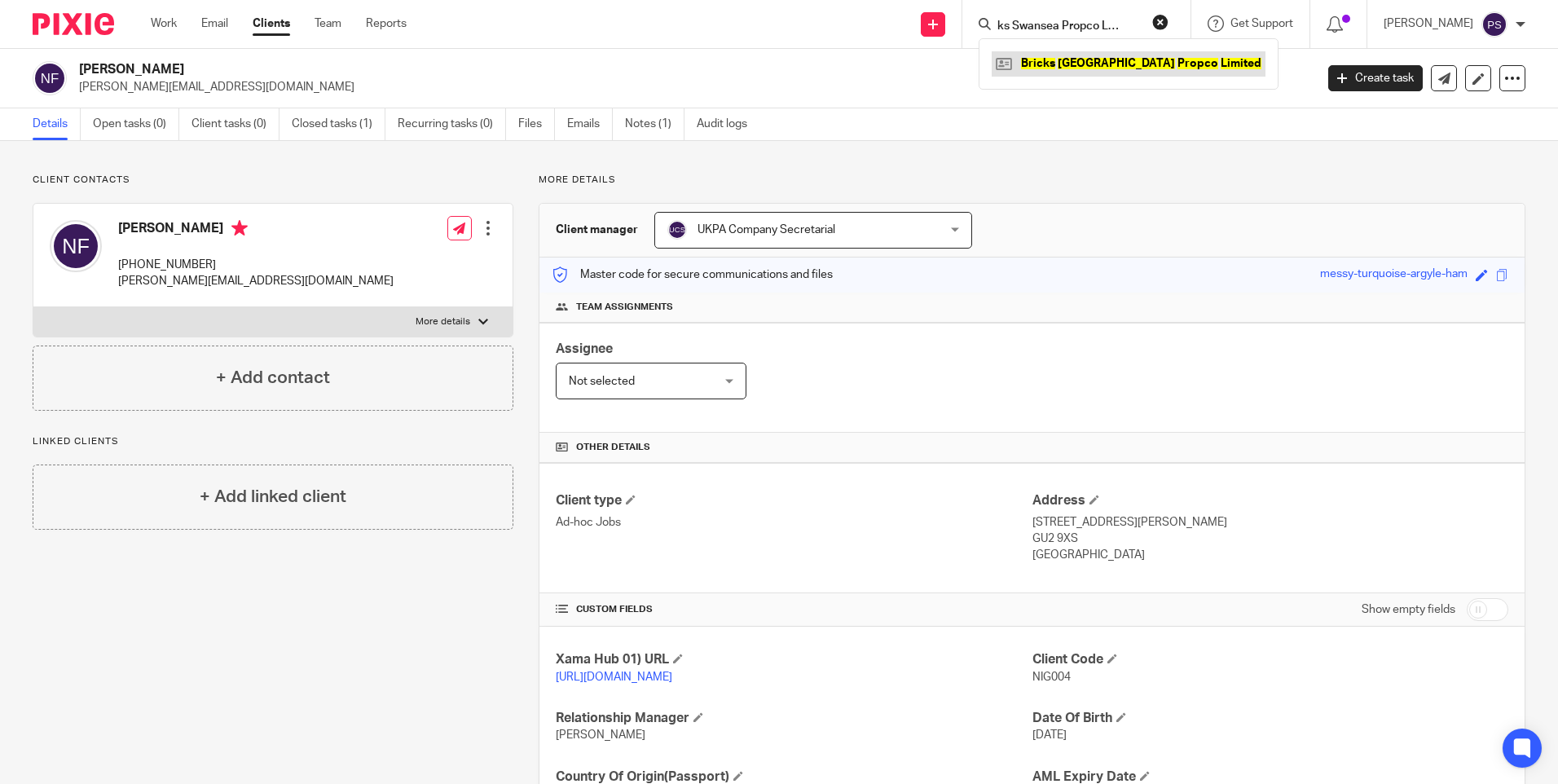
click at [1067, 62] on link at bounding box center [1129, 63] width 274 height 24
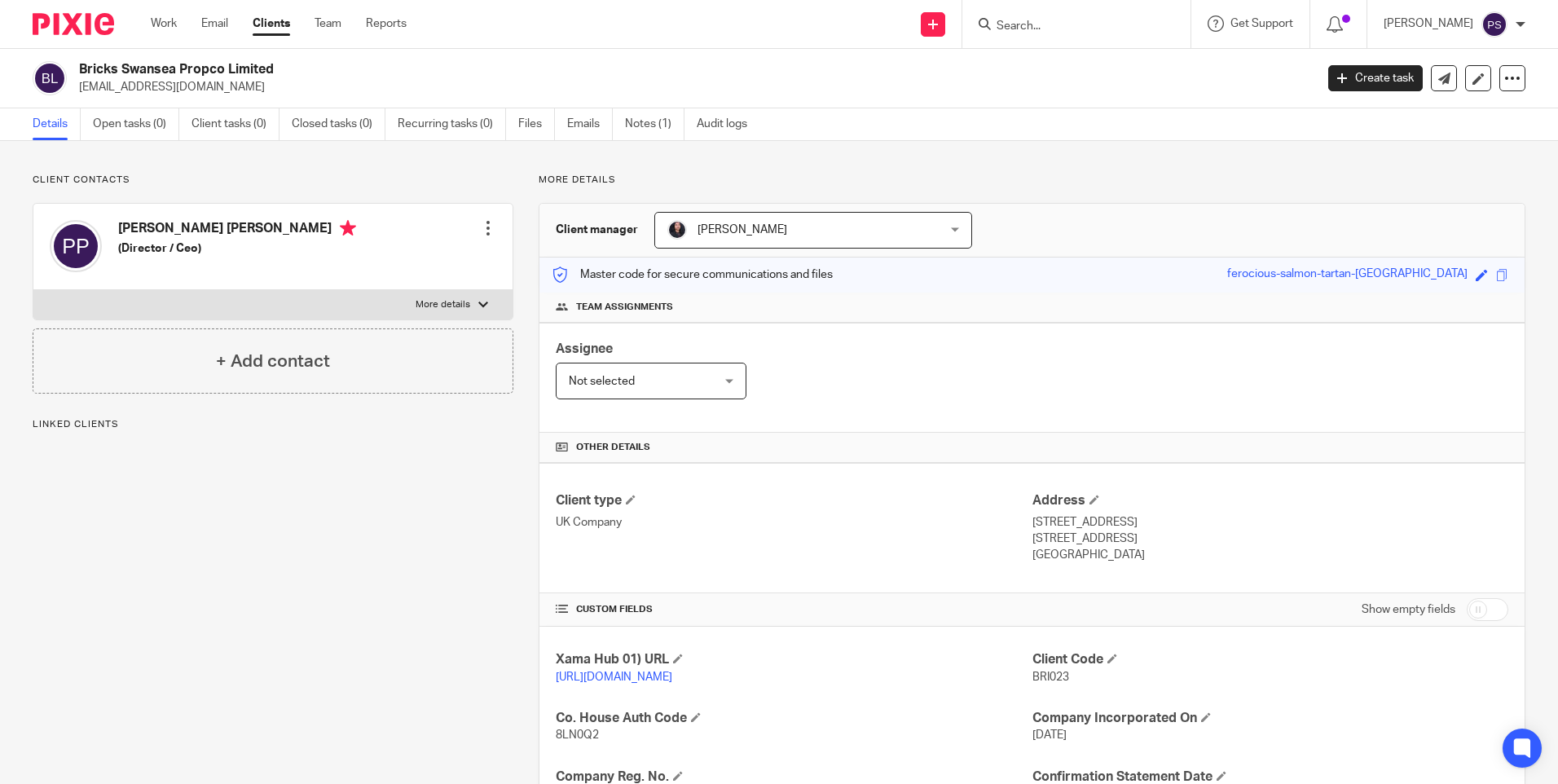
click at [261, 174] on p "Client contacts" at bounding box center [273, 180] width 481 height 13
click at [357, 170] on div "Client contacts [PERSON_NAME] [PERSON_NAME] (Director / Ceo) Edit contact Creat…" at bounding box center [779, 657] width 1558 height 1030
click at [782, 70] on h2 "Bricks Swansea Propco Limited" at bounding box center [568, 69] width 979 height 17
click at [1070, 20] on input "Search" at bounding box center [1068, 27] width 147 height 15
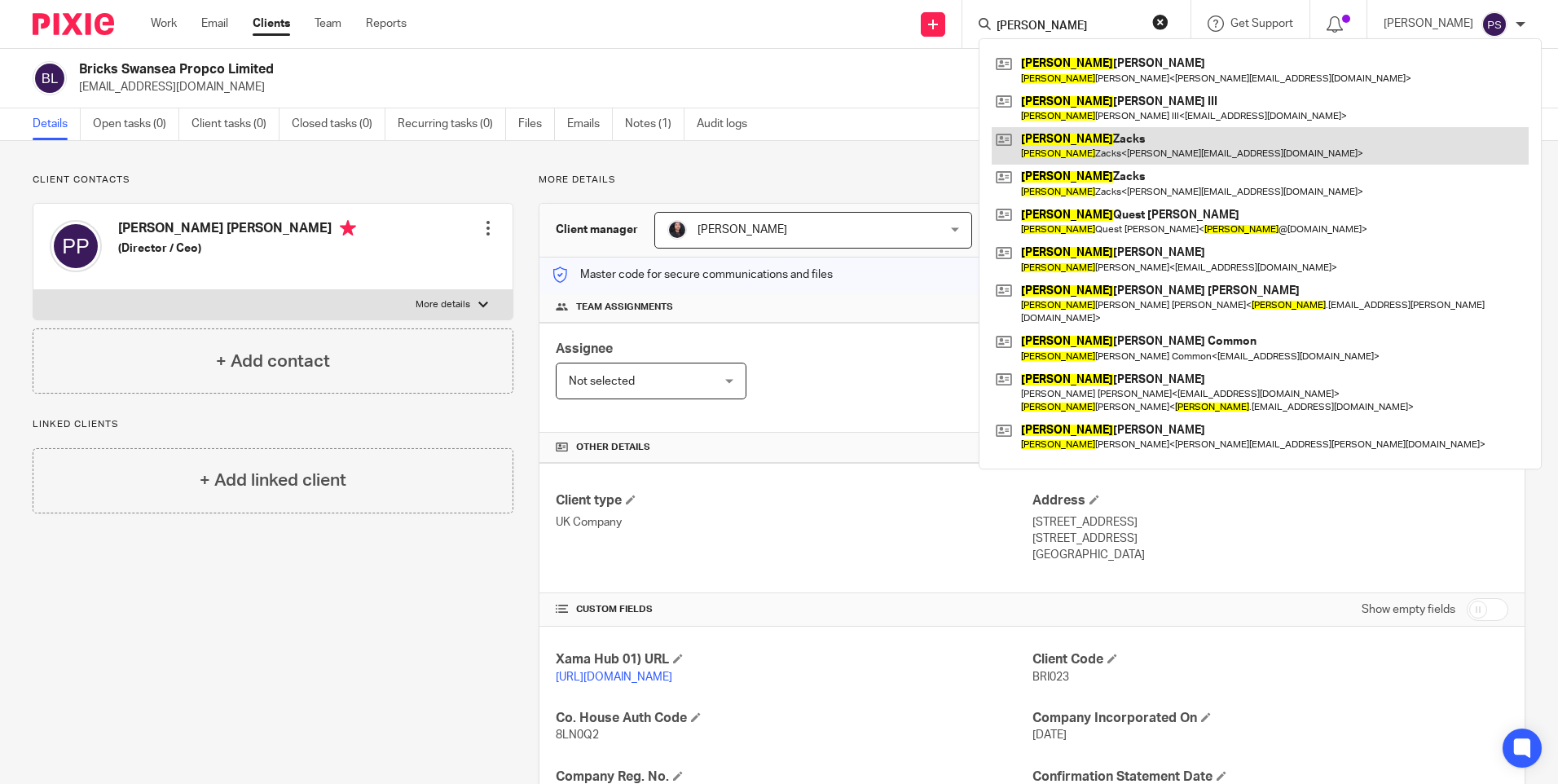
type input "[PERSON_NAME]"
click at [1097, 152] on link at bounding box center [1260, 146] width 537 height 37
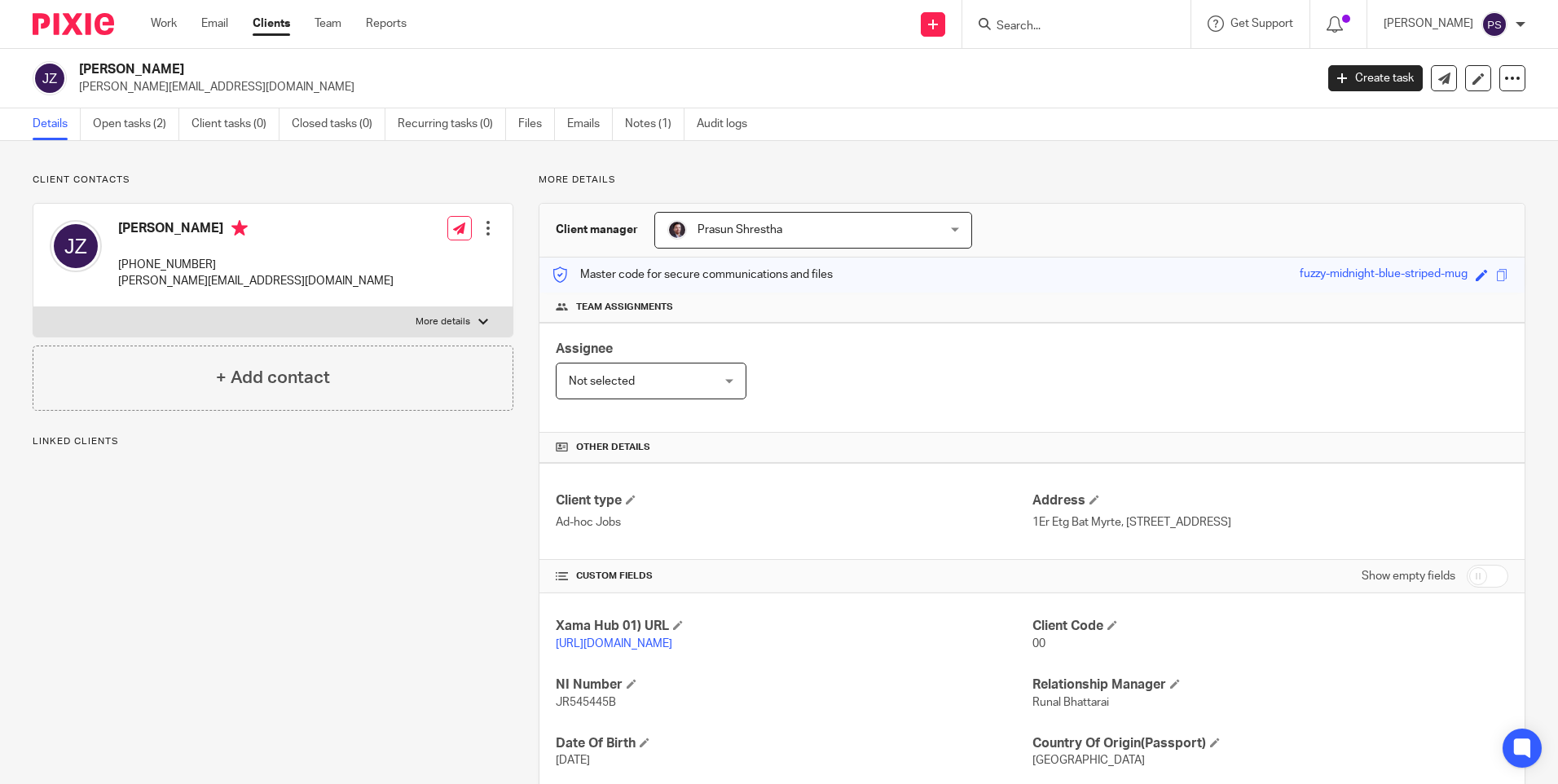
click at [366, 171] on div "Client contacts [PERSON_NAME] [PHONE_NUMBER] [PERSON_NAME][EMAIL_ADDRESS][DOMAI…" at bounding box center [779, 542] width 1558 height 802
click at [128, 128] on link "Open tasks (2)" at bounding box center [136, 124] width 87 height 32
click at [219, 171] on div "Client contacts [PERSON_NAME] [PHONE_NUMBER] [PERSON_NAME][EMAIL_ADDRESS][DOMAI…" at bounding box center [779, 542] width 1558 height 802
click at [1060, 23] on input "Search" at bounding box center [1068, 27] width 147 height 15
paste input "[EMAIL_ADDRESS][DOMAIN_NAME]"
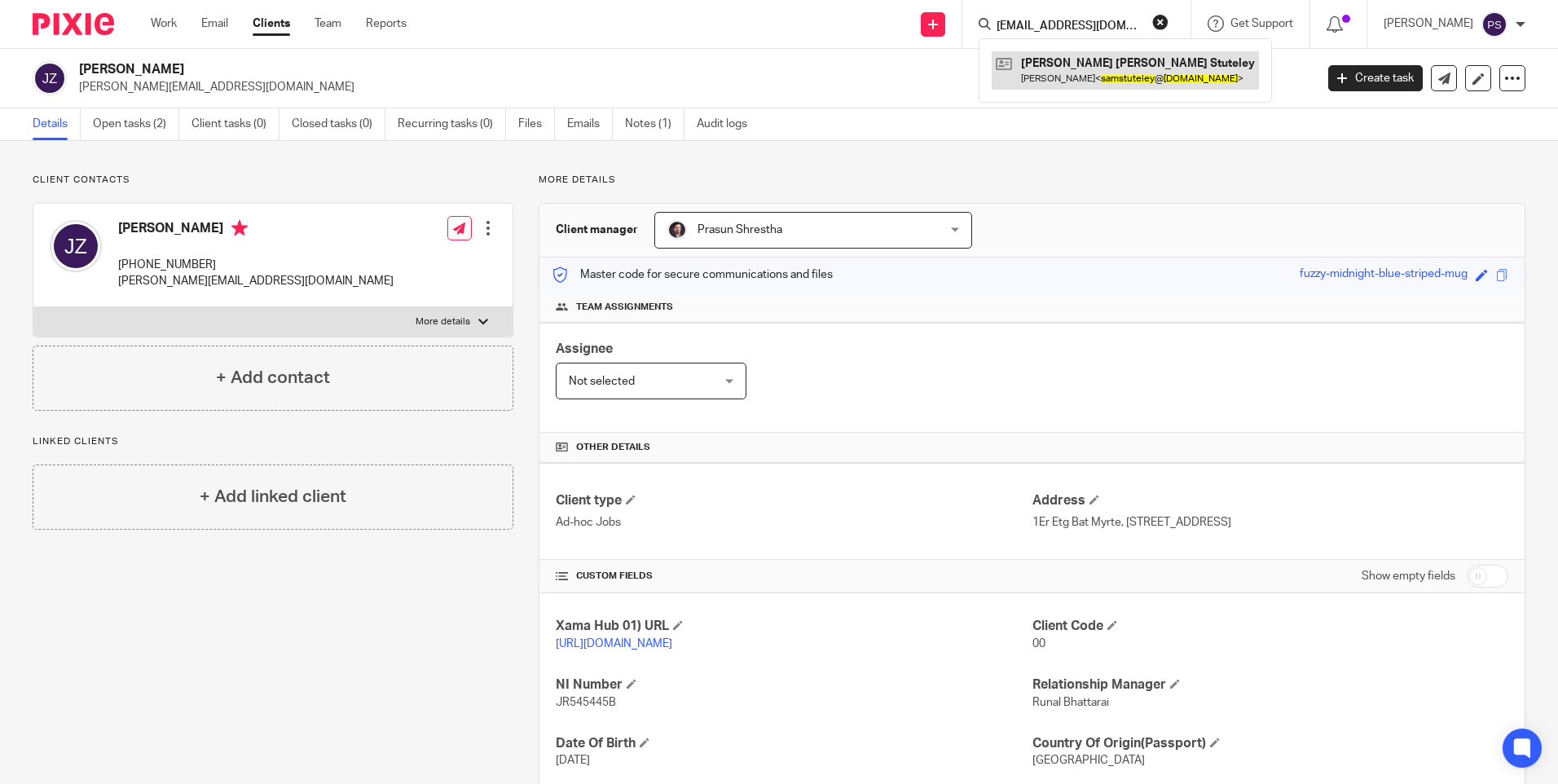
type input "[EMAIL_ADDRESS][DOMAIN_NAME]"
click at [1060, 61] on link at bounding box center [1125, 69] width 267 height 37
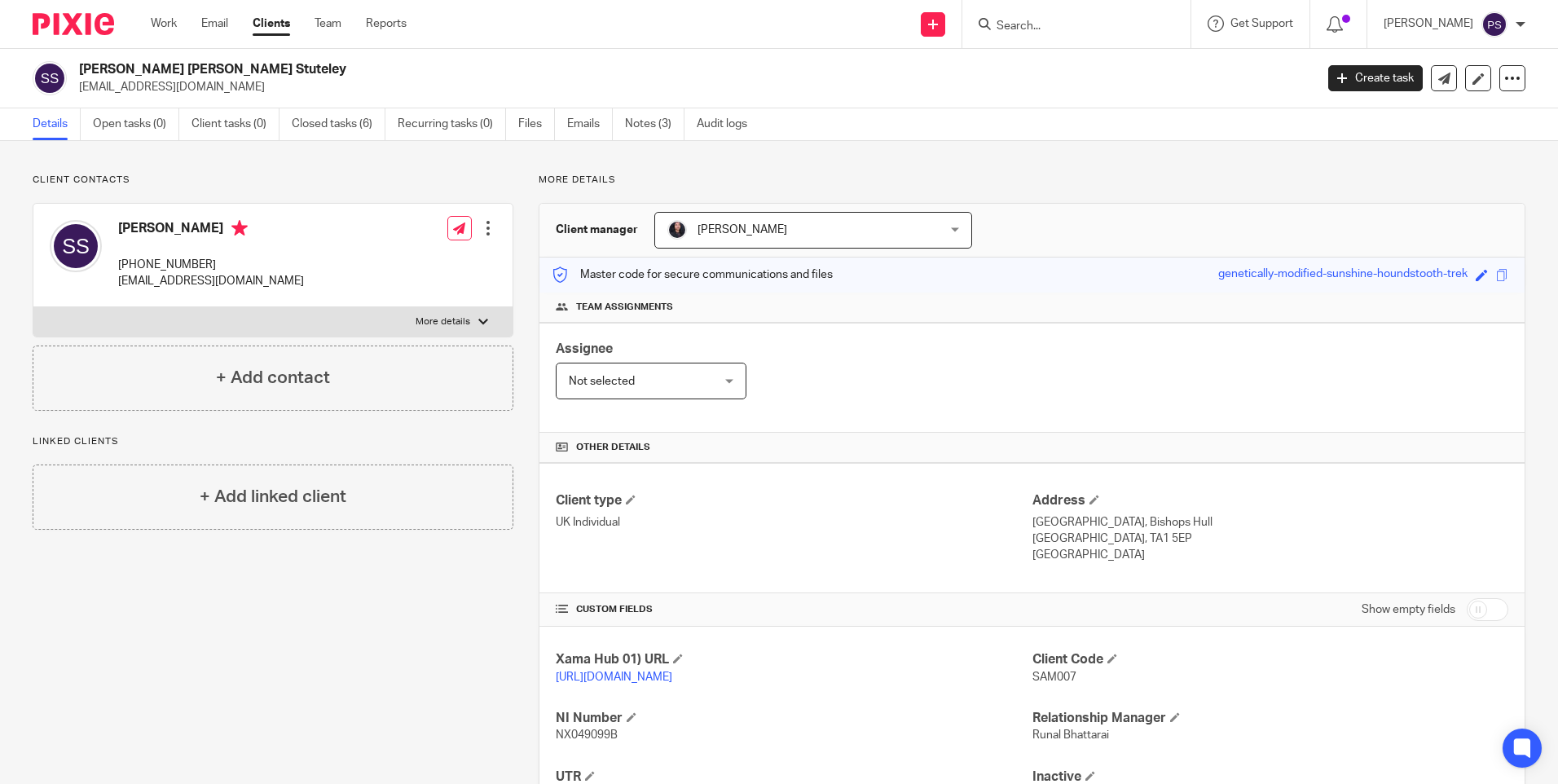
drag, startPoint x: 427, startPoint y: 166, endPoint x: 831, endPoint y: 180, distance: 404.2
click at [427, 166] on div "Client contacts Samantha Stuteley +44 075 458 98075 samstuteley@gmail.com Edit …" at bounding box center [779, 530] width 1558 height 777
click at [472, 159] on div "Client contacts Samantha Stuteley +44 075 458 98075 samstuteley@gmail.com Edit …" at bounding box center [779, 530] width 1558 height 777
click at [246, 180] on p "Client contacts" at bounding box center [273, 180] width 481 height 13
click at [297, 596] on div "Client contacts Samantha Stuteley +44 075 458 98075 samstuteley@gmail.com Edit …" at bounding box center [259, 529] width 506 height 712
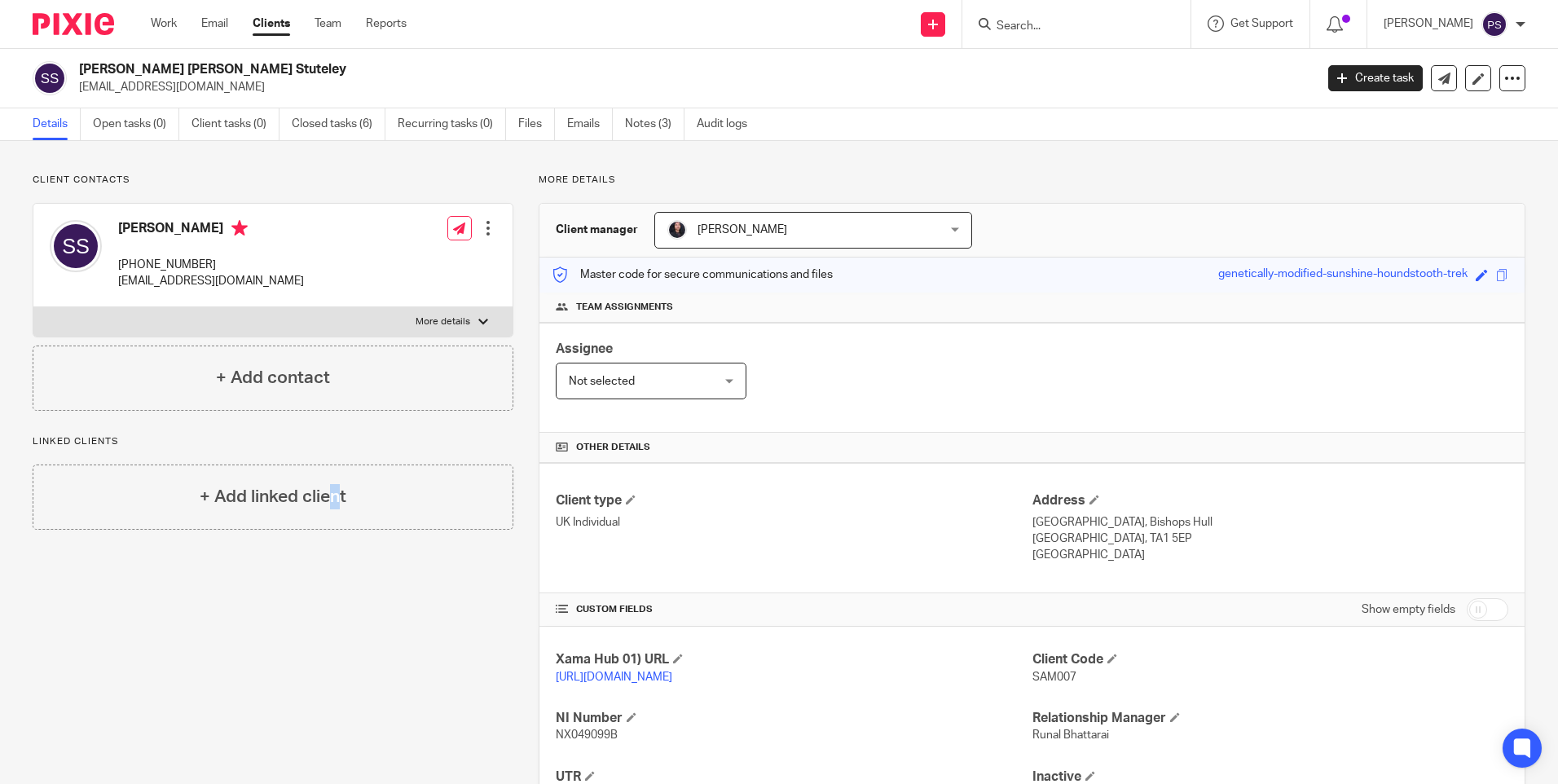
click at [297, 596] on div "Client contacts Samantha Stuteley +44 075 458 98075 samstuteley@gmail.com Edit …" at bounding box center [259, 529] width 506 height 712
click at [383, 167] on div "Client contacts Samantha Stuteley +44 075 458 98075 samstuteley@gmail.com Edit …" at bounding box center [779, 530] width 1558 height 777
click at [1052, 26] on input "Search" at bounding box center [1068, 27] width 147 height 15
paste input "VIVIEN ERIC RENE RENO PALAMINI"
drag, startPoint x: 1163, startPoint y: 21, endPoint x: 1057, endPoint y: 25, distance: 106.1
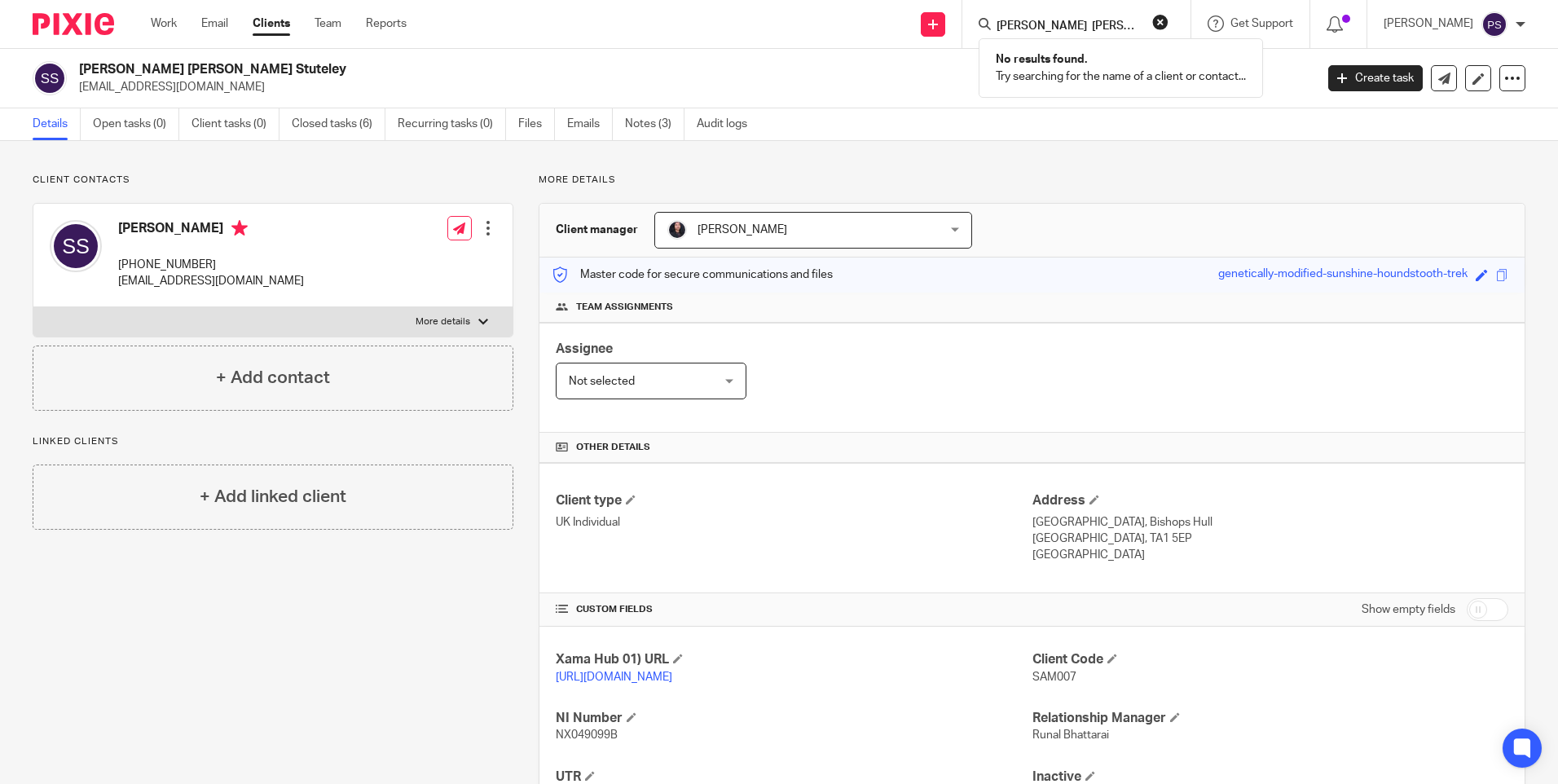
click at [1057, 25] on input "VIVIEN ERIC RENE RENO PALAMINI" at bounding box center [1068, 27] width 147 height 15
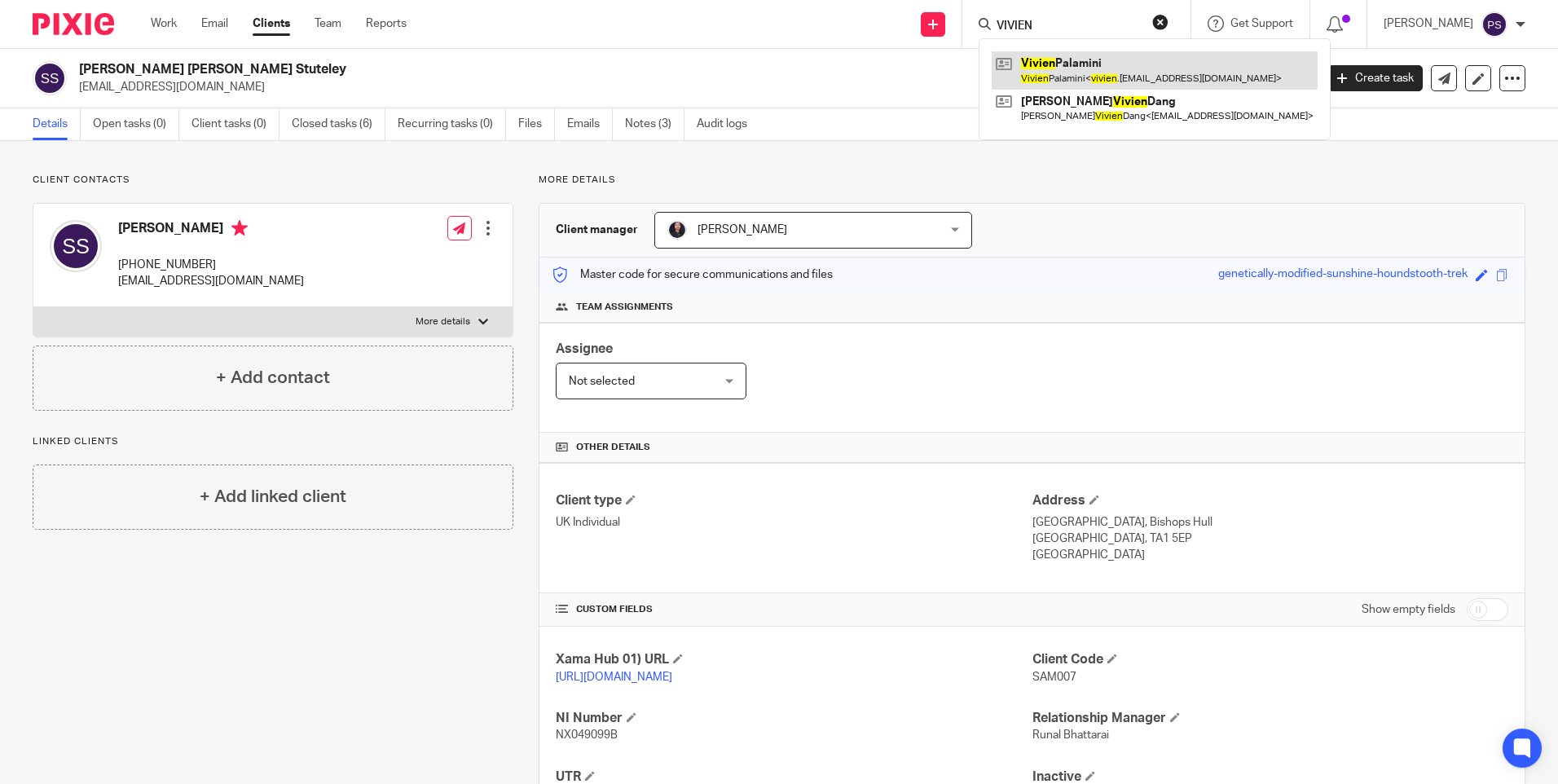
type input "VIVIEN"
click at [1076, 70] on link at bounding box center [1155, 69] width 326 height 37
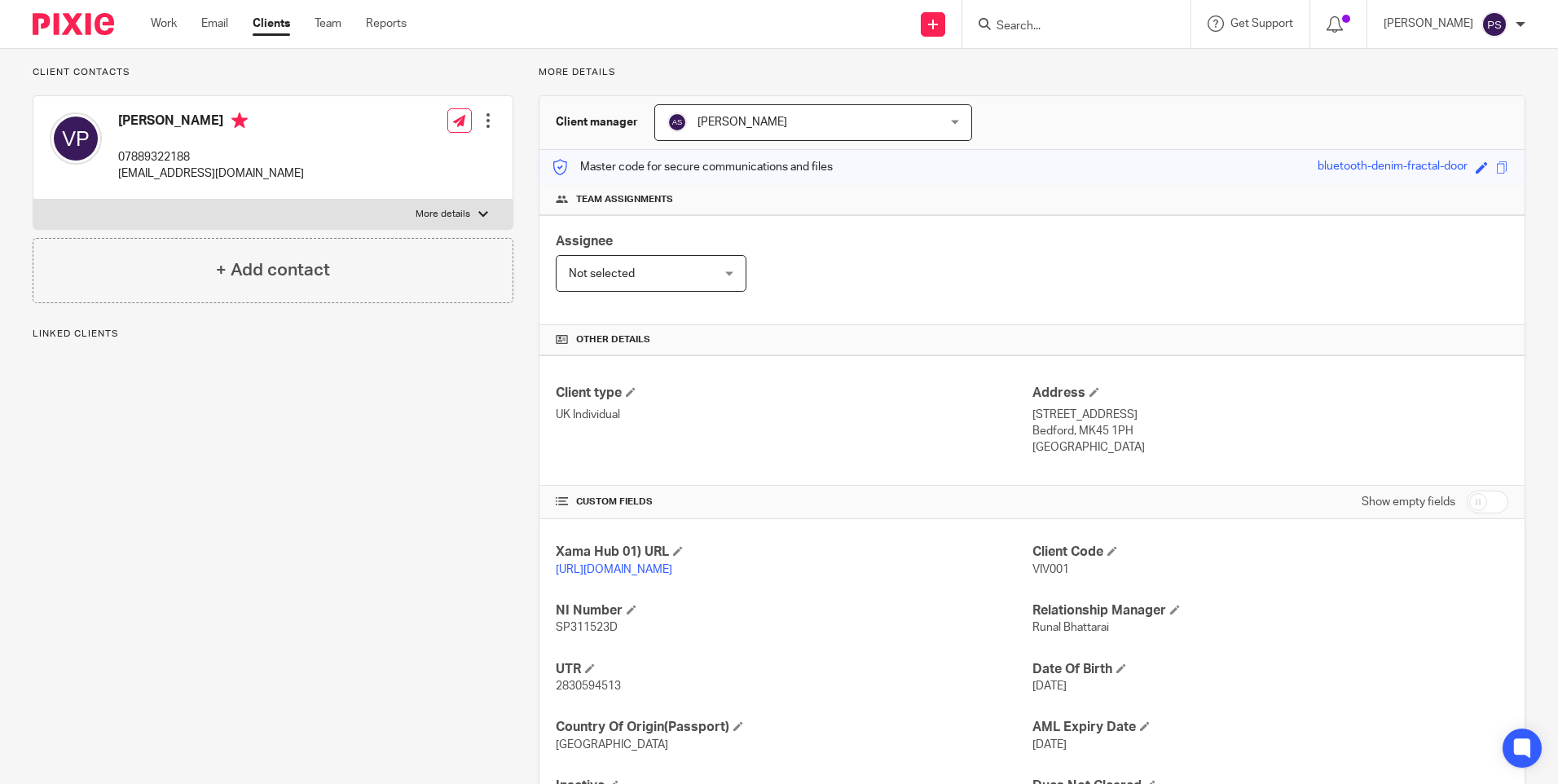
scroll to position [209, 0]
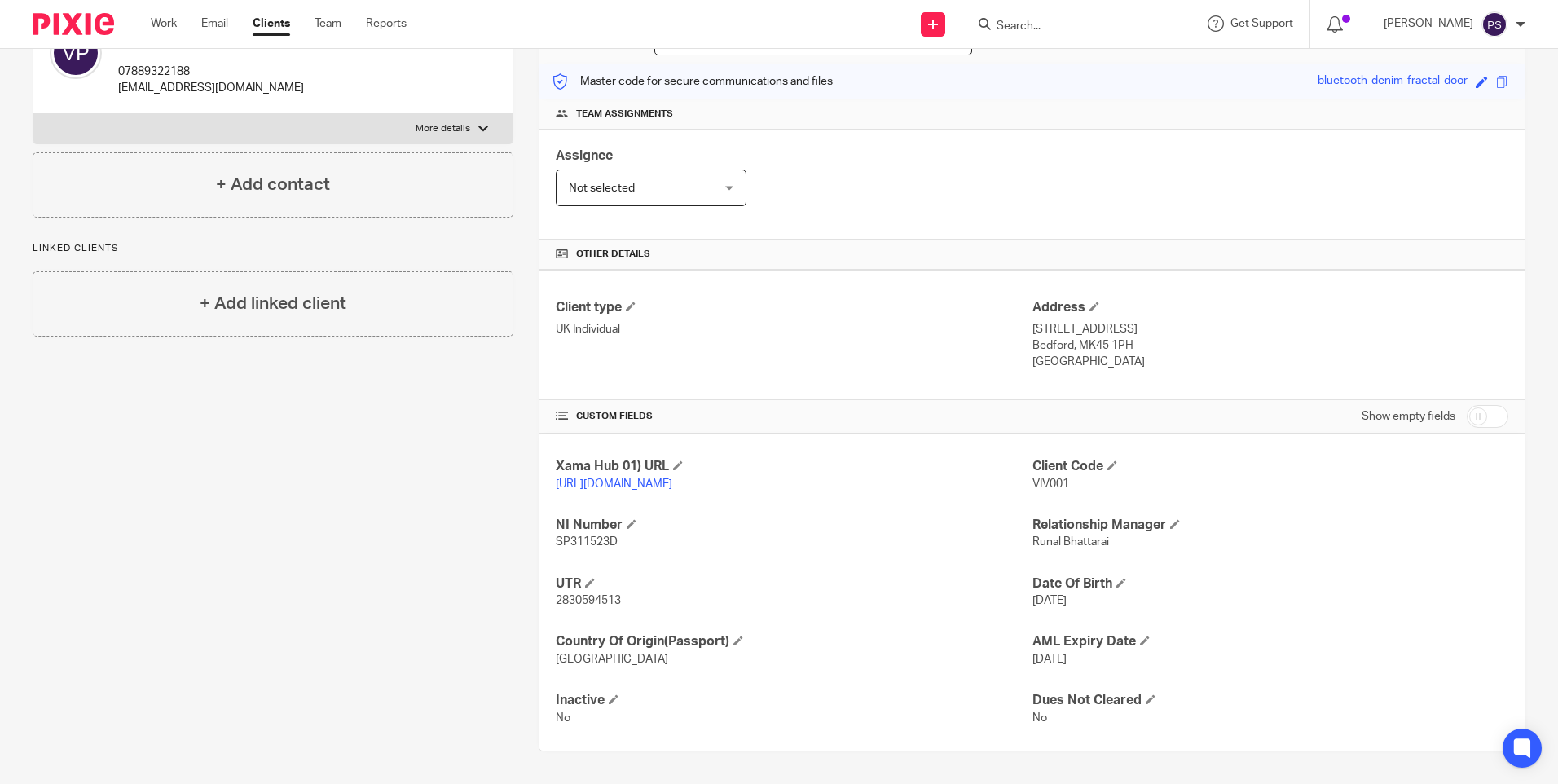
click at [1038, 15] on form at bounding box center [1082, 23] width 173 height 20
click at [1038, 24] on input "Search" at bounding box center [1068, 27] width 147 height 15
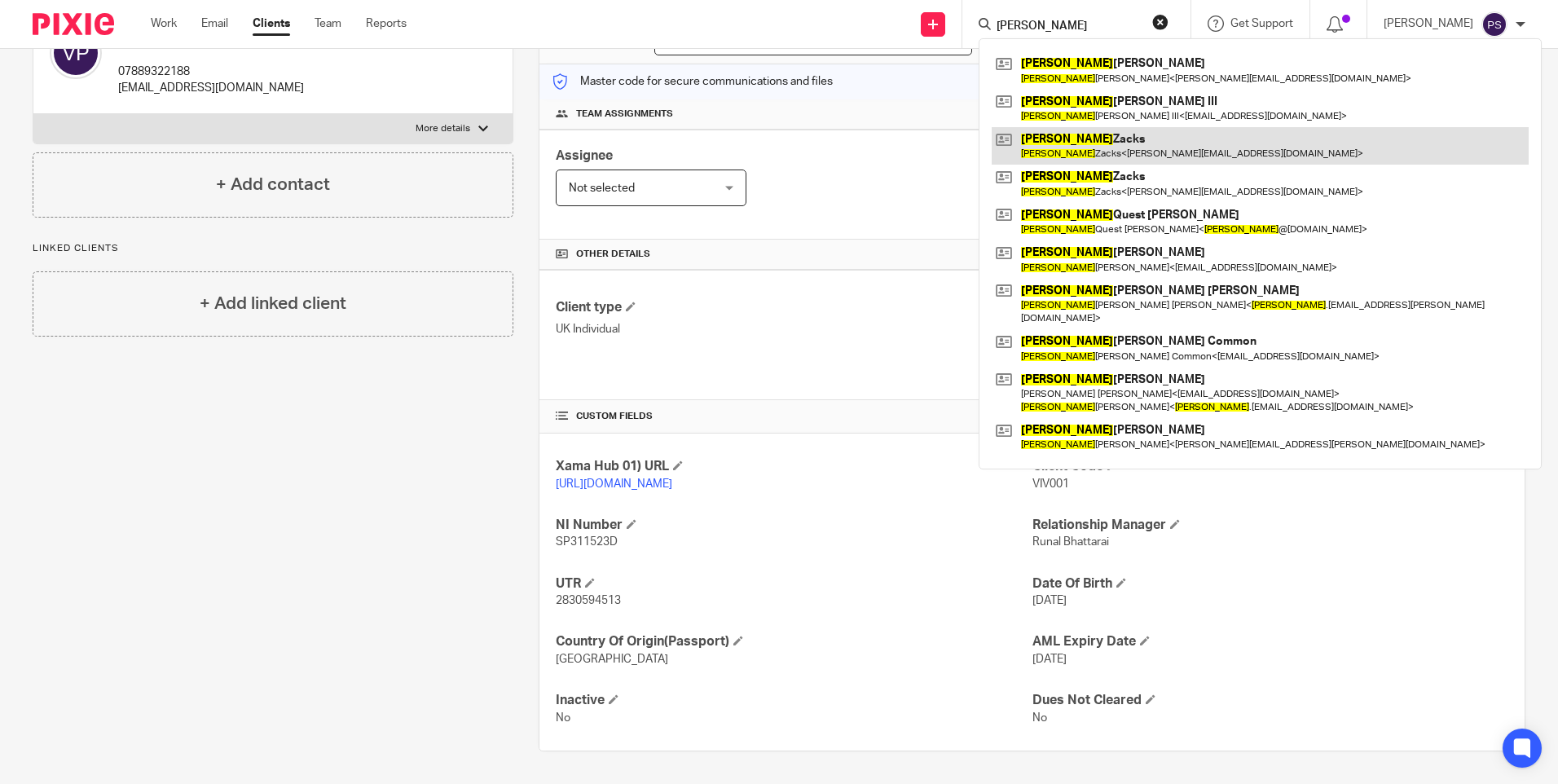
type input "james"
click at [1109, 130] on link at bounding box center [1260, 146] width 537 height 37
